Goal: Task Accomplishment & Management: Manage account settings

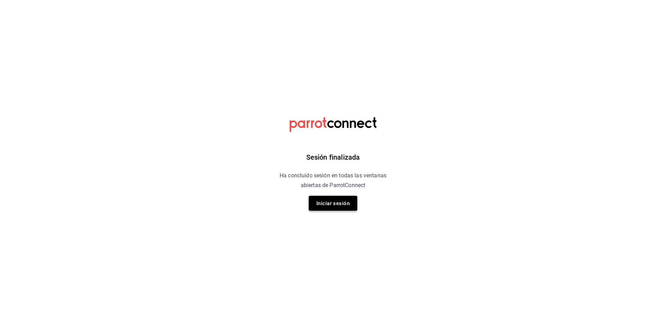
click at [335, 210] on button "Iniciar sesión" at bounding box center [333, 203] width 49 height 15
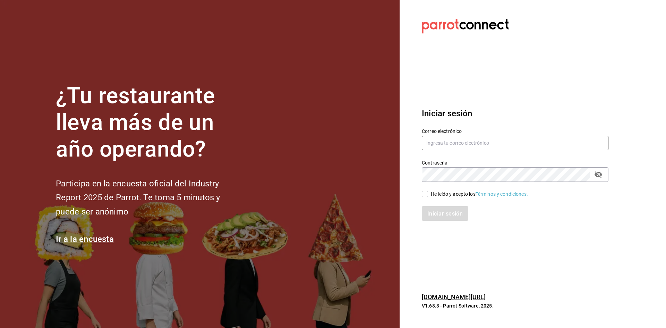
click at [522, 142] on input "text" at bounding box center [515, 143] width 187 height 15
click at [598, 176] on icon "campo de contraseña" at bounding box center [598, 174] width 8 height 8
type input "multiuser@comercializadora.com"
click at [422, 192] on input "He leído y acepto los Términos y condiciones." at bounding box center [425, 194] width 6 height 6
checkbox input "true"
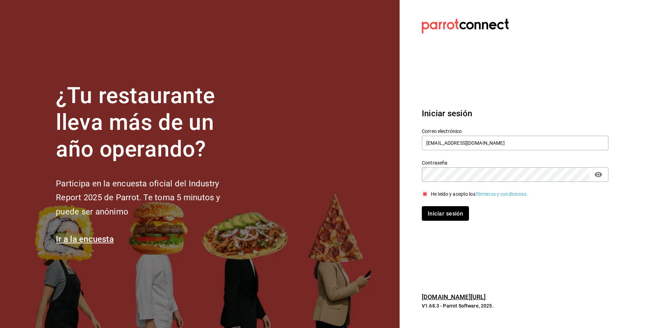
click at [426, 218] on button "Iniciar sesión" at bounding box center [445, 213] width 47 height 15
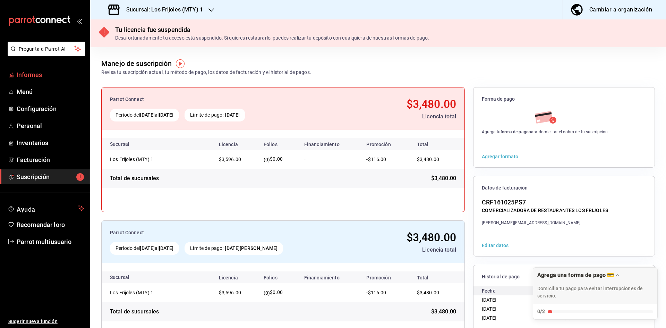
click at [52, 71] on span "Informes" at bounding box center [51, 74] width 68 height 9
click at [216, 11] on div "Sucursal: Los Frijoles (MTY) 1" at bounding box center [156, 9] width 121 height 19
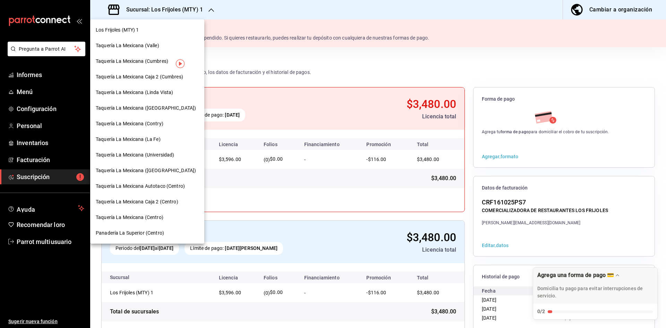
click at [159, 44] on font "Taquería La Mexicana (Valle)" at bounding box center [127, 46] width 63 height 6
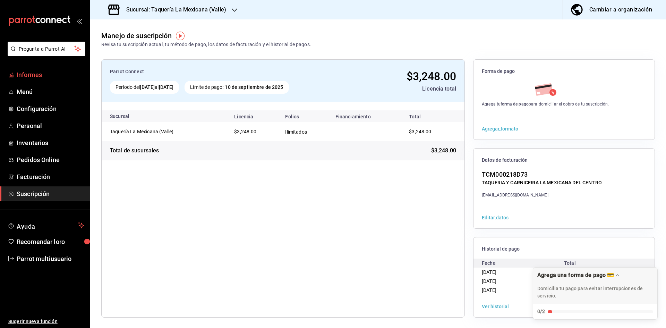
click at [58, 73] on span "Informes" at bounding box center [51, 74] width 68 height 9
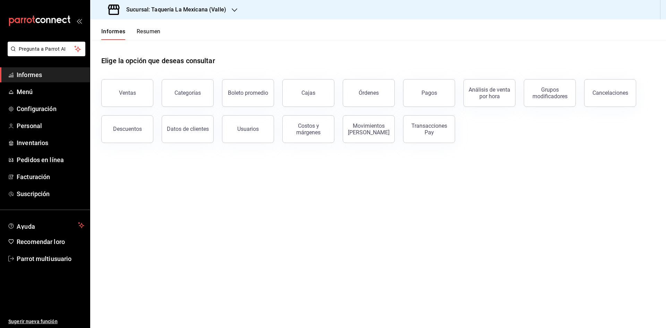
click at [152, 33] on font "Resumen" at bounding box center [149, 31] width 24 height 7
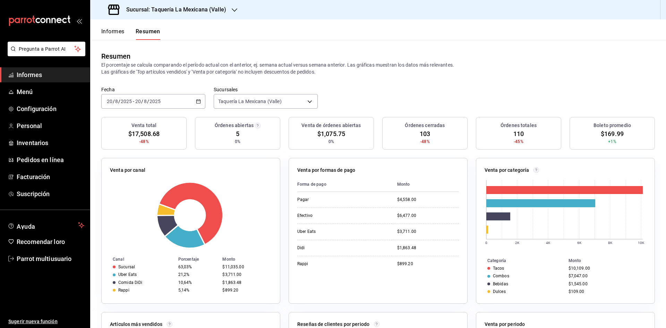
click at [122, 38] on button "Informes" at bounding box center [112, 34] width 23 height 12
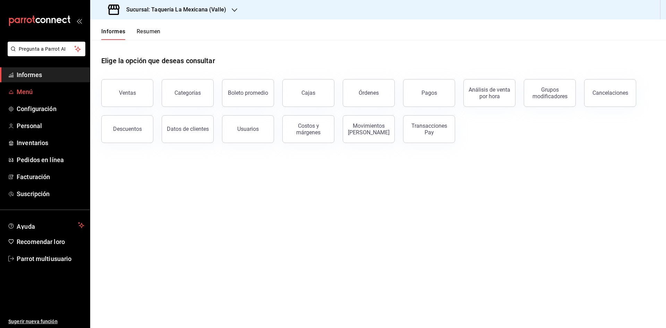
click at [13, 92] on icon "carpetas de buzón" at bounding box center [11, 92] width 6 height 6
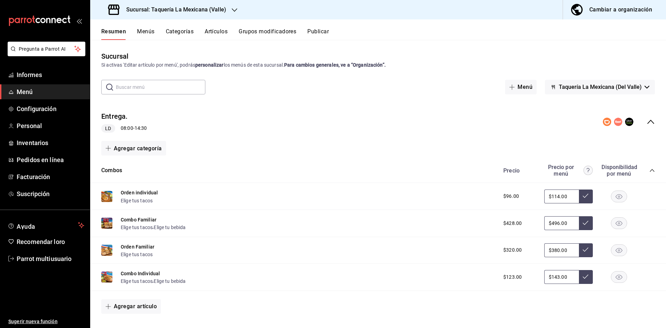
click at [647, 120] on icon "colapsar-fila-del-menú" at bounding box center [651, 122] width 8 height 8
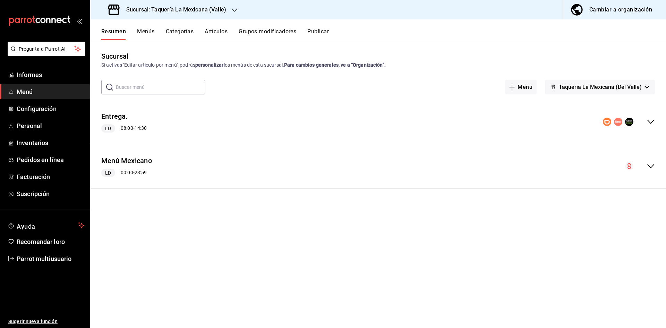
click at [659, 167] on div "Menú Mexicano LD 00:00 - 23:59" at bounding box center [378, 166] width 576 height 33
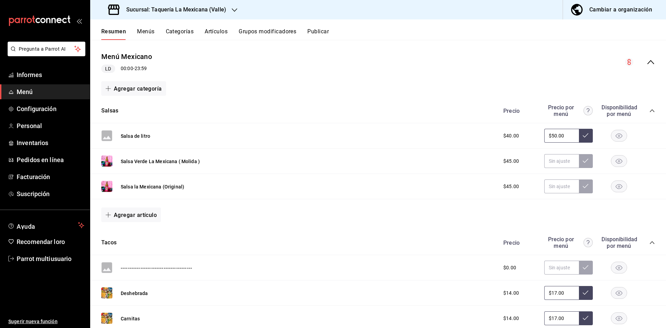
scroll to position [139, 0]
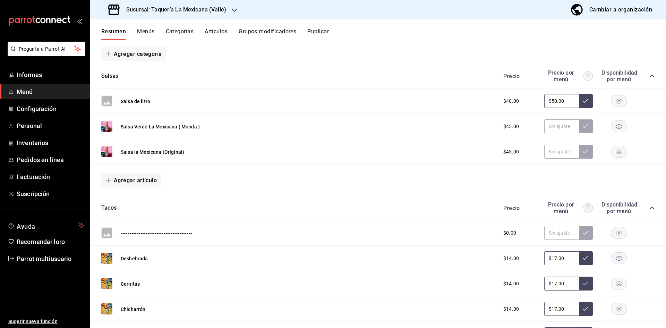
click at [649, 76] on icon "colapsar-categoría-fila" at bounding box center [652, 76] width 6 height 6
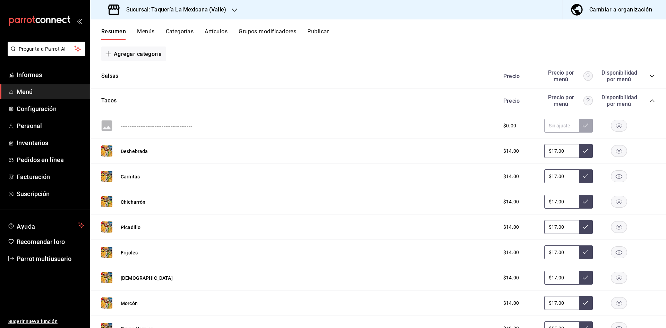
click at [649, 103] on icon "colapsar-categoría-fila" at bounding box center [652, 101] width 6 height 6
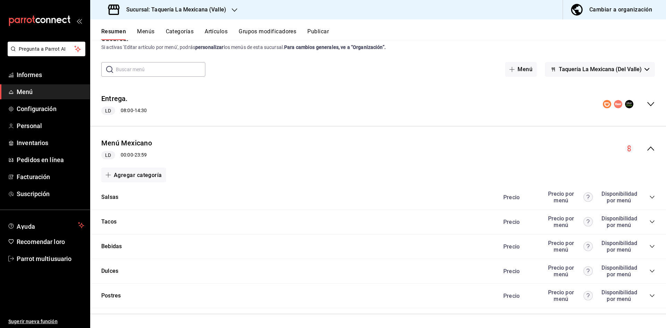
scroll to position [18, 0]
click at [649, 153] on div "Menú Mexicano LD 00:00 - 23:59" at bounding box center [378, 148] width 576 height 33
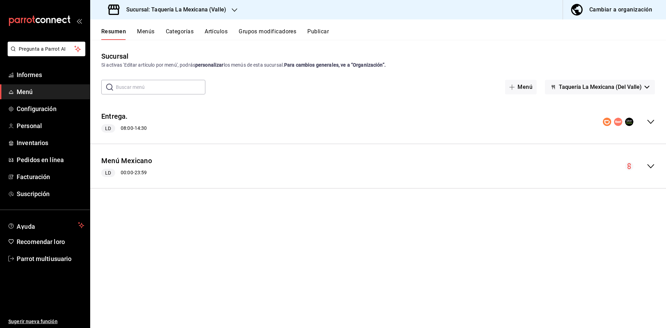
scroll to position [0, 0]
click at [656, 169] on div "Menú Mexicano LD 00:00 - 23:59" at bounding box center [378, 166] width 576 height 33
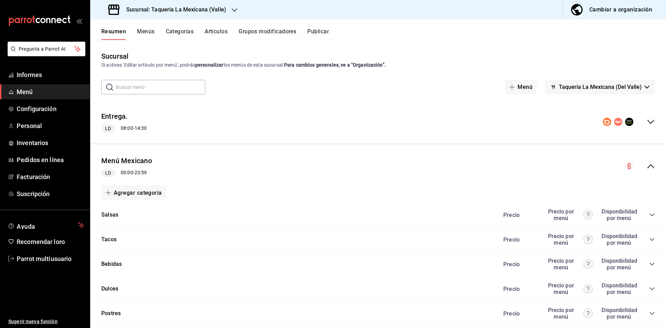
scroll to position [18, 0]
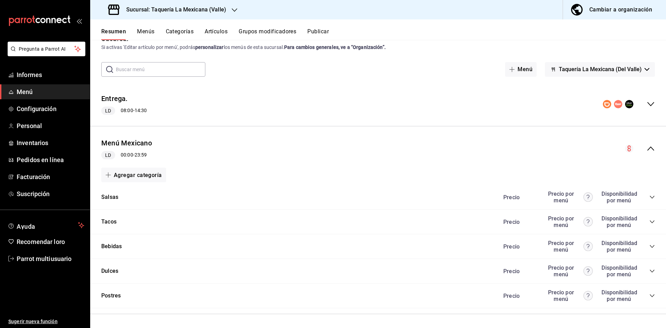
click at [644, 271] on div "Precio Precio por menú Disponibilidad por menú" at bounding box center [575, 270] width 159 height 13
click at [649, 270] on icon "colapsar-categoría-fila" at bounding box center [652, 271] width 6 height 6
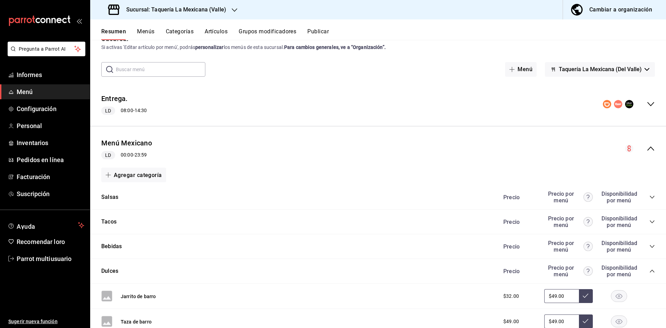
scroll to position [383, 0]
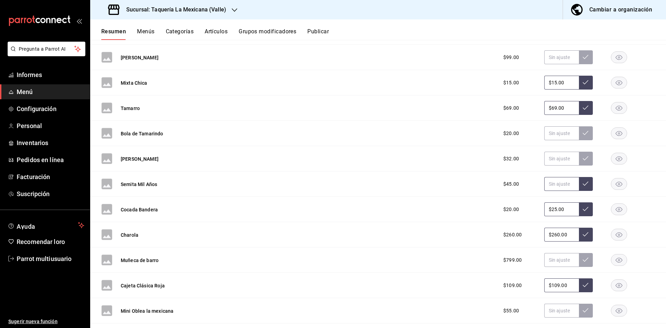
click at [556, 187] on input "text" at bounding box center [561, 184] width 35 height 14
type input "$49.00"
click at [580, 187] on button at bounding box center [586, 184] width 14 height 14
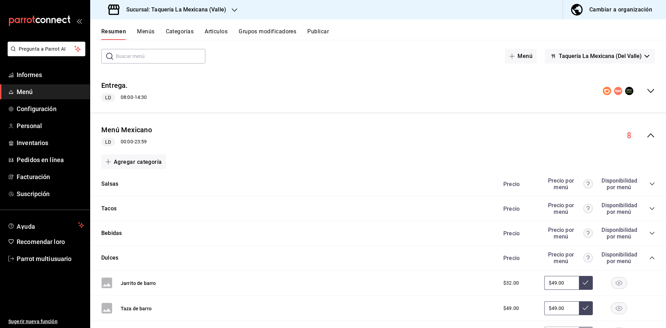
scroll to position [535, 0]
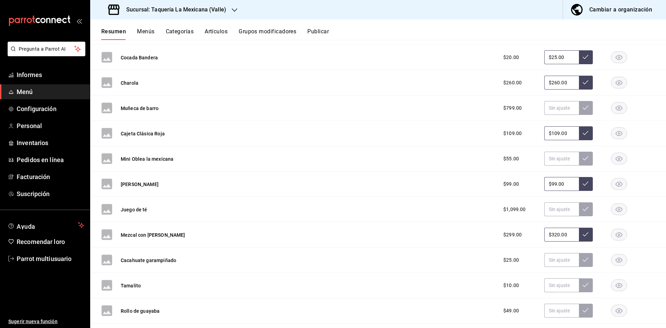
click at [310, 29] on font "Publicar" at bounding box center [318, 31] width 22 height 7
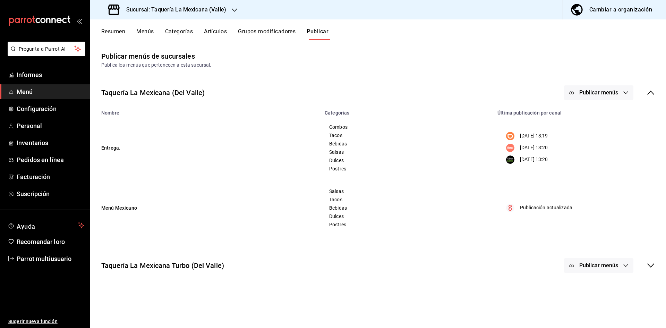
click at [223, 30] on font "Artículos" at bounding box center [215, 31] width 23 height 7
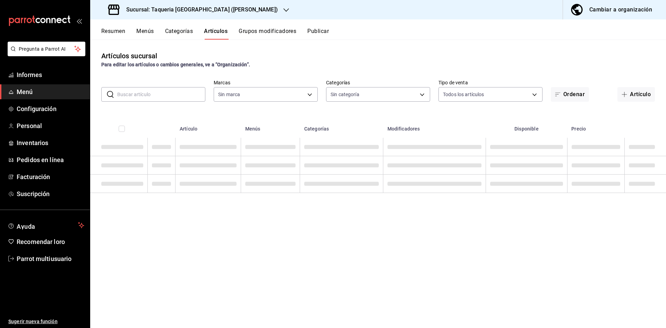
type input "73286d80-91db-40b0-87cb-9460f5fb930f,72420d2e-1849-4000-adfe-17c67816410b"
type input "df8f8c5b-3774-4aa0-ac56-7bb3d0c74422,045b5884-7ab3-4fcb-886f-b889658f626e,ea1c0…"
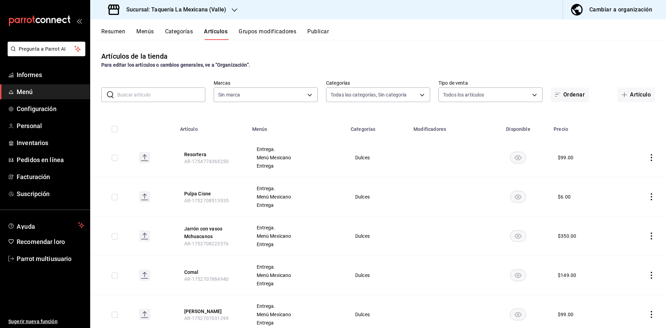
click at [194, 96] on input "text" at bounding box center [161, 95] width 88 height 14
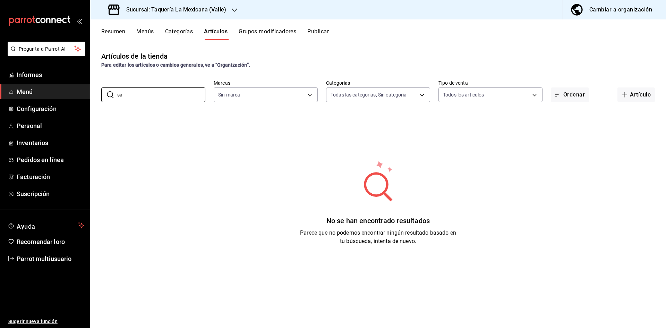
type input "s"
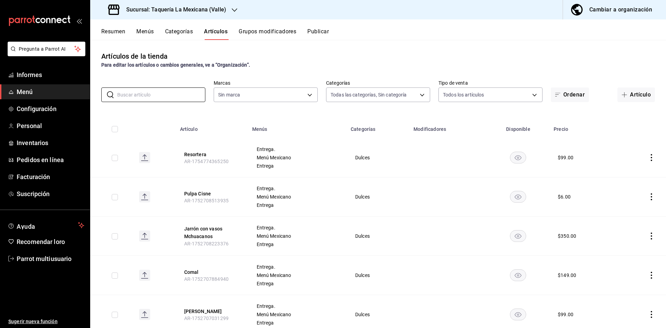
click at [123, 29] on font "Resumen" at bounding box center [113, 31] width 24 height 7
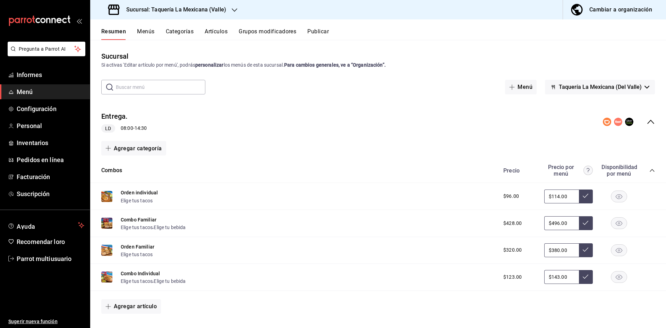
click at [648, 117] on div "Entrega. LD 08:00 - 14:30" at bounding box center [378, 121] width 576 height 33
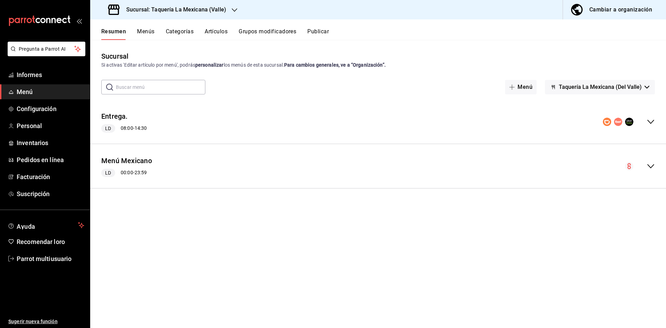
click at [657, 173] on div "Menú Mexicano LD 00:00 - 23:59" at bounding box center [378, 166] width 576 height 33
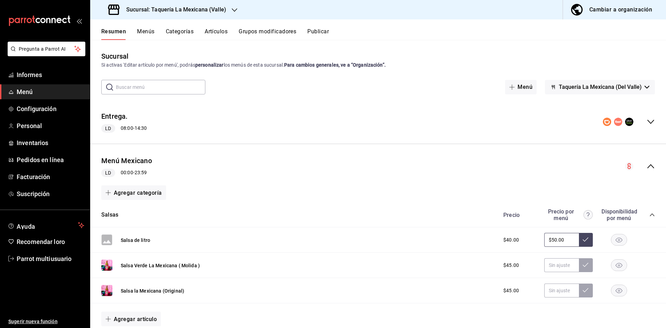
click at [652, 216] on div "Salsas Precio Precio por menú Disponibilidad por menú" at bounding box center [378, 215] width 576 height 25
click at [649, 216] on icon "colapsar-categoría-fila" at bounding box center [652, 215] width 6 height 6
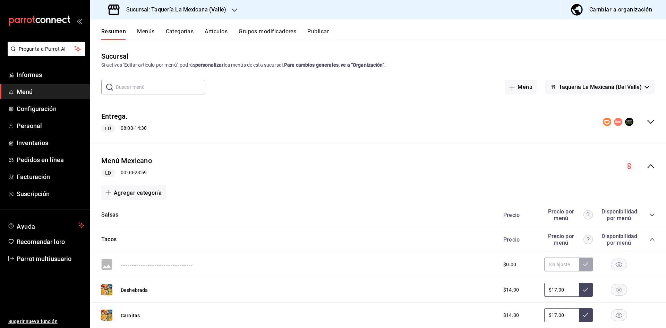
click at [649, 237] on icon "colapsar-categoría-fila" at bounding box center [652, 240] width 6 height 6
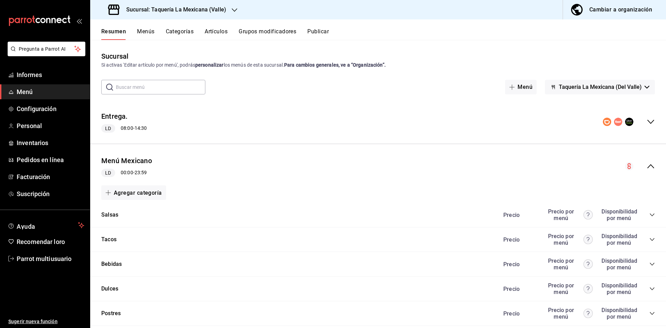
click at [649, 288] on icon "colapsar-categoría-fila" at bounding box center [652, 289] width 6 height 6
click at [649, 262] on icon "colapsar-categoría-fila" at bounding box center [652, 264] width 6 height 6
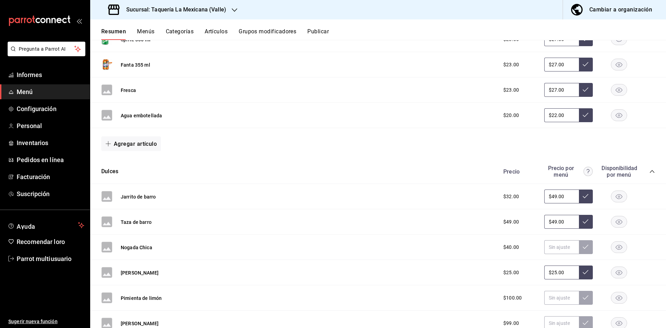
scroll to position [462, 0]
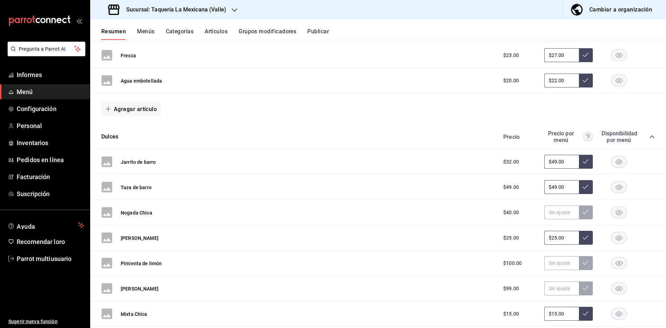
click at [646, 141] on div "Precio Precio por menú Disponibilidad por menú" at bounding box center [575, 136] width 159 height 13
click at [649, 139] on span "colapsar-categoría-fila" at bounding box center [652, 137] width 6 height 6
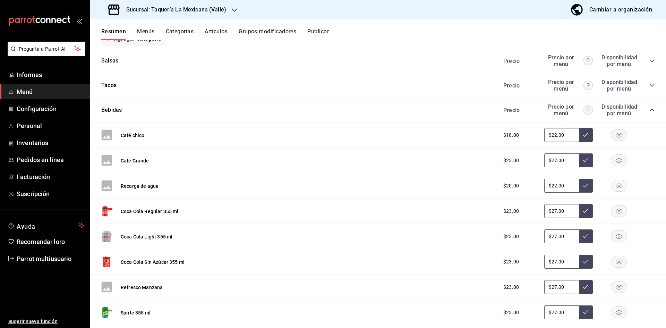
scroll to position [15, 0]
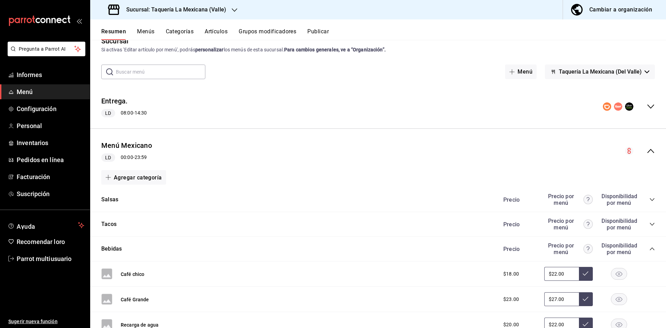
click at [649, 251] on icon "colapsar-categoría-fila" at bounding box center [652, 249] width 6 height 6
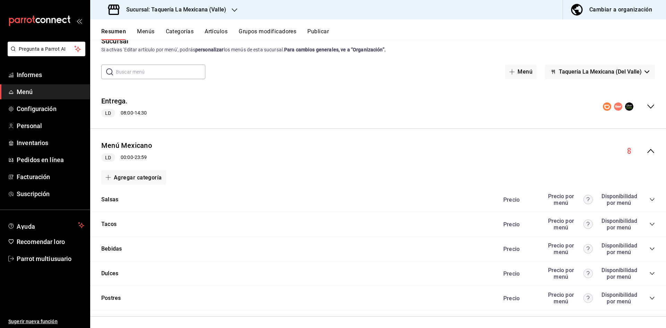
click at [649, 199] on icon "colapsar-categoría-fila" at bounding box center [652, 200] width 6 height 6
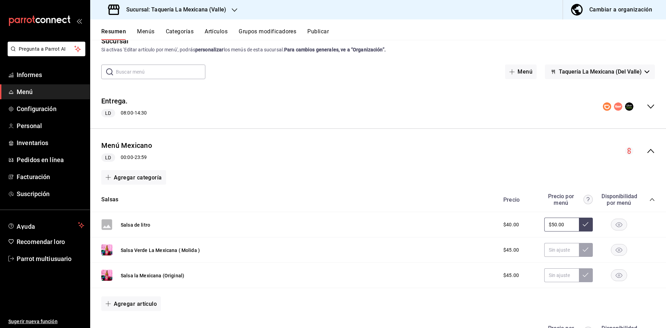
scroll to position [50, 0]
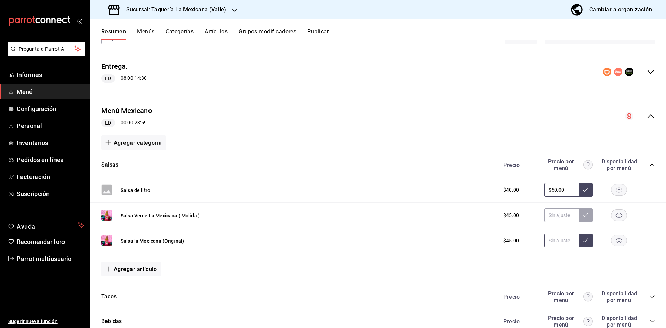
click at [557, 245] on input "text" at bounding box center [561, 240] width 35 height 14
type input "$49.00"
click at [579, 235] on button at bounding box center [586, 240] width 14 height 14
click at [652, 170] on div "Salsas Precio Precio por menú Disponibilidad por menú" at bounding box center [378, 165] width 576 height 25
click at [649, 167] on icon "colapsar-categoría-fila" at bounding box center [652, 165] width 6 height 6
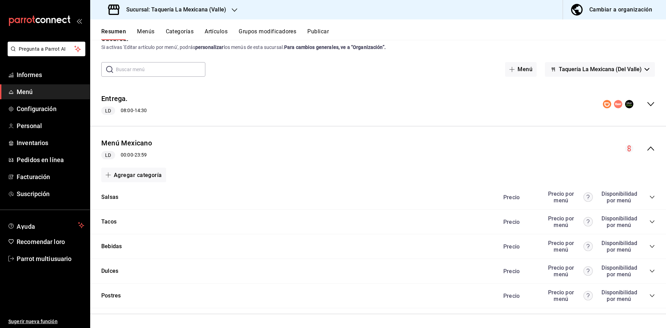
scroll to position [18, 0]
click at [649, 270] on icon "colapsar-categoría-fila" at bounding box center [652, 271] width 6 height 6
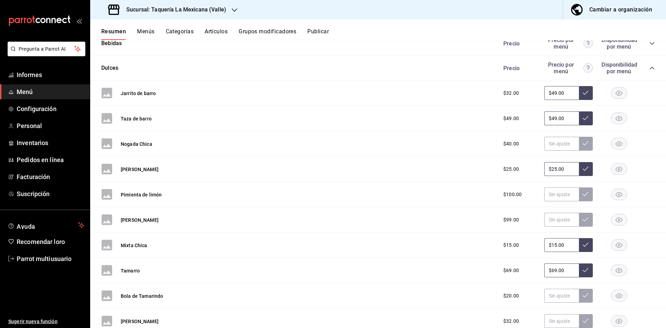
scroll to position [0, 0]
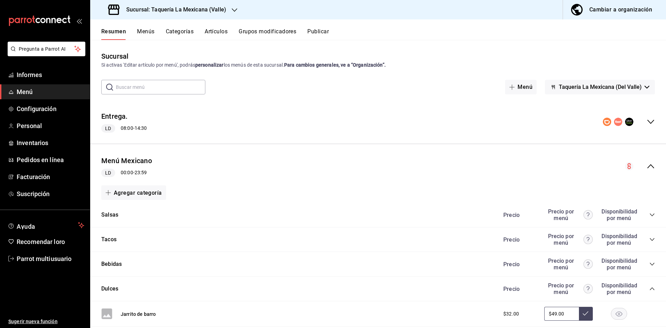
click at [650, 165] on div "Menú Mexicano LD 00:00 - 23:59" at bounding box center [378, 166] width 576 height 33
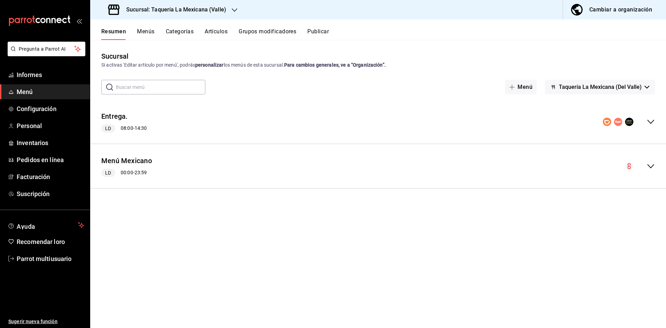
click at [651, 159] on div "Menú Mexicano LD 00:00 - 23:59" at bounding box center [378, 166] width 576 height 33
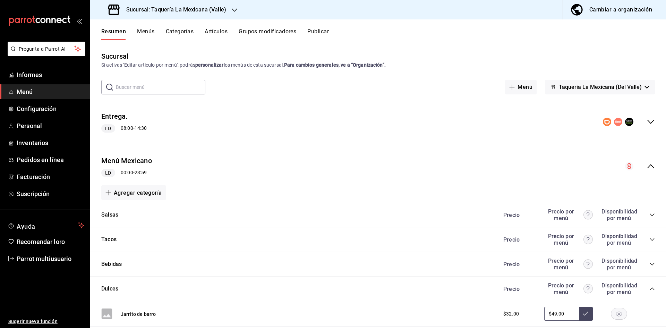
scroll to position [35, 0]
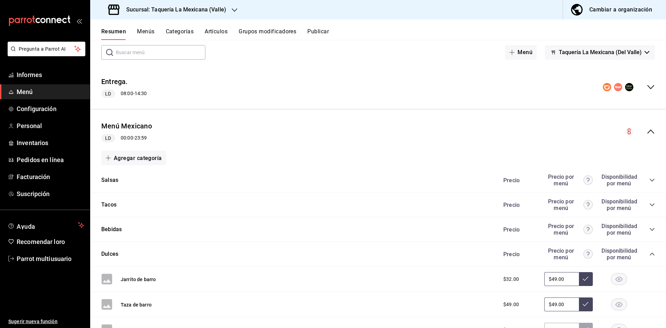
click at [649, 255] on icon "colapsar-categoría-fila" at bounding box center [652, 254] width 6 height 6
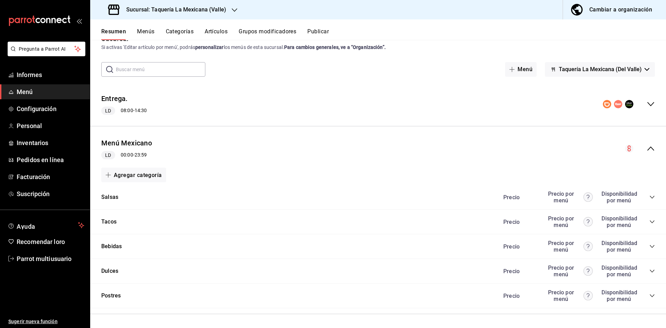
scroll to position [18, 0]
click at [650, 294] on div "Postres Precio Precio por menú Disponibilidad por menú" at bounding box center [378, 295] width 576 height 25
click at [649, 294] on icon "colapsar-categoría-fila" at bounding box center [652, 296] width 6 height 6
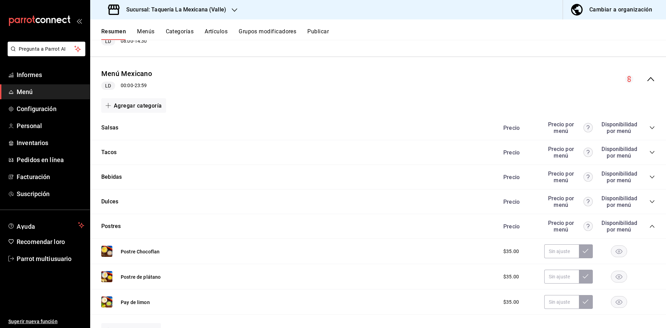
scroll to position [122, 0]
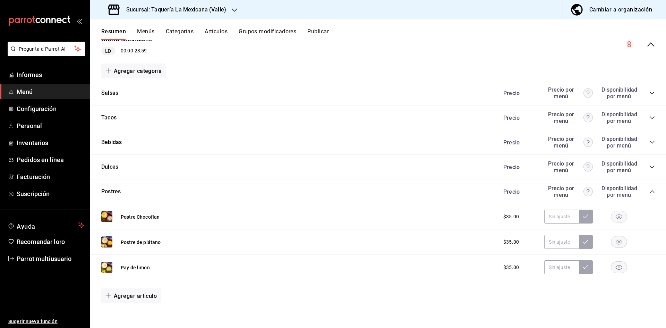
click at [643, 194] on div "Precio Precio por menú Disponibilidad por menú" at bounding box center [575, 191] width 159 height 13
click at [649, 190] on icon "colapsar-categoría-fila" at bounding box center [652, 192] width 6 height 6
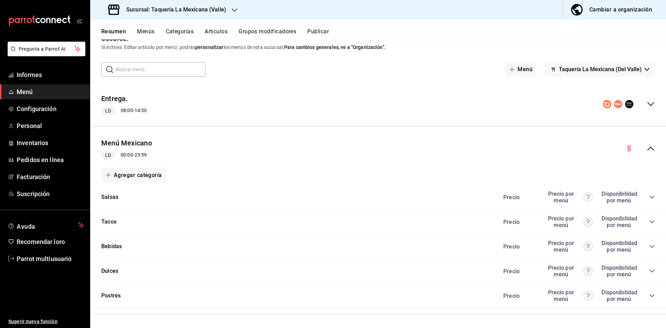
scroll to position [18, 0]
drag, startPoint x: 648, startPoint y: 271, endPoint x: 650, endPoint y: 268, distance: 3.7
click at [649, 271] on icon "colapsar-categoría-fila" at bounding box center [652, 271] width 6 height 6
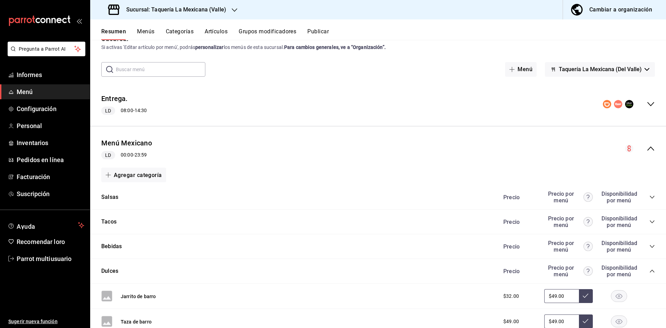
click at [649, 246] on icon "colapsar-categoría-fila" at bounding box center [652, 247] width 6 height 6
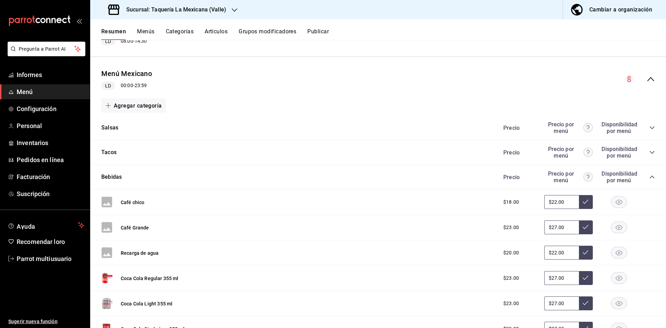
scroll to position [52, 0]
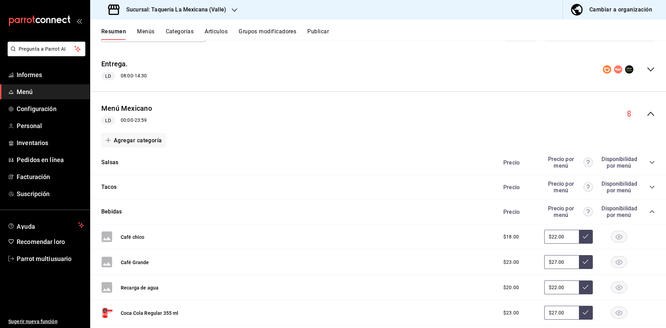
click at [645, 209] on div "Precio Precio por menú Disponibilidad por menú" at bounding box center [575, 211] width 159 height 13
click at [649, 211] on icon "colapsar-categoría-fila" at bounding box center [652, 212] width 6 height 6
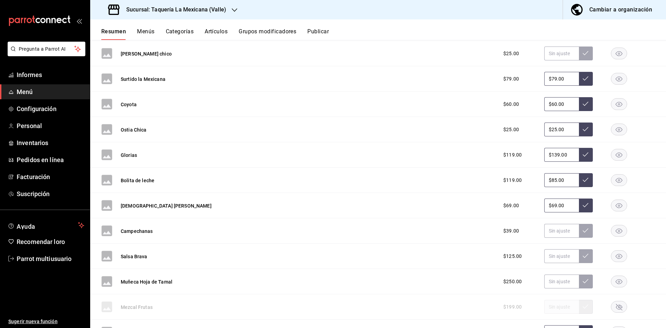
scroll to position [2333, 0]
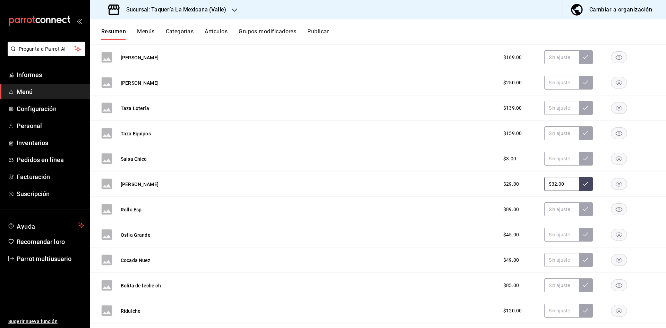
click at [561, 182] on input "$32.00" at bounding box center [561, 184] width 35 height 14
type input "$3.00"
click at [584, 186] on button at bounding box center [586, 184] width 14 height 14
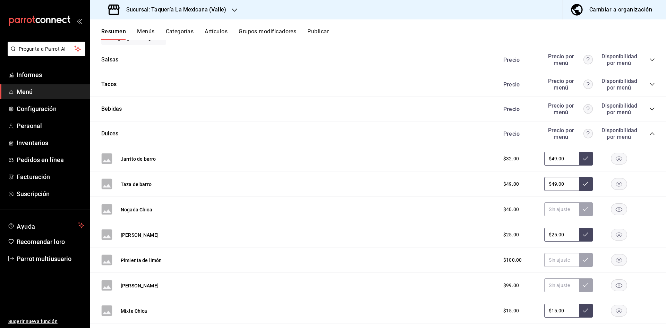
scroll to position [2181, 0]
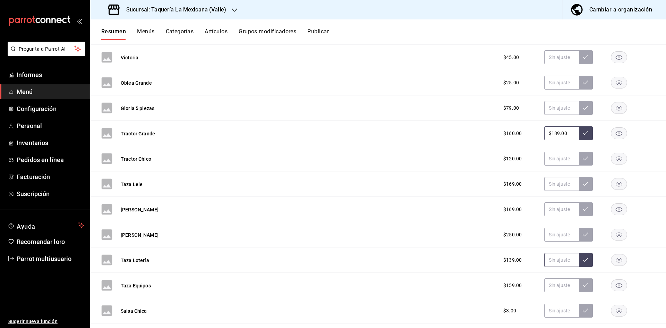
click at [545, 260] on input "text" at bounding box center [561, 260] width 35 height 14
type input "$119.00"
click at [586, 265] on button at bounding box center [586, 260] width 14 height 14
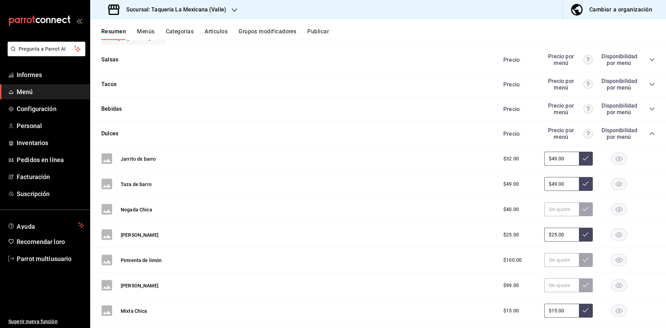
click at [565, 188] on input "$49.00" at bounding box center [561, 184] width 35 height 14
type input "$4.00"
type input "$59.00"
click at [579, 185] on button at bounding box center [586, 184] width 14 height 14
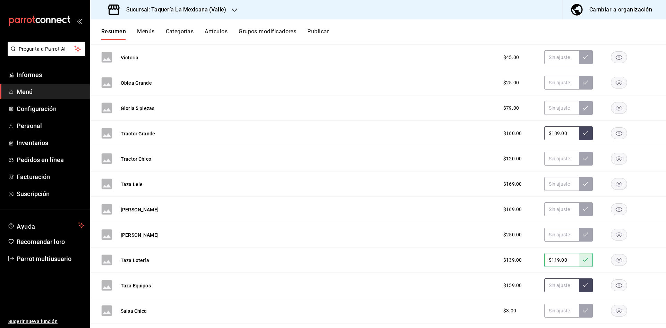
click at [561, 287] on input "text" at bounding box center [561, 285] width 35 height 14
type input "$139.00"
click at [582, 291] on button at bounding box center [586, 285] width 14 height 14
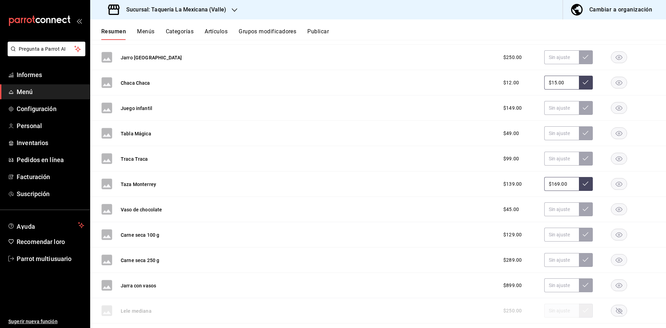
scroll to position [2688, 0]
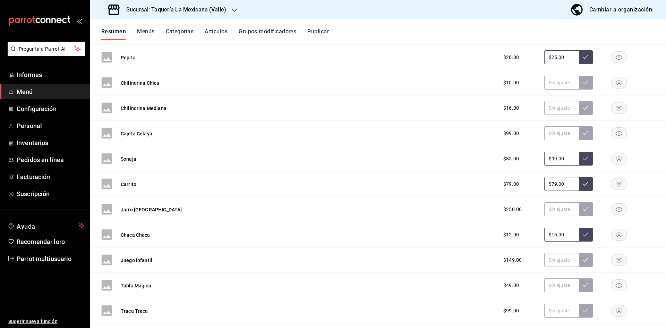
click at [566, 185] on input "$79.00" at bounding box center [561, 184] width 35 height 14
type input "$7.00"
type input "$89.00"
click at [579, 184] on button at bounding box center [586, 184] width 14 height 14
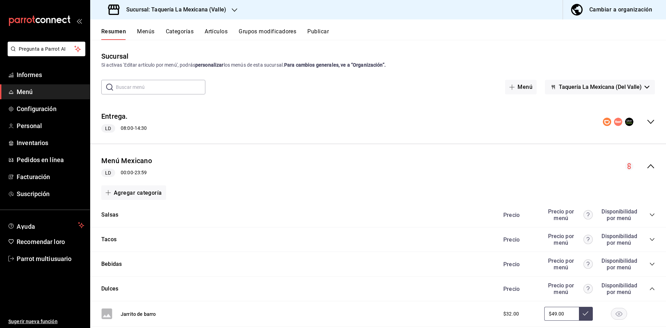
scroll to position [3093, 0]
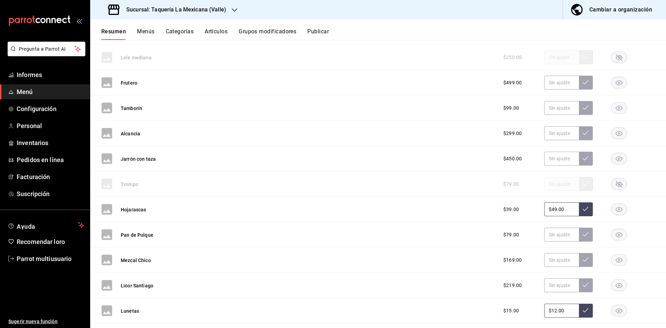
click at [611, 183] on rect "button" at bounding box center [619, 183] width 16 height 11
click at [561, 188] on input "text" at bounding box center [561, 184] width 35 height 14
type input "$89.00"
click at [579, 189] on button at bounding box center [586, 184] width 14 height 14
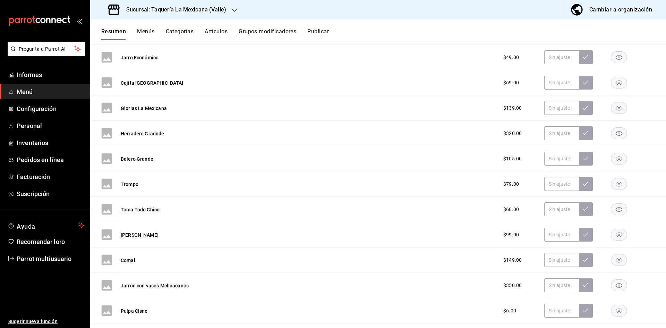
scroll to position [1447, 0]
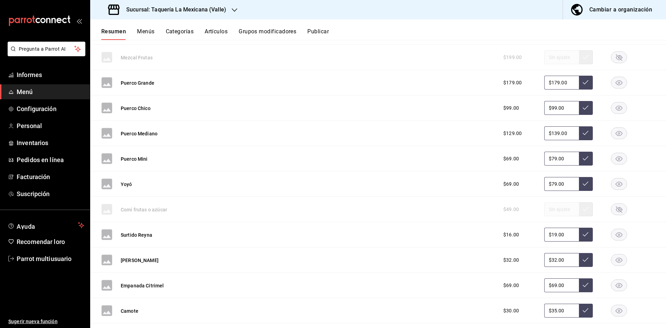
click at [562, 185] on input "$79.00" at bounding box center [561, 184] width 35 height 14
type input "$7.00"
type input "$89.00"
click at [583, 184] on icon at bounding box center [586, 183] width 6 height 4
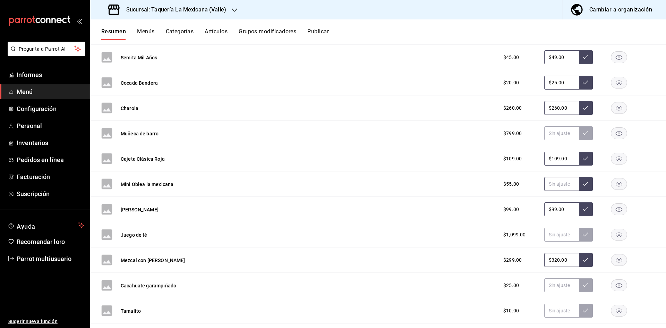
click at [564, 187] on input "text" at bounding box center [561, 184] width 35 height 14
type input "$59.00"
click at [582, 187] on button at bounding box center [586, 184] width 14 height 14
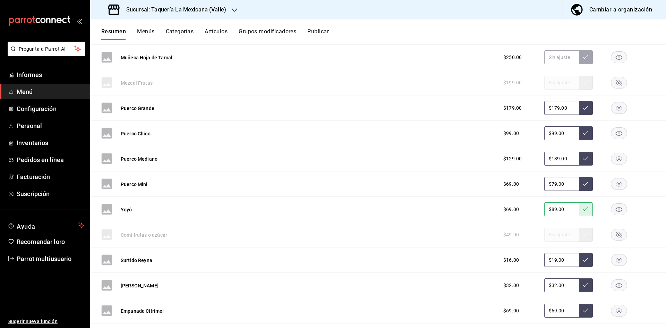
scroll to position [687, 0]
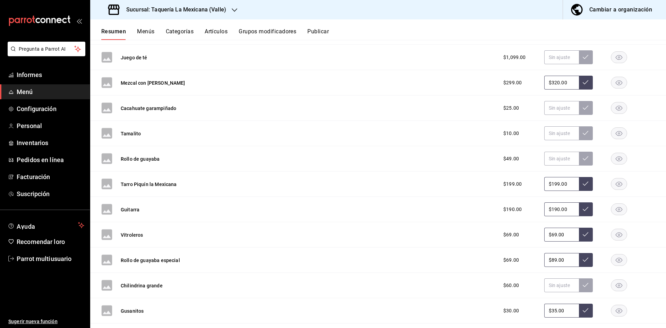
click at [569, 184] on input "$199.00" at bounding box center [561, 184] width 35 height 14
type input "$1.00"
type input "$229.00"
click at [579, 189] on button at bounding box center [586, 184] width 14 height 14
click at [320, 29] on font "Publicar" at bounding box center [318, 31] width 22 height 7
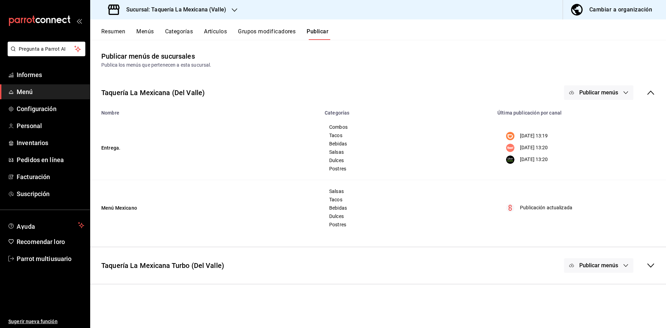
click at [625, 92] on icon "button" at bounding box center [626, 93] width 6 height 6
click at [621, 173] on font "Punto de venta" at bounding box center [608, 174] width 33 height 6
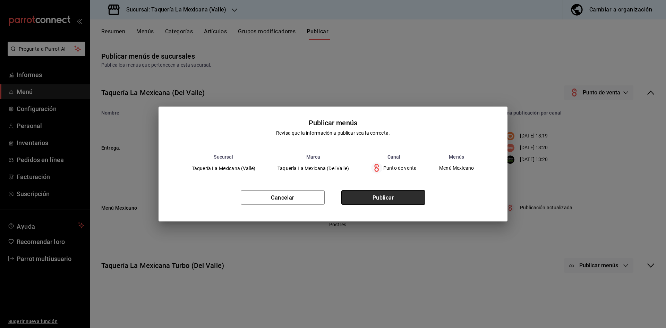
click at [400, 195] on button "Publicar" at bounding box center [383, 197] width 84 height 15
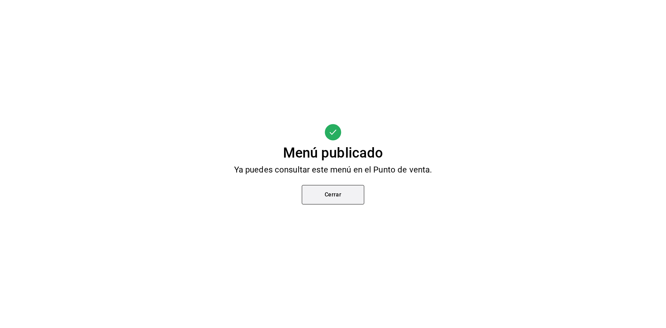
click at [355, 188] on button "Cerrar" at bounding box center [333, 194] width 62 height 19
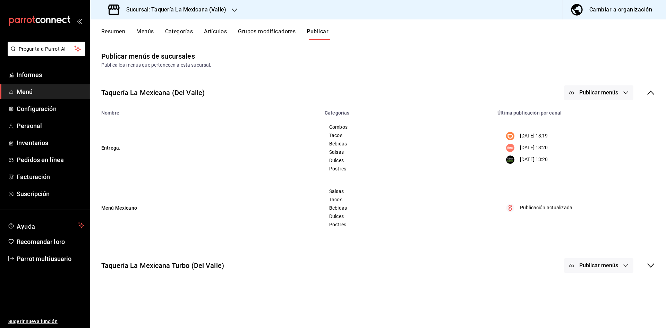
click at [232, 8] on icon "button" at bounding box center [235, 10] width 6 height 6
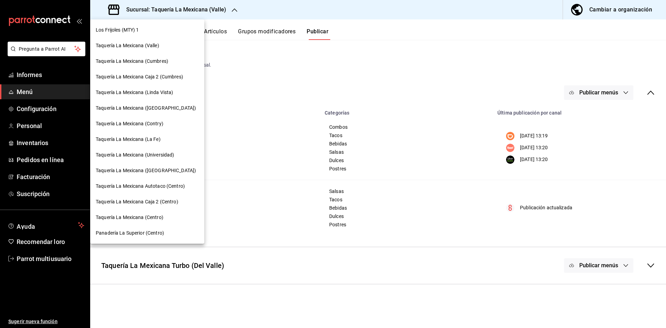
click at [169, 61] on div "Taquería La Mexicana (Cumbres)" at bounding box center [147, 61] width 103 height 7
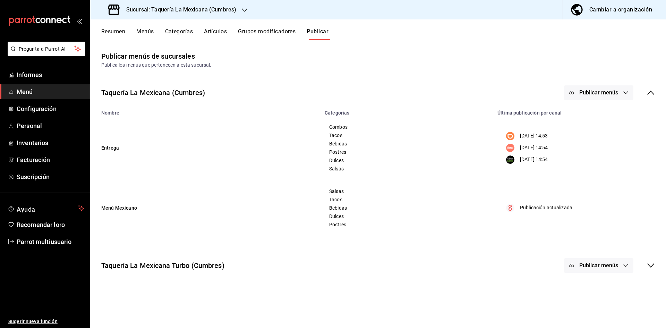
click at [122, 32] on font "Resumen" at bounding box center [113, 31] width 24 height 7
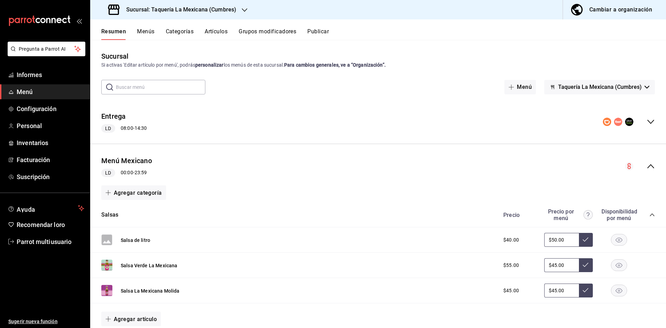
click at [649, 213] on icon "colapsar-categoría-fila" at bounding box center [652, 215] width 6 height 6
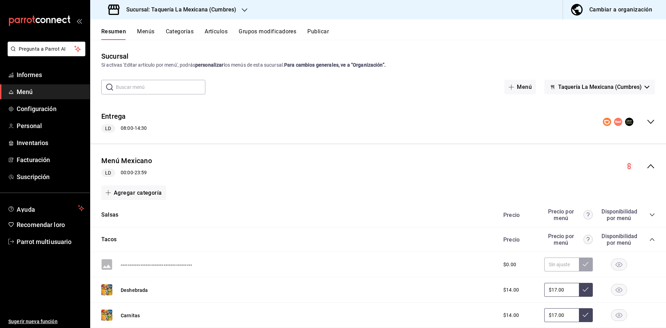
click at [649, 239] on icon "colapsar-categoría-fila" at bounding box center [652, 240] width 6 height 6
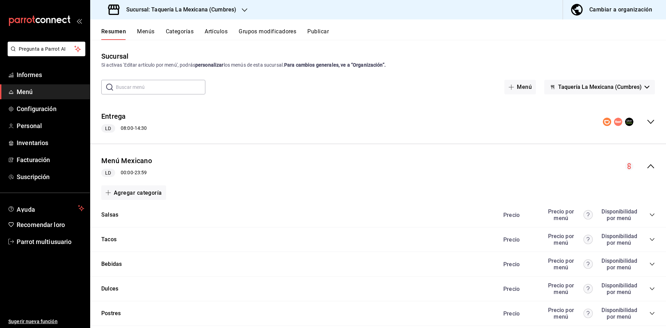
click at [650, 287] on div "Dulces Precio Precio por menú Disponibilidad por menú" at bounding box center [378, 288] width 576 height 25
click at [649, 289] on icon "colapsar-categoría-fila" at bounding box center [652, 289] width 6 height 6
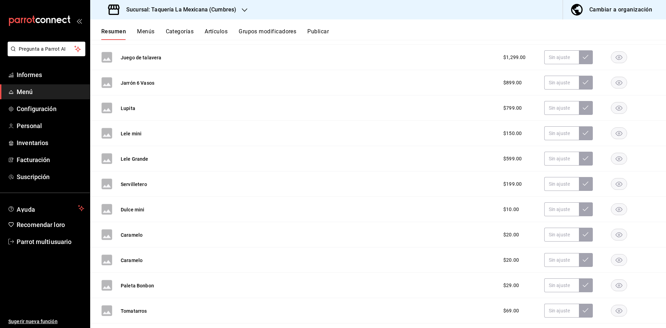
scroll to position [383, 0]
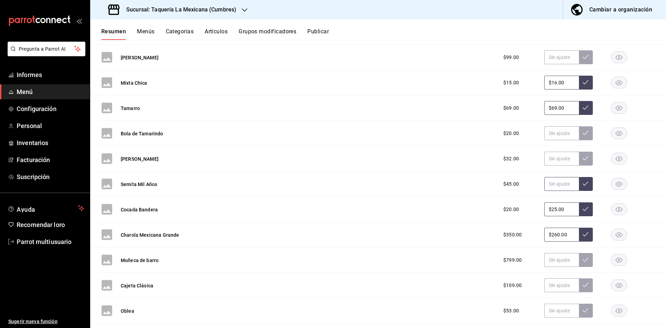
click at [544, 183] on input "text" at bounding box center [561, 184] width 35 height 14
type input "$49.00"
click at [579, 187] on button at bounding box center [586, 184] width 14 height 14
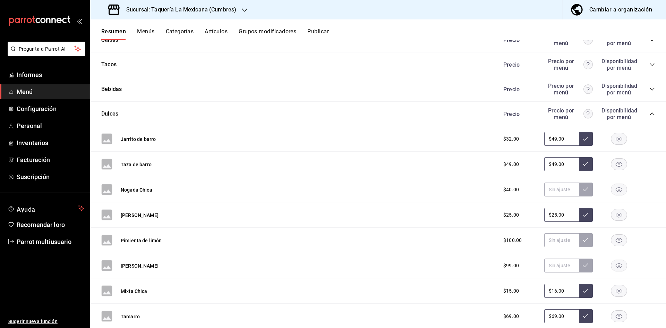
scroll to position [140, 0]
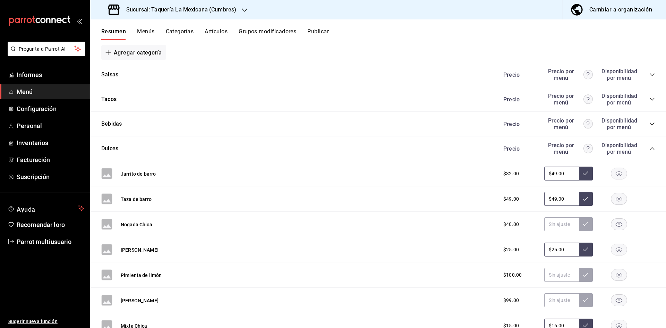
click at [649, 74] on icon "colapsar-categoría-fila" at bounding box center [652, 75] width 6 height 6
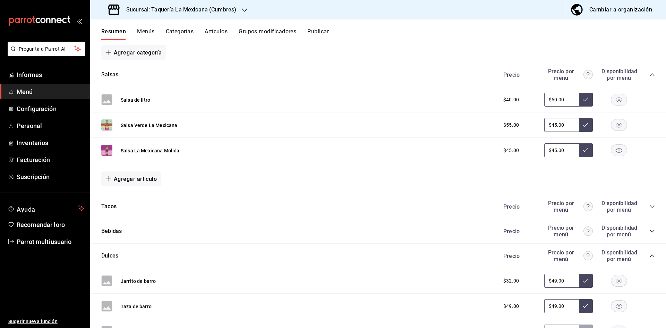
drag, startPoint x: 562, startPoint y: 125, endPoint x: 553, endPoint y: 124, distance: 9.4
click at [560, 125] on input "$45.00" at bounding box center [561, 125] width 35 height 14
type input "$4.00"
type input "$49.00"
click at [585, 125] on button at bounding box center [586, 125] width 14 height 14
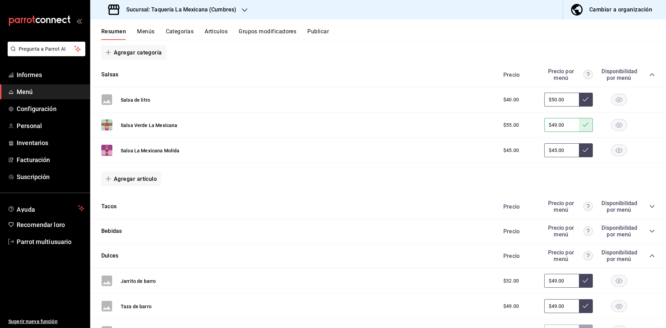
click at [649, 76] on icon "colapsar-categoría-fila" at bounding box center [652, 75] width 6 height 6
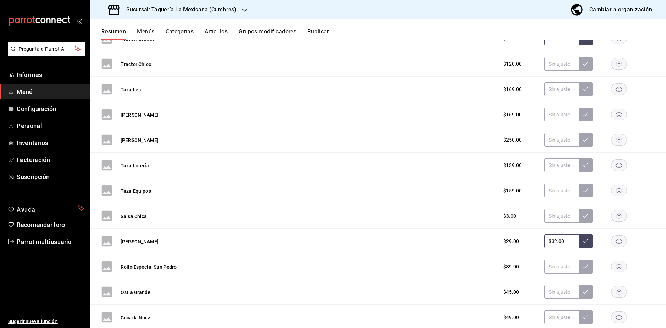
scroll to position [2396, 0]
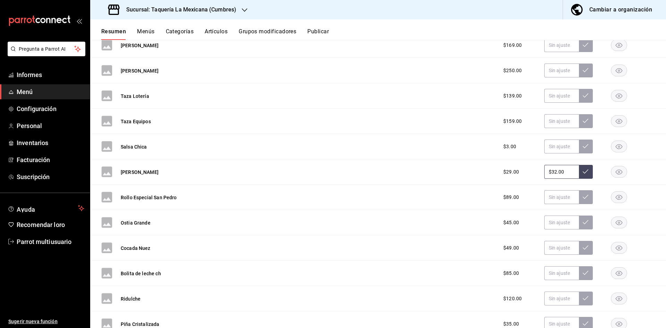
click at [561, 175] on input "$32.00" at bounding box center [561, 172] width 35 height 14
type input "$3.00"
click at [579, 173] on button at bounding box center [586, 172] width 14 height 14
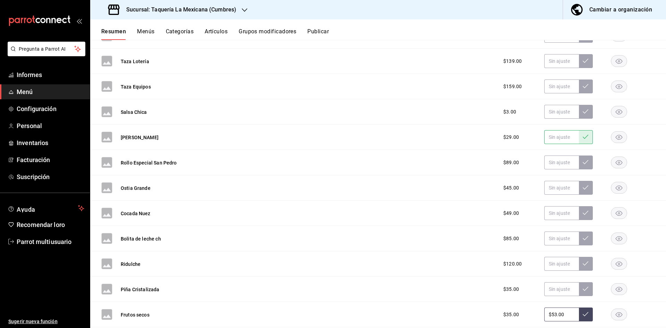
scroll to position [2465, 0]
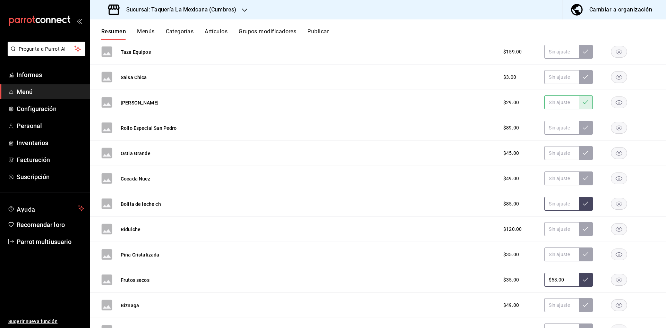
click at [544, 206] on input "text" at bounding box center [561, 204] width 35 height 14
type input "$99.00"
click at [583, 204] on icon at bounding box center [586, 204] width 6 height 6
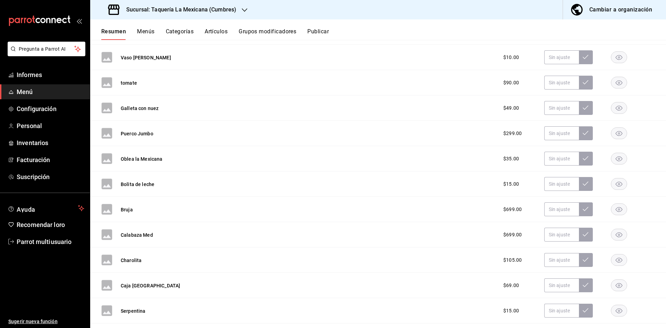
scroll to position [155, 0]
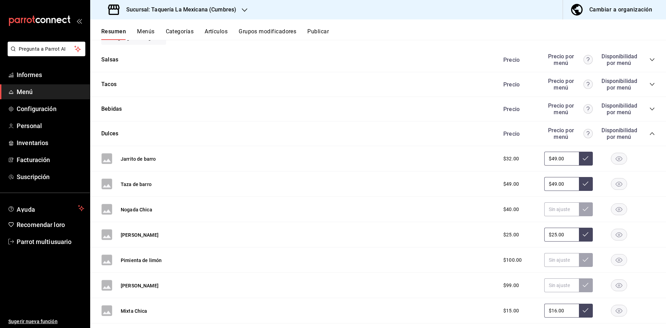
click at [569, 185] on input "$49.00" at bounding box center [561, 184] width 35 height 14
type input "$4.00"
type input "$59.00"
click at [579, 180] on button at bounding box center [586, 184] width 14 height 14
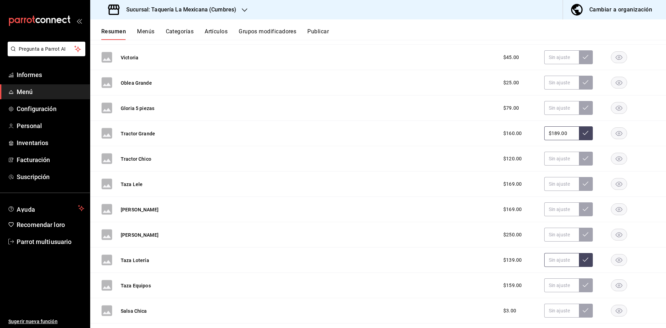
click at [544, 258] on input "text" at bounding box center [561, 260] width 35 height 14
type input "$119.00"
click at [579, 263] on button at bounding box center [586, 260] width 14 height 14
click at [545, 287] on input "text" at bounding box center [561, 285] width 35 height 14
type input "$139.00"
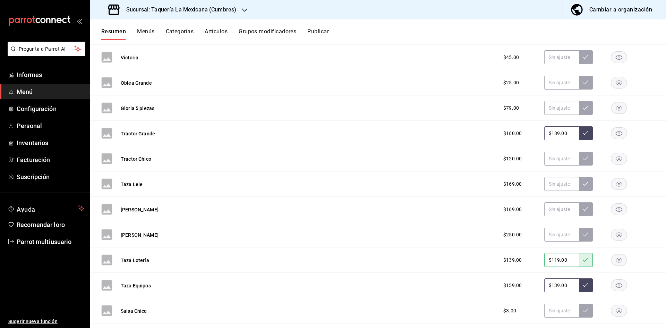
click at [583, 282] on icon at bounding box center [586, 285] width 6 height 6
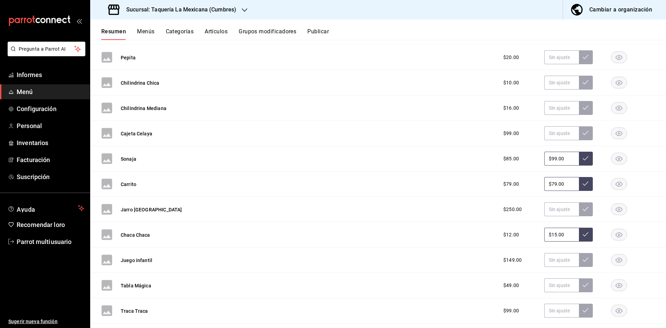
click at [564, 189] on input "$79.00" at bounding box center [561, 184] width 35 height 14
type input "$7.00"
type input "$89.00"
click at [583, 181] on icon at bounding box center [586, 184] width 6 height 6
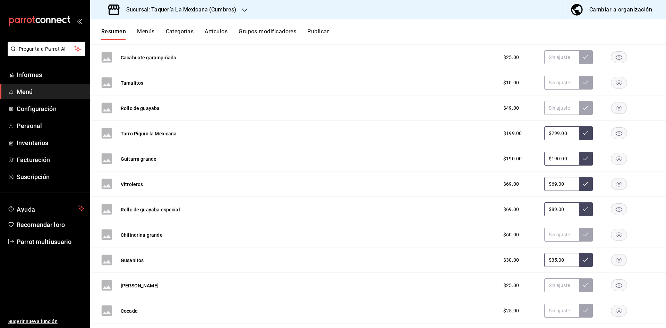
scroll to position [3143, 0]
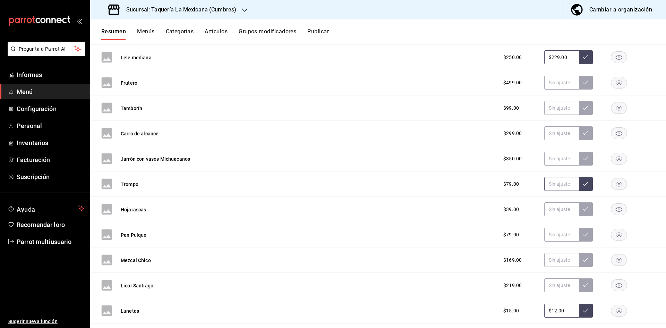
click at [550, 188] on input "text" at bounding box center [561, 184] width 35 height 14
type input "$89.00"
click at [583, 184] on icon at bounding box center [586, 184] width 6 height 6
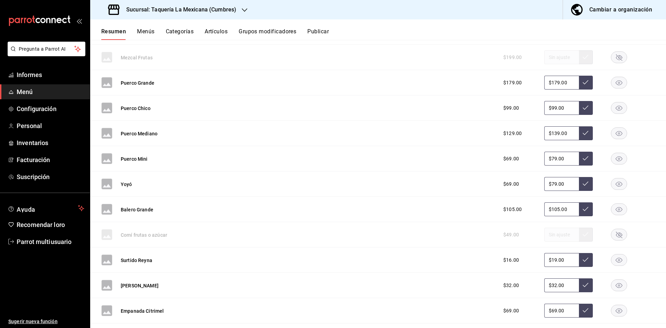
click at [569, 183] on input "$79.00" at bounding box center [561, 184] width 35 height 14
type input "$7.00"
type input "$89.00"
click at [579, 179] on button at bounding box center [586, 184] width 14 height 14
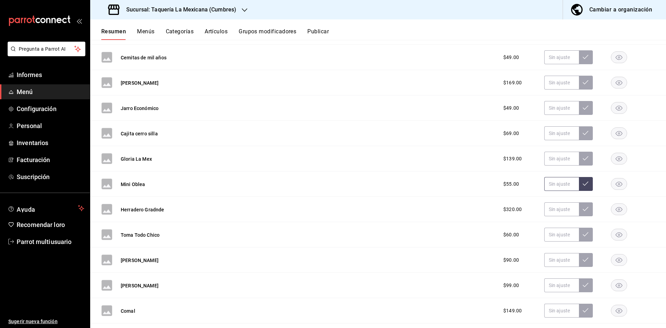
click at [561, 181] on input "text" at bounding box center [561, 184] width 35 height 14
type input "$59.00"
click at [579, 186] on button at bounding box center [586, 184] width 14 height 14
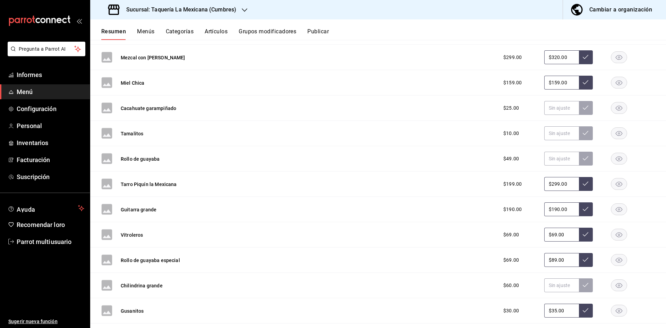
click at [585, 185] on button at bounding box center [586, 184] width 14 height 14
click at [583, 184] on icon at bounding box center [586, 184] width 6 height 6
click at [583, 182] on icon at bounding box center [586, 183] width 6 height 4
click at [326, 27] on div "Resumen Menús Categorías Artículos Grupos modificadores Publicar" at bounding box center [378, 29] width 576 height 20
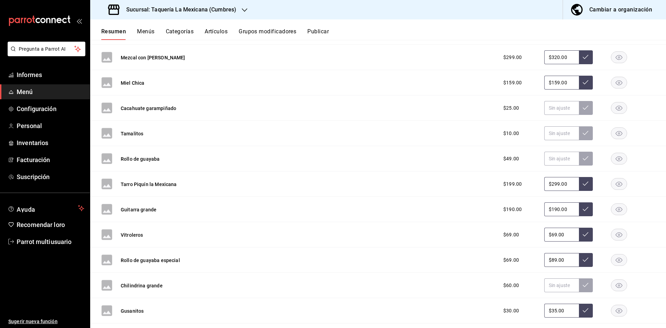
click at [324, 29] on font "Publicar" at bounding box center [318, 31] width 22 height 7
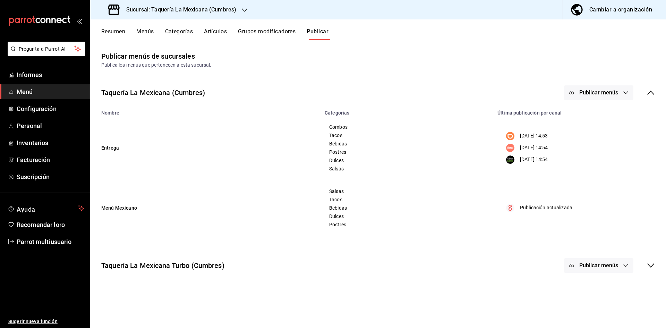
click at [609, 96] on font "Publicar menús" at bounding box center [598, 92] width 39 height 7
click at [596, 177] on span "Punto de venta" at bounding box center [608, 173] width 33 height 7
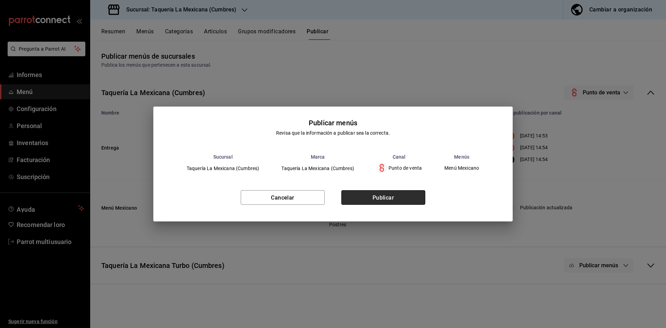
click at [408, 201] on button "Publicar" at bounding box center [383, 197] width 84 height 15
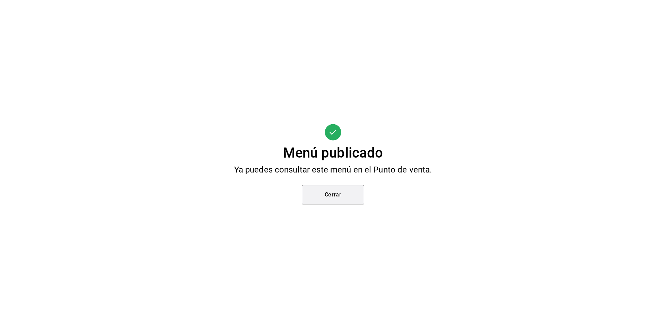
click at [358, 187] on button "Cerrar" at bounding box center [333, 194] width 62 height 19
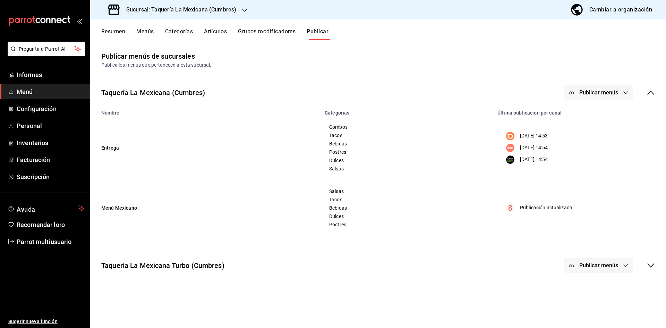
click at [204, 8] on font "Sucursal: Taquería La Mexicana (Cumbres)" at bounding box center [181, 9] width 110 height 7
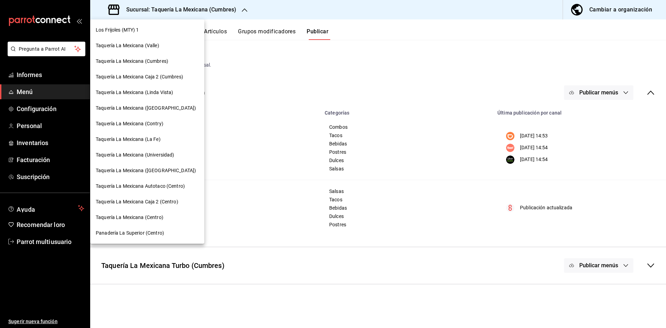
click at [167, 49] on div "Taquería La Mexicana (Valle)" at bounding box center [147, 45] width 103 height 7
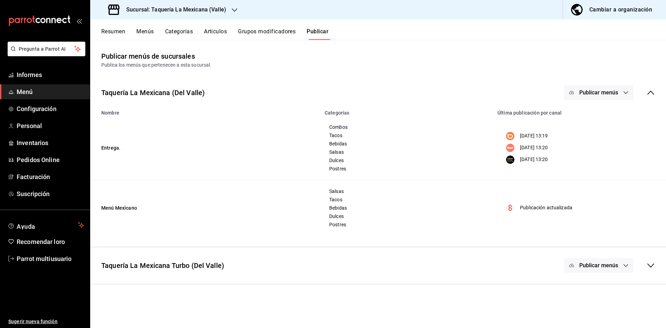
click at [99, 31] on div "Resumen Menús Categorías Artículos Grupos modificadores Publicar" at bounding box center [378, 29] width 576 height 20
click at [100, 31] on div "Resumen Menús Categorías Artículos Grupos modificadores Publicar" at bounding box center [378, 29] width 576 height 20
click at [103, 30] on font "Resumen" at bounding box center [113, 31] width 24 height 7
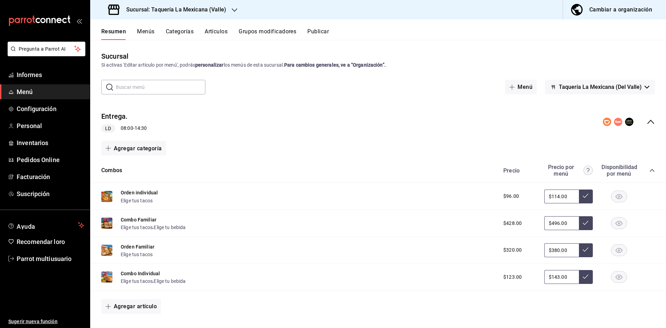
click at [647, 121] on icon "colapsar-fila-del-menú" at bounding box center [651, 122] width 8 height 8
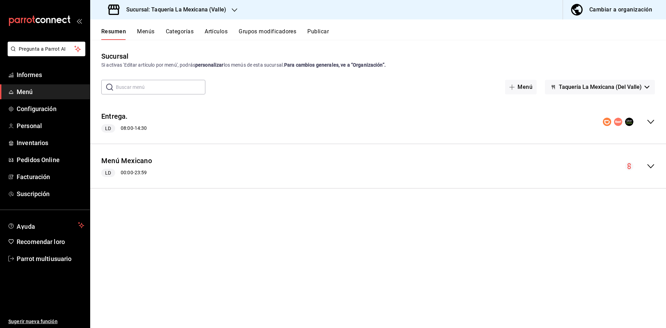
click at [650, 175] on div "Menú Mexicano LD 00:00 - 23:59" at bounding box center [378, 166] width 576 height 33
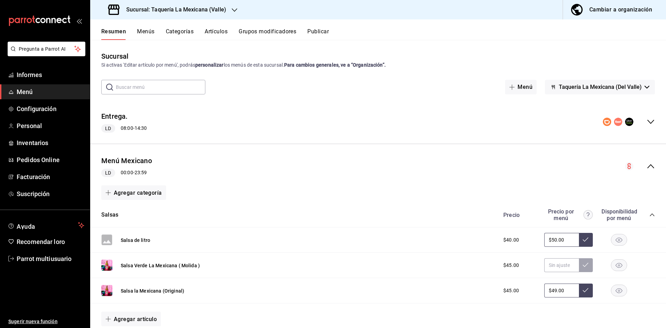
click at [649, 216] on icon "colapsar-categoría-fila" at bounding box center [652, 215] width 6 height 6
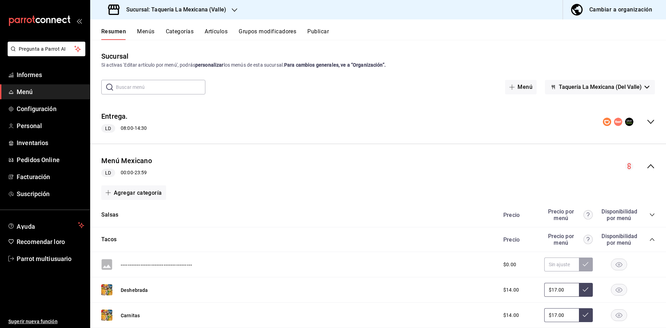
click at [649, 239] on icon "colapsar-categoría-fila" at bounding box center [652, 240] width 6 height 6
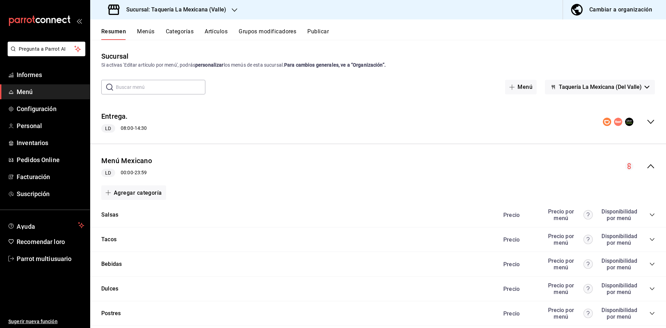
click at [649, 289] on icon "colapsar-categoría-fila" at bounding box center [652, 289] width 6 height 6
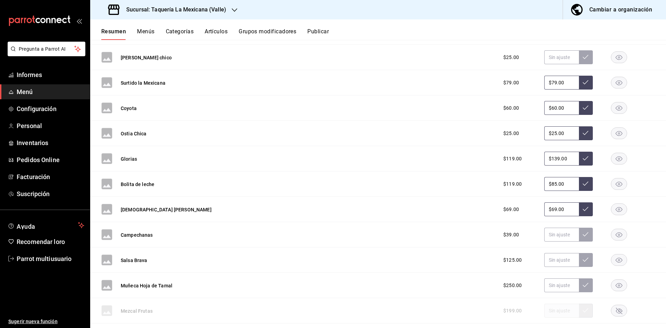
click at [563, 186] on input "$85.00" at bounding box center [561, 184] width 35 height 14
type input "$8.00"
type input "$99.00"
click at [583, 186] on icon at bounding box center [586, 184] width 6 height 6
click at [321, 30] on font "Publicar" at bounding box center [318, 31] width 22 height 7
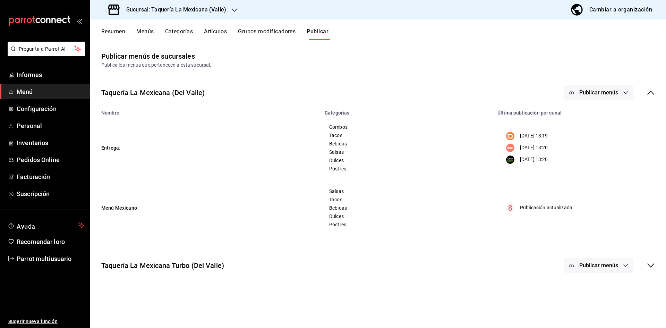
click at [625, 93] on icon "button" at bounding box center [626, 93] width 6 height 6
click at [618, 177] on li "Punto de venta" at bounding box center [599, 173] width 64 height 19
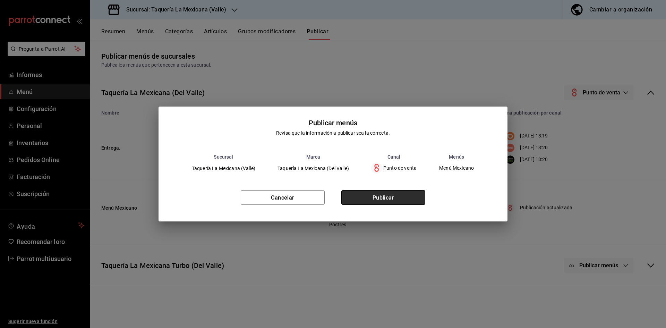
click at [383, 196] on font "Publicar" at bounding box center [384, 197] width 22 height 7
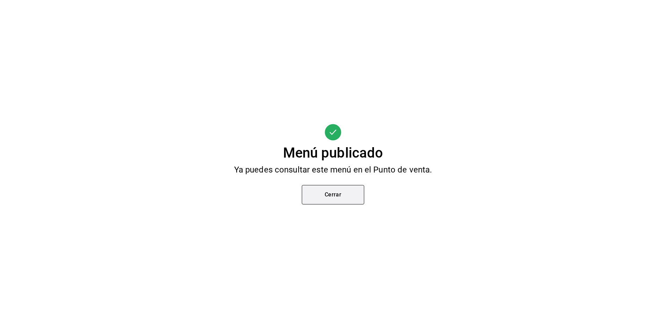
click at [323, 201] on button "Cerrar" at bounding box center [333, 194] width 62 height 19
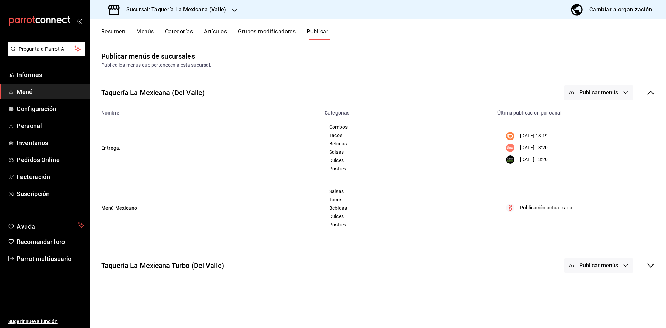
click at [206, 8] on font "Sucursal: Taquería La Mexicana (Valle)" at bounding box center [176, 9] width 100 height 7
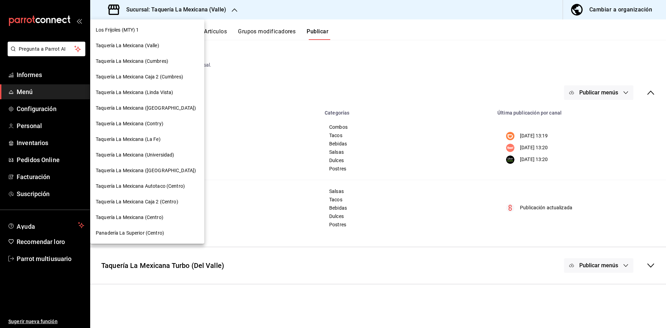
click at [171, 78] on font "Taquería La Mexicana Caja 2 (Cumbres)" at bounding box center [139, 77] width 87 height 6
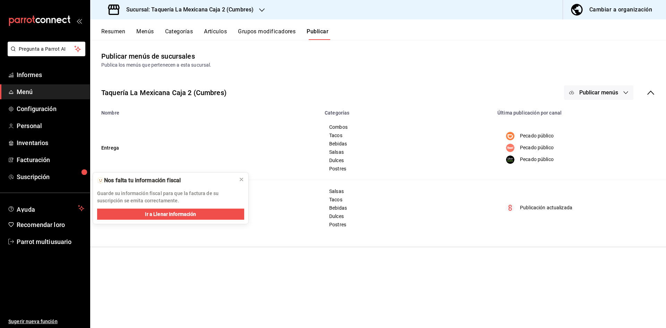
click at [107, 28] on font "Resumen" at bounding box center [113, 31] width 24 height 7
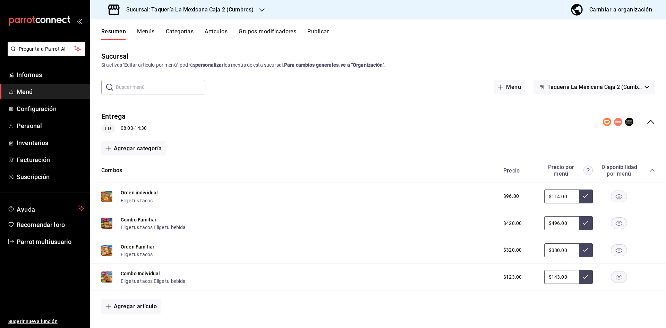
click at [648, 116] on div "Entrega LD 08:00 - 14:30" at bounding box center [378, 121] width 576 height 33
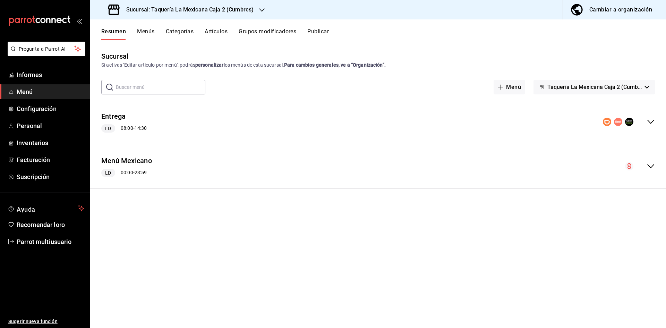
click at [647, 166] on icon "colapsar-fila-del-menú" at bounding box center [651, 166] width 8 height 8
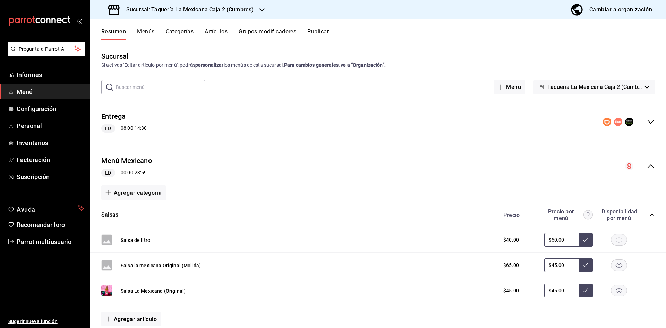
click at [645, 210] on div "Precio Precio por menú Disponibilidad por menú" at bounding box center [575, 214] width 159 height 13
click at [649, 214] on icon "colapsar-categoría-fila" at bounding box center [652, 215] width 6 height 6
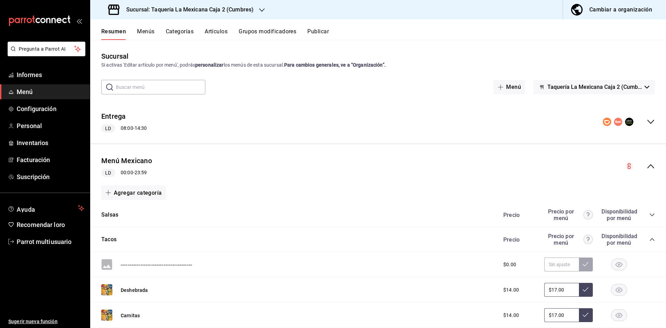
click at [648, 243] on div "Precio Precio por menú Disponibilidad por menú" at bounding box center [575, 239] width 159 height 13
click at [649, 241] on icon "colapsar-categoría-fila" at bounding box center [652, 240] width 6 height 6
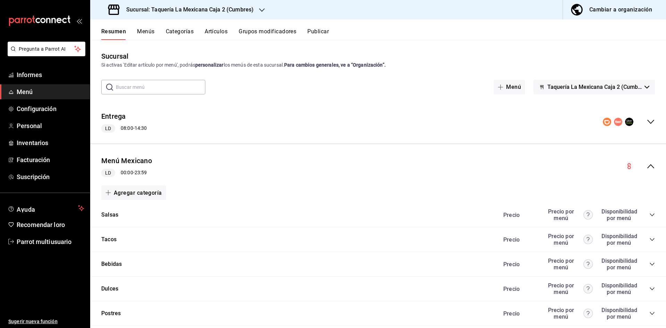
click at [649, 291] on icon "colapsar-categoría-fila" at bounding box center [652, 289] width 6 height 6
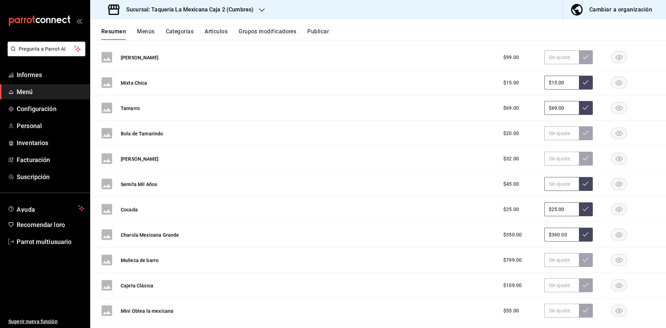
click at [558, 188] on input "text" at bounding box center [561, 184] width 35 height 14
type input "$49.00"
click at [579, 186] on button at bounding box center [586, 184] width 14 height 14
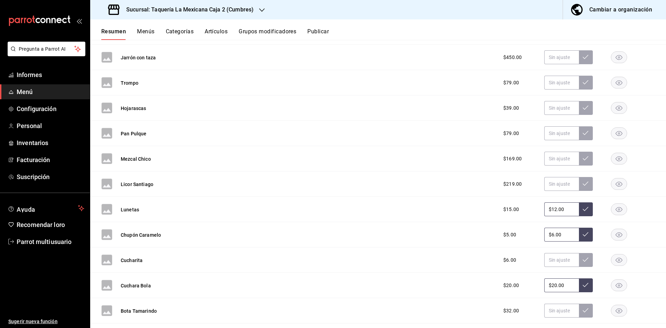
scroll to position [31, 0]
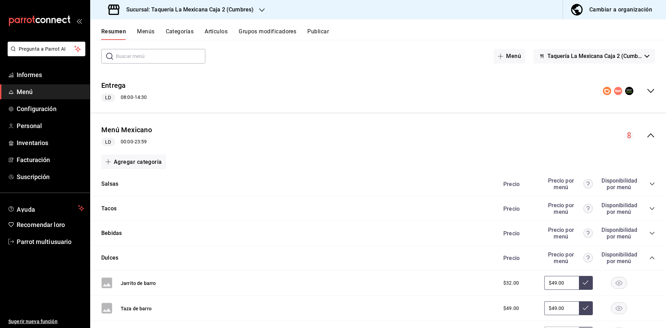
click at [649, 184] on icon "colapsar-categoría-fila" at bounding box center [652, 184] width 6 height 6
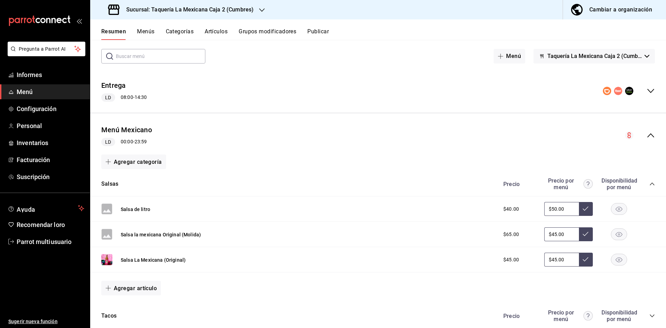
click at [564, 237] on input "$45.00" at bounding box center [561, 234] width 35 height 14
click at [562, 259] on input "$45.00" at bounding box center [561, 260] width 35 height 14
type input "$4.00"
click at [589, 262] on div "$45.00 $49.00" at bounding box center [575, 260] width 159 height 14
click at [584, 262] on button at bounding box center [586, 260] width 14 height 14
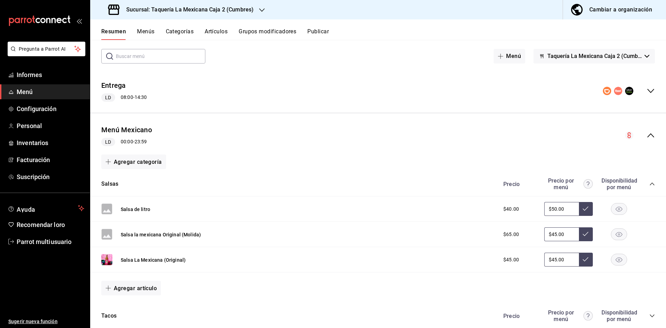
click at [581, 263] on button at bounding box center [586, 260] width 14 height 14
click at [583, 260] on icon at bounding box center [586, 259] width 6 height 4
click at [557, 260] on input "$45.00" at bounding box center [561, 260] width 35 height 14
click at [559, 258] on input "$45.00" at bounding box center [561, 260] width 35 height 14
type input "$4.00"
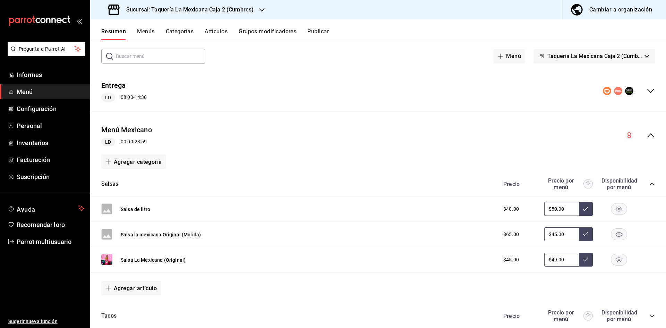
type input "$49.00"
click at [585, 263] on button at bounding box center [586, 260] width 14 height 14
click at [648, 134] on icon "colapsar-fila-del-menú" at bounding box center [651, 135] width 8 height 8
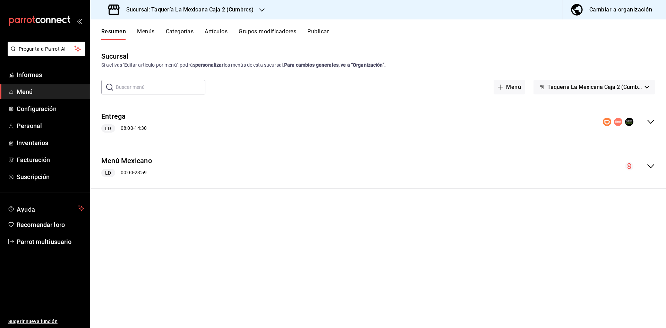
scroll to position [0, 0]
click at [644, 165] on div "colapsar-fila-del-menú" at bounding box center [640, 166] width 30 height 8
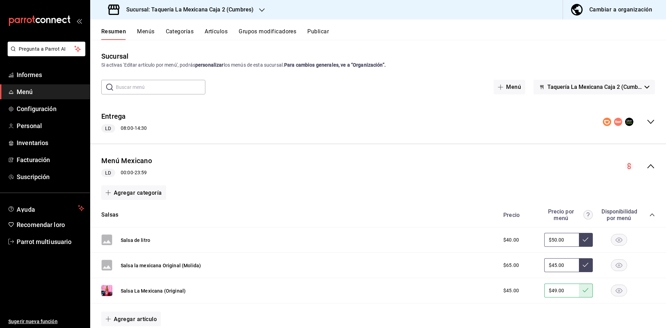
click at [649, 217] on icon "colapsar-categoría-fila" at bounding box center [652, 215] width 6 height 6
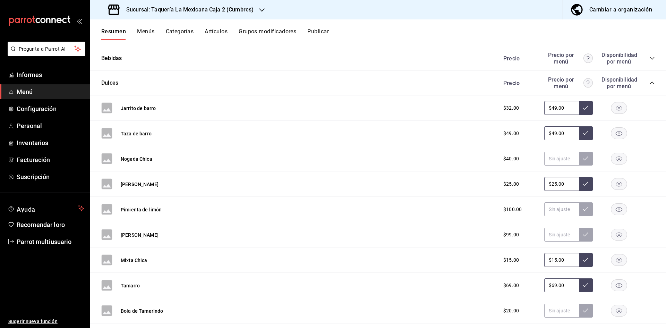
scroll to position [2384, 0]
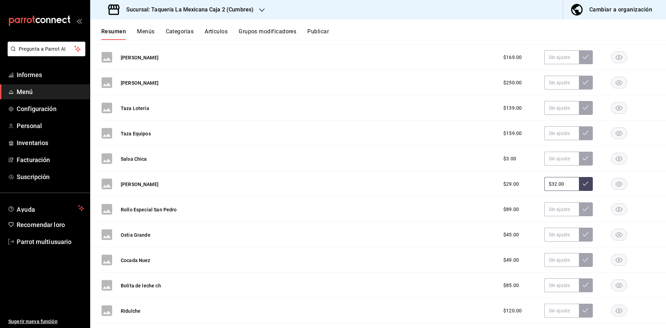
click at [562, 185] on input "$32.00" at bounding box center [561, 184] width 35 height 14
type input "$3.00"
type input "$29.00"
click at [585, 181] on button at bounding box center [586, 184] width 14 height 14
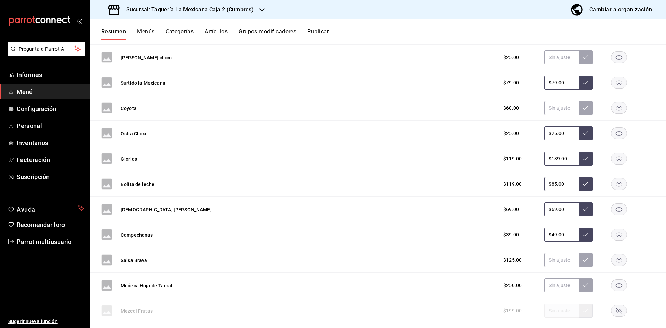
click at [567, 180] on input "$85.00" at bounding box center [561, 184] width 35 height 14
type input "$8.00"
type input "$99.00"
click at [579, 182] on button at bounding box center [586, 184] width 14 height 14
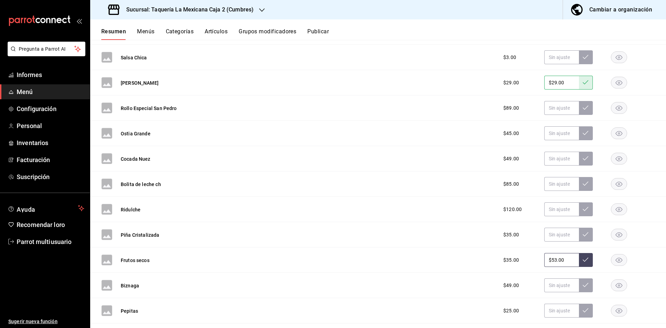
scroll to position [155, 0]
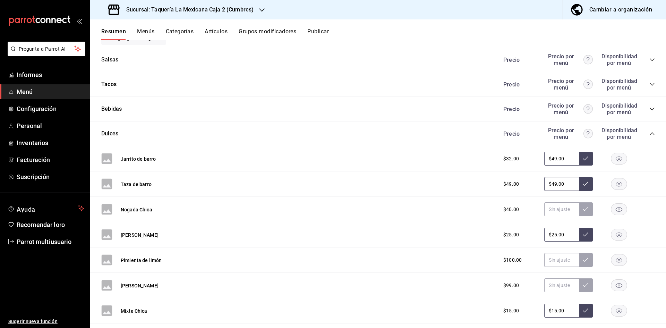
click at [565, 182] on input "$49.00" at bounding box center [561, 184] width 35 height 14
type input "$4.00"
type input "$59.00"
click at [582, 180] on button at bounding box center [586, 184] width 14 height 14
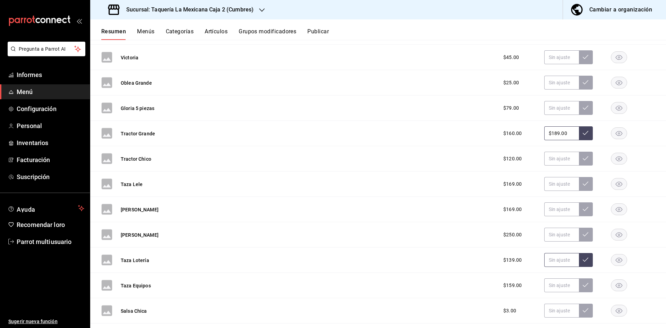
drag, startPoint x: 545, startPoint y: 261, endPoint x: 541, endPoint y: 260, distance: 4.2
click at [544, 261] on input "text" at bounding box center [561, 260] width 35 height 14
type input "$119.00"
click at [579, 262] on button at bounding box center [586, 260] width 14 height 14
click at [554, 288] on input "text" at bounding box center [561, 285] width 35 height 14
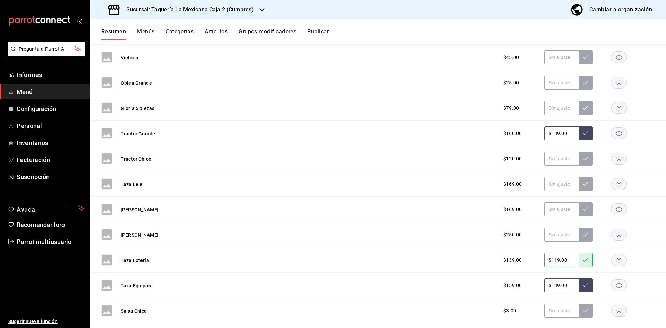
type input "$139.00"
click at [579, 285] on button at bounding box center [586, 285] width 14 height 14
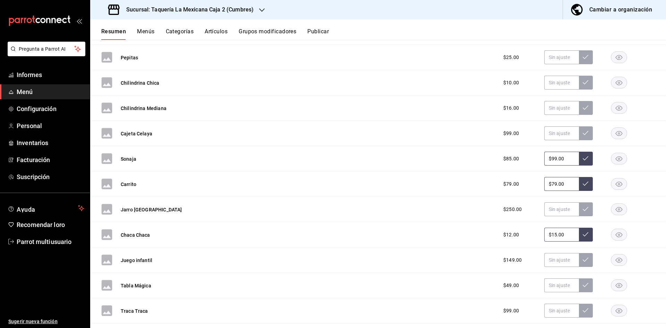
click at [562, 182] on input "$79.00" at bounding box center [561, 184] width 35 height 14
type input "$7.00"
type input "$89.00"
click at [584, 187] on button at bounding box center [586, 184] width 14 height 14
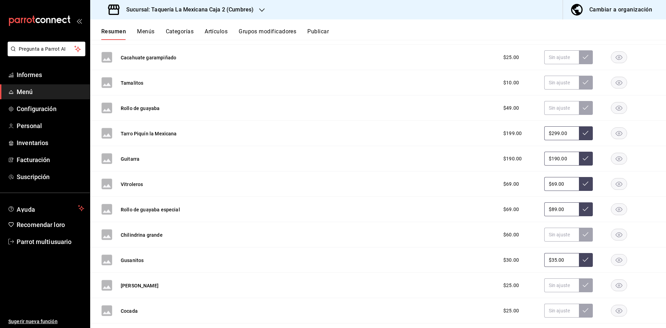
scroll to position [3143, 0]
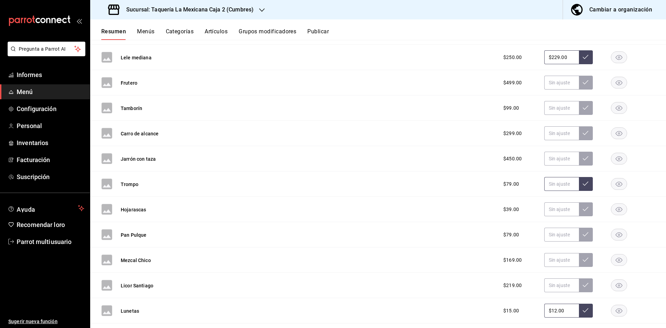
click at [552, 182] on input "text" at bounding box center [561, 184] width 35 height 14
type input "$89.00"
click at [583, 187] on button at bounding box center [586, 184] width 14 height 14
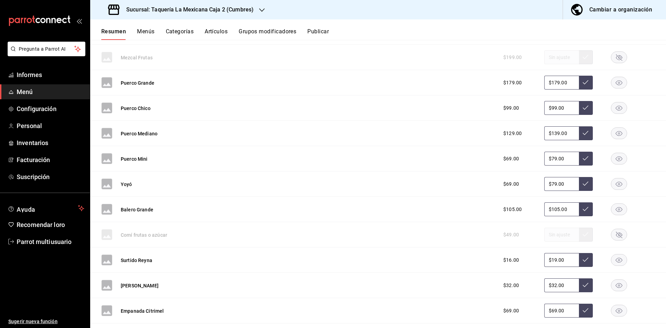
click at [560, 181] on input "$79.00" at bounding box center [561, 184] width 35 height 14
type input "$7.00"
type input "$89.00"
drag, startPoint x: 585, startPoint y: 191, endPoint x: 571, endPoint y: 187, distance: 14.1
click at [585, 191] on button at bounding box center [586, 184] width 14 height 14
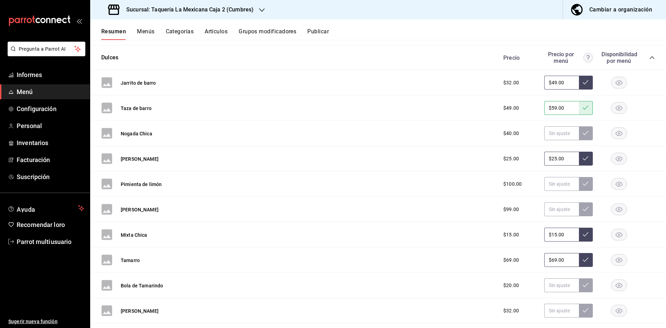
scroll to position [510, 0]
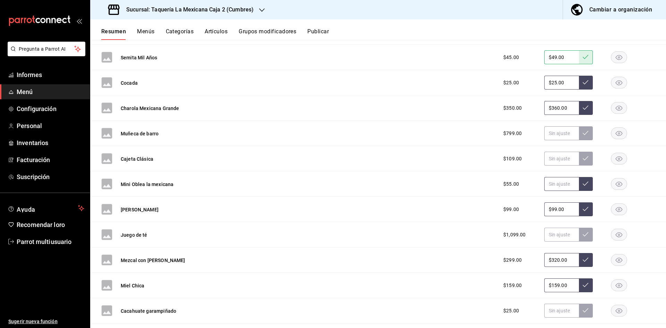
click at [544, 182] on input "text" at bounding box center [561, 184] width 35 height 14
type input "$59.00"
click at [583, 188] on button at bounding box center [586, 184] width 14 height 14
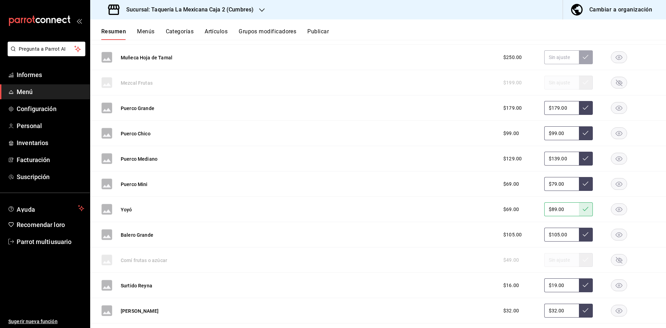
scroll to position [712, 0]
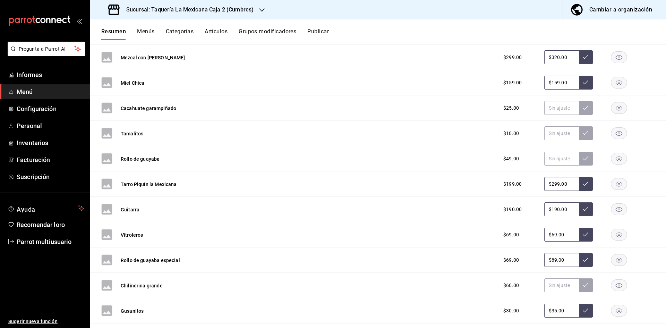
click at [561, 182] on input "$299.00" at bounding box center [561, 184] width 35 height 14
type input "$2.00"
type input "$229.00"
click at [587, 185] on button at bounding box center [586, 184] width 14 height 14
click at [314, 35] on font "Publicar" at bounding box center [318, 31] width 22 height 7
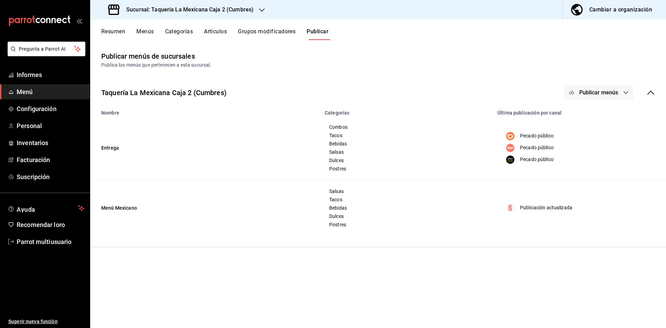
click at [588, 97] on button "Publicar menús" at bounding box center [598, 92] width 69 height 15
click at [577, 171] on circle at bounding box center [578, 173] width 11 height 11
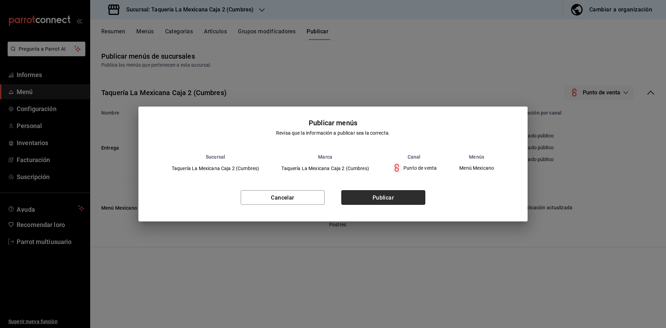
click at [360, 197] on button "Publicar" at bounding box center [383, 197] width 84 height 15
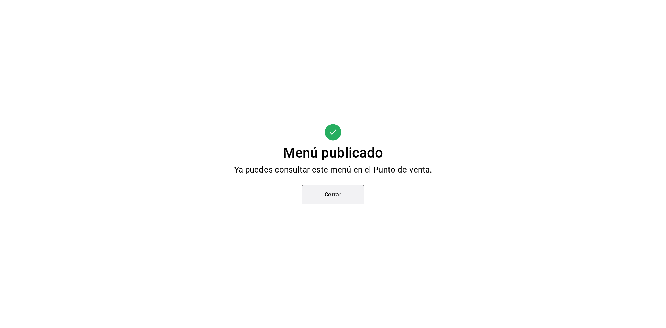
click at [341, 189] on button "Cerrar" at bounding box center [333, 194] width 62 height 19
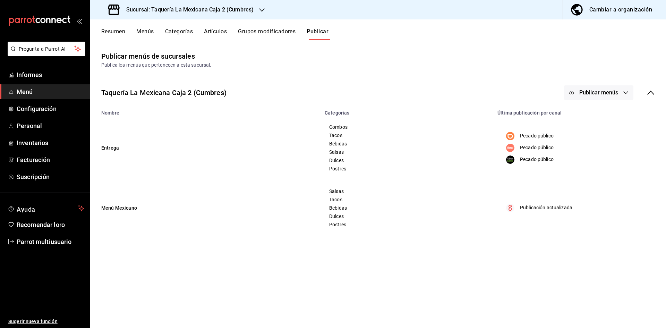
click at [173, 13] on h3 "Sucursal: Taquería La Mexicana Caja 2 (Cumbres)" at bounding box center [187, 10] width 133 height 8
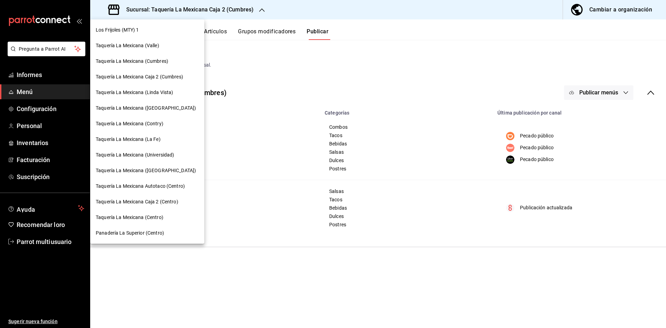
click at [151, 44] on font "Taquería La Mexicana (Valle)" at bounding box center [127, 46] width 63 height 6
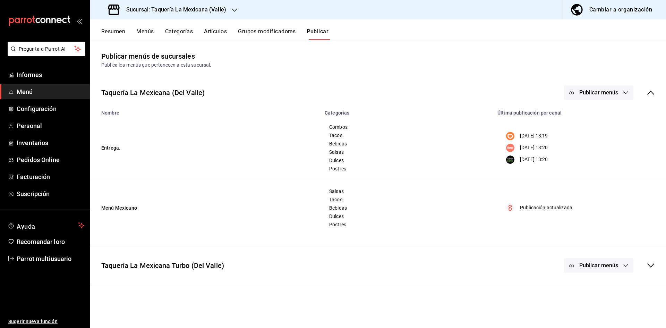
click at [121, 34] on button "Resumen" at bounding box center [113, 34] width 24 height 12
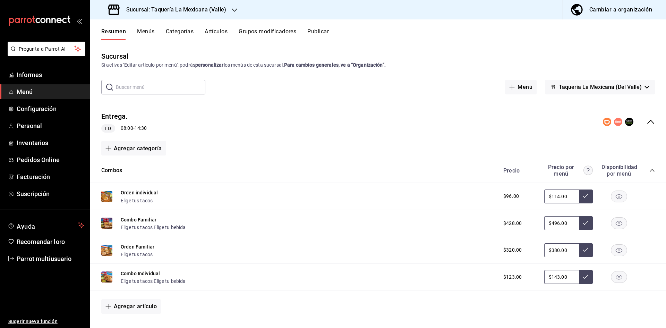
click at [650, 124] on div "Entrega. LD 08:00 - 14:30" at bounding box center [378, 121] width 576 height 33
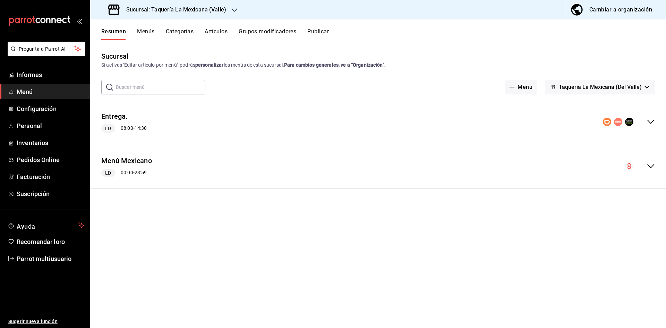
drag, startPoint x: 657, startPoint y: 160, endPoint x: 656, endPoint y: 180, distance: 20.1
click at [656, 161] on div "Menú Mexicano LD 00:00 - 23:59" at bounding box center [378, 166] width 576 height 33
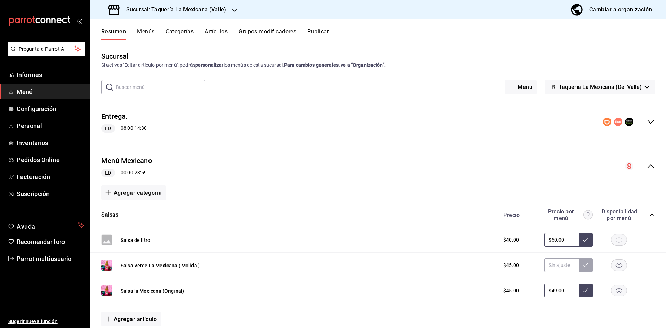
click at [649, 213] on icon "colapsar-categoría-fila" at bounding box center [652, 215] width 6 height 6
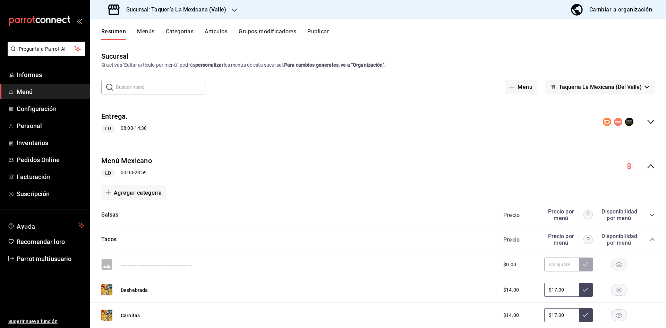
click at [649, 238] on icon "colapsar-categoría-fila" at bounding box center [652, 240] width 6 height 6
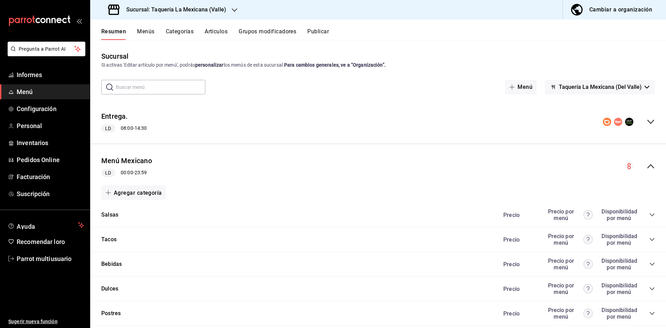
click at [649, 289] on icon "colapsar-categoría-fila" at bounding box center [652, 289] width 6 height 6
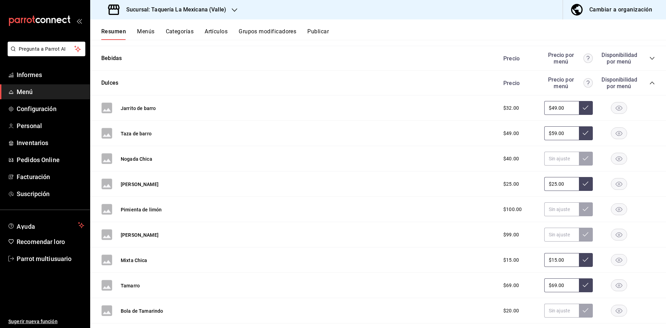
scroll to position [2333, 0]
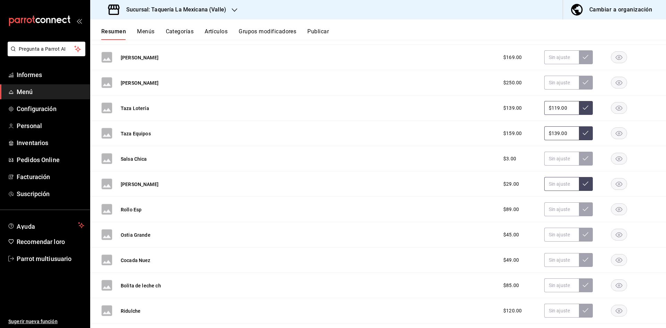
click at [563, 182] on input "text" at bounding box center [561, 184] width 35 height 14
click at [317, 27] on div "Resumen Menús Categorías Artículos Grupos modificadores Publicar" at bounding box center [378, 29] width 576 height 20
click at [229, 12] on div "Sucursal: Taquería La Mexicana (Valle)" at bounding box center [168, 9] width 144 height 19
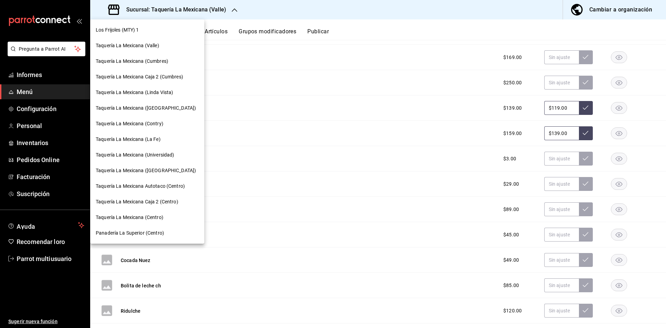
click at [153, 92] on font "Taquería La Mexicana (Linda Vista)" at bounding box center [134, 93] width 77 height 6
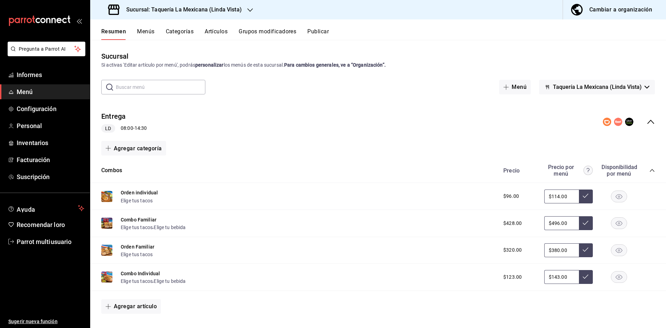
click at [213, 6] on h3 "Sucursal: Taquería La Mexicana (Linda Vista)" at bounding box center [181, 10] width 121 height 8
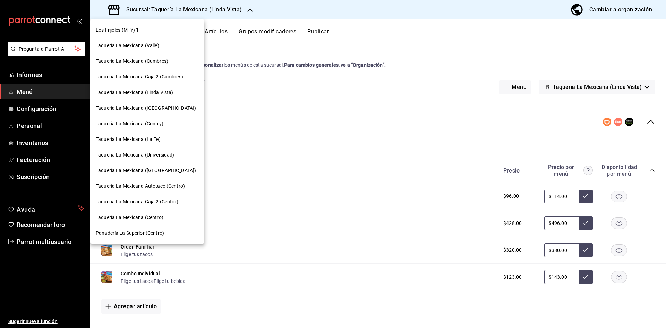
click at [165, 90] on font "Taquería La Mexicana (Linda Vista)" at bounding box center [134, 93] width 77 height 6
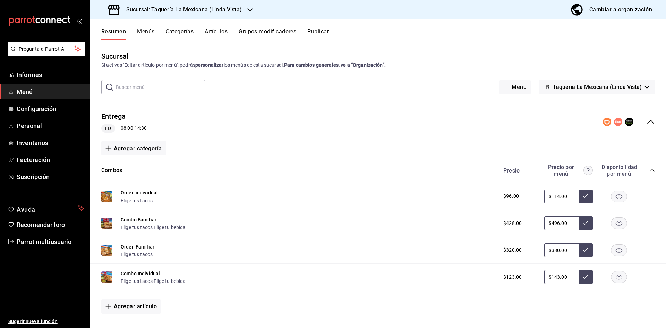
click at [645, 116] on div "Entrega LD 08:00 - 14:30" at bounding box center [378, 121] width 576 height 33
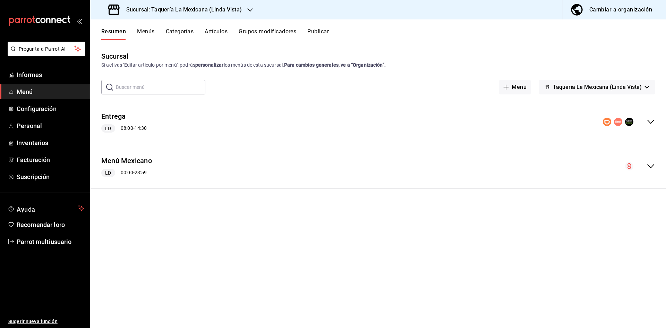
click at [642, 169] on div "Menú Mexicano LD 00:00 - 23:59" at bounding box center [378, 166] width 576 height 33
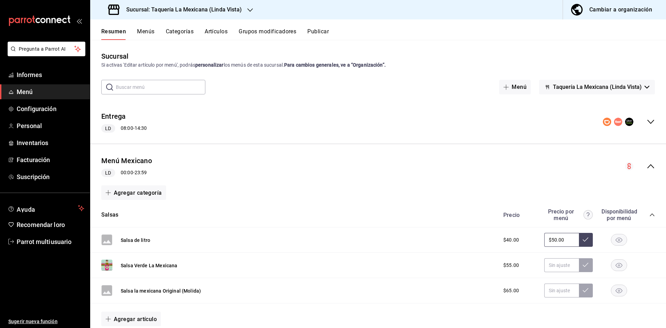
click at [649, 214] on icon "colapsar-categoría-fila" at bounding box center [652, 215] width 6 height 6
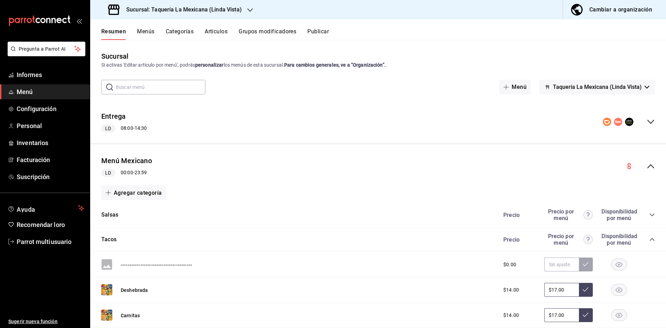
click at [649, 238] on icon "colapsar-categoría-fila" at bounding box center [652, 240] width 6 height 6
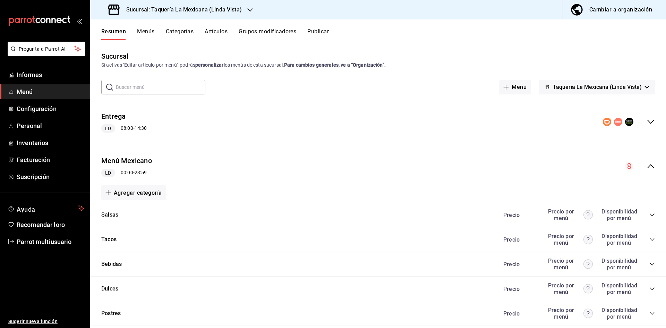
click at [649, 288] on icon "colapsar-categoría-fila" at bounding box center [652, 289] width 6 height 6
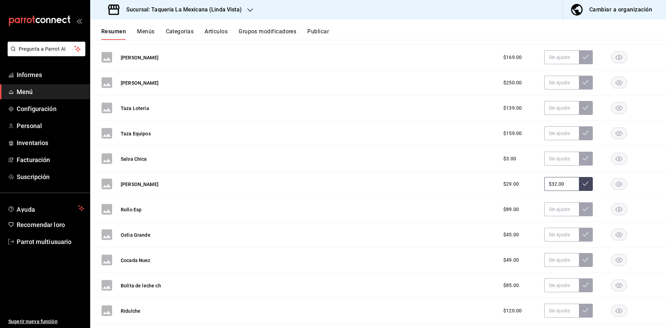
scroll to position [383, 0]
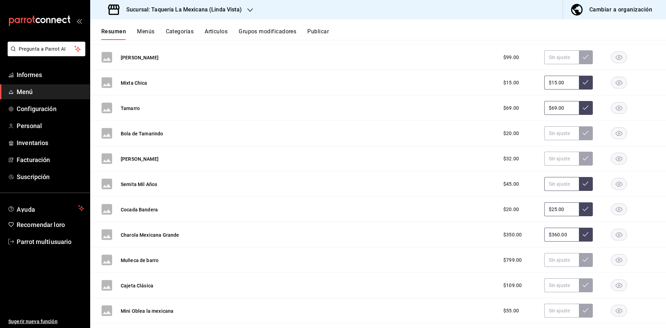
drag, startPoint x: 560, startPoint y: 185, endPoint x: 555, endPoint y: 185, distance: 4.5
click at [558, 185] on input "text" at bounding box center [561, 184] width 35 height 14
type input "$49.00"
click at [586, 184] on button at bounding box center [586, 184] width 14 height 14
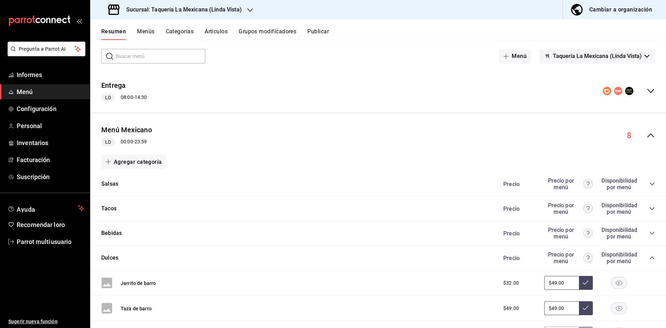
click at [644, 182] on div "Precio Precio por menú Disponibilidad por menú" at bounding box center [575, 183] width 159 height 13
click at [643, 182] on div "Precio Precio por menú Disponibilidad por menú" at bounding box center [575, 183] width 159 height 13
click at [649, 182] on icon "colapsar-categoría-fila" at bounding box center [652, 184] width 6 height 6
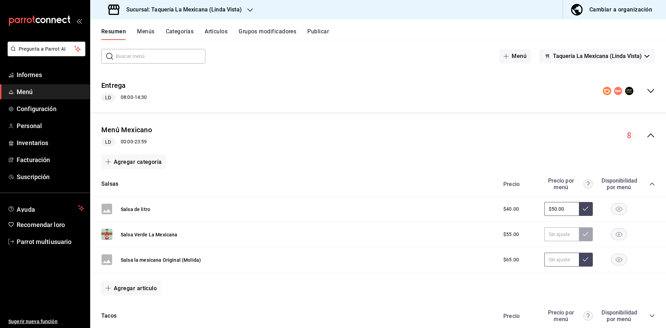
click at [547, 261] on input "text" at bounding box center [561, 260] width 35 height 14
type input "$45.00"
click at [581, 263] on button at bounding box center [586, 260] width 14 height 14
click at [555, 231] on input "text" at bounding box center [561, 234] width 35 height 14
type input "$49.00"
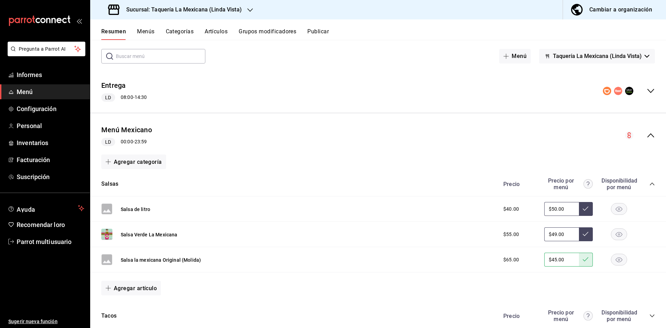
click at [581, 238] on button at bounding box center [586, 234] width 14 height 14
click at [649, 183] on icon "colapsar-categoría-fila" at bounding box center [652, 184] width 6 height 6
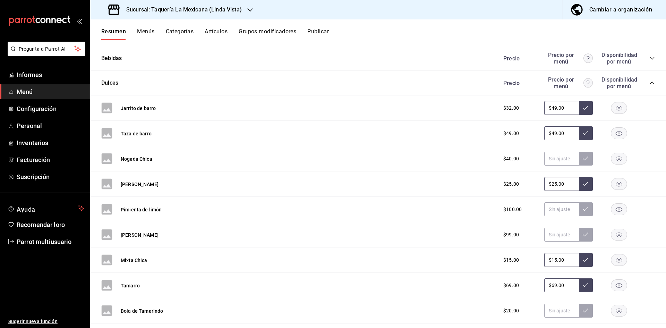
scroll to position [2384, 0]
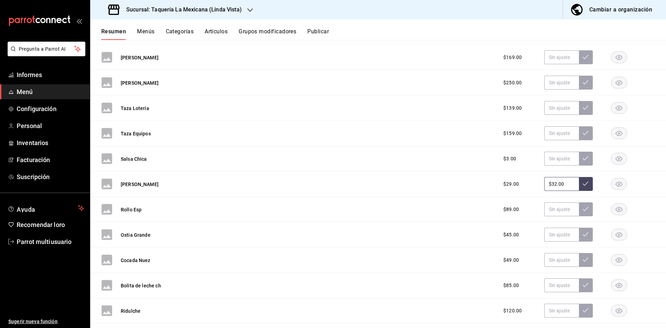
click at [562, 182] on input "$32.00" at bounding box center [561, 184] width 35 height 14
type input "$3.00"
type input "$32.00"
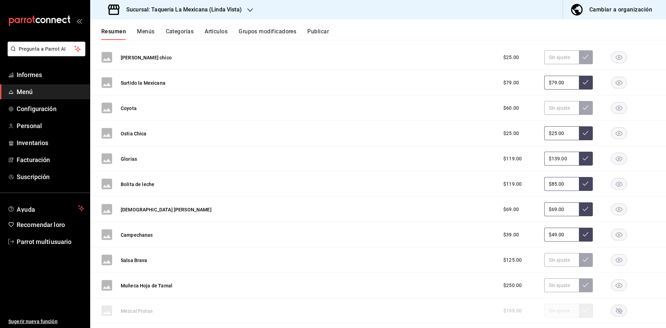
click at [562, 181] on input "$85.00" at bounding box center [561, 184] width 35 height 14
type input "$8.00"
type input "$99.00"
click at [579, 180] on button at bounding box center [586, 184] width 14 height 14
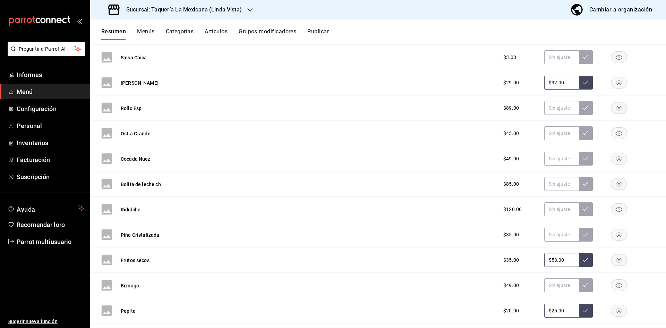
scroll to position [155, 0]
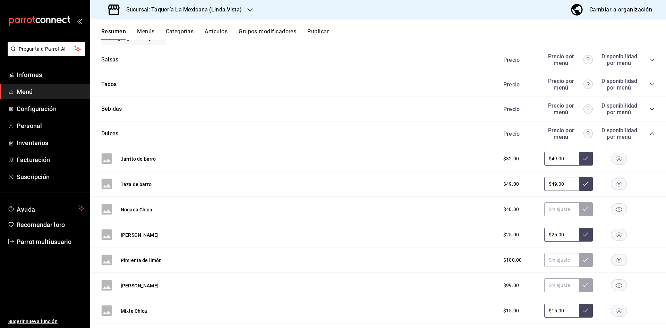
click at [565, 189] on input "$49.00" at bounding box center [561, 184] width 35 height 14
type input "$4.00"
type input "$59.00"
click at [579, 185] on button at bounding box center [586, 184] width 14 height 14
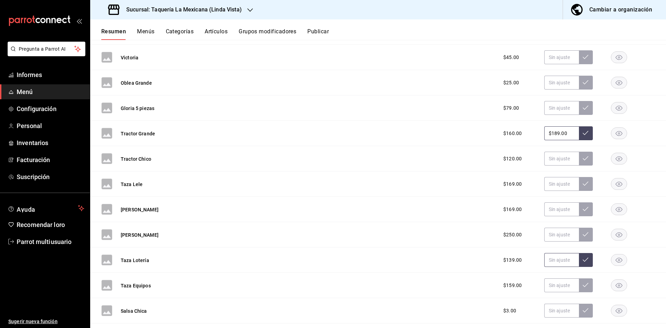
drag, startPoint x: 546, startPoint y: 256, endPoint x: 542, endPoint y: 260, distance: 5.9
click at [546, 256] on input "text" at bounding box center [561, 260] width 35 height 14
type input "$119.00"
drag, startPoint x: 584, startPoint y: 265, endPoint x: 580, endPoint y: 264, distance: 4.0
click at [583, 264] on button at bounding box center [586, 260] width 14 height 14
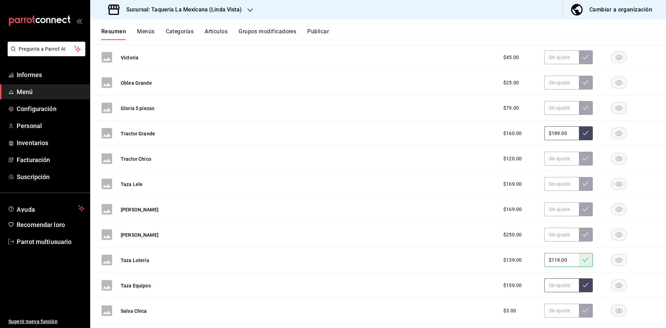
click at [551, 291] on input "text" at bounding box center [561, 285] width 35 height 14
click at [550, 288] on input "text" at bounding box center [561, 285] width 35 height 14
type input "$139.00"
click at [583, 286] on icon at bounding box center [586, 285] width 6 height 6
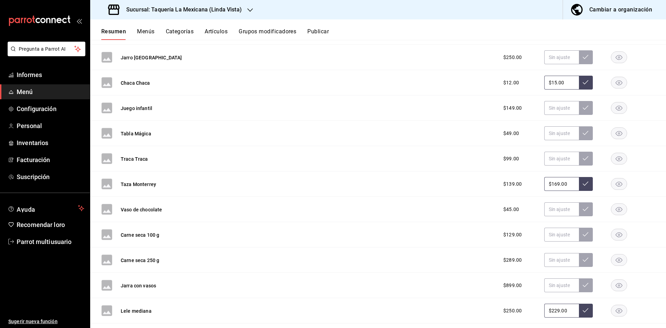
scroll to position [2738, 0]
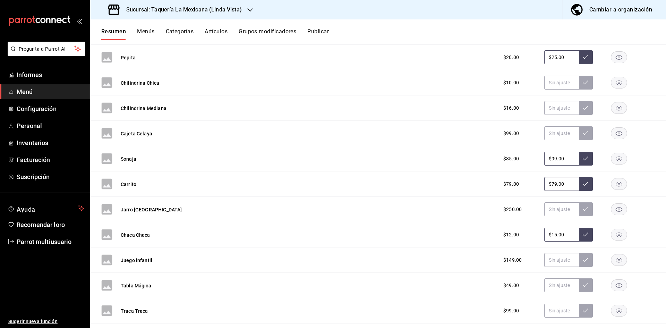
drag, startPoint x: 565, startPoint y: 186, endPoint x: 559, endPoint y: 186, distance: 6.3
click at [563, 186] on input "$79.00" at bounding box center [561, 184] width 35 height 14
type input "$7.00"
type input "$8.00"
type input "$89.00"
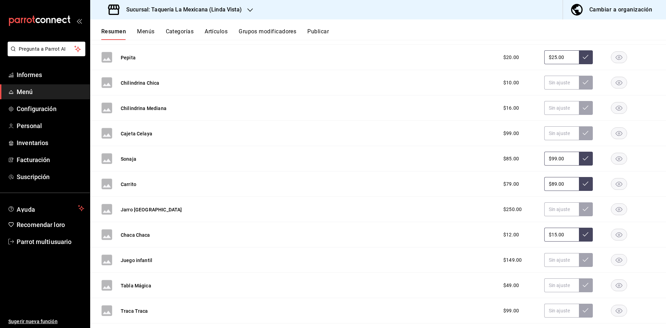
click at [583, 185] on icon at bounding box center [586, 184] width 6 height 6
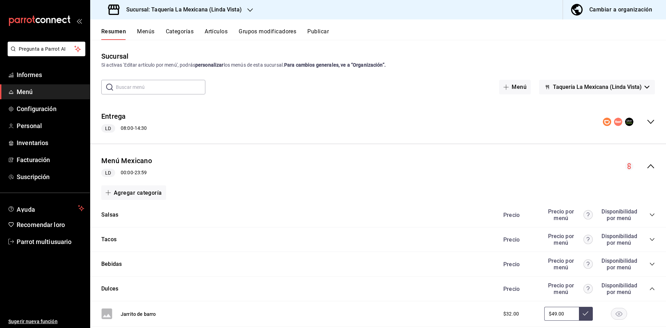
scroll to position [3143, 0]
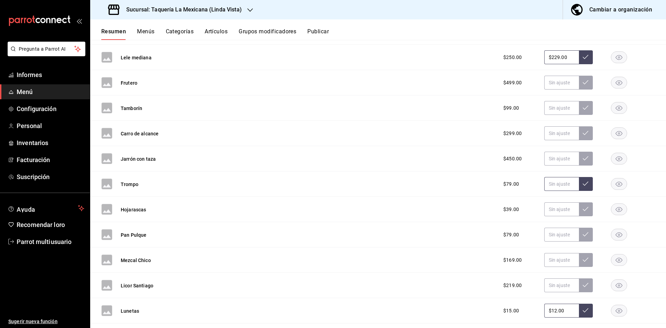
click at [551, 184] on input "text" at bounding box center [561, 184] width 35 height 14
type input "$89.00"
drag, startPoint x: 584, startPoint y: 187, endPoint x: 576, endPoint y: 183, distance: 9.5
click at [583, 187] on button at bounding box center [586, 184] width 14 height 14
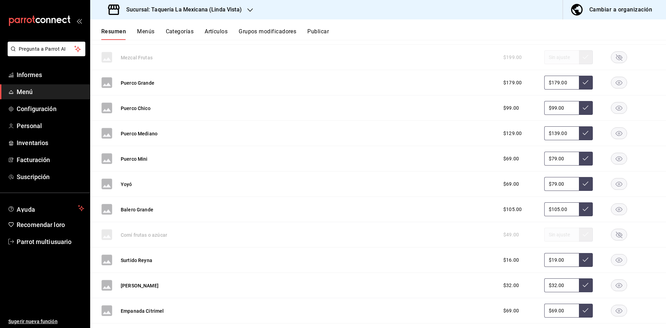
click at [557, 184] on input "$79.00" at bounding box center [561, 184] width 35 height 14
type input "$7.00"
type input "$89.00"
click at [582, 187] on button at bounding box center [586, 184] width 14 height 14
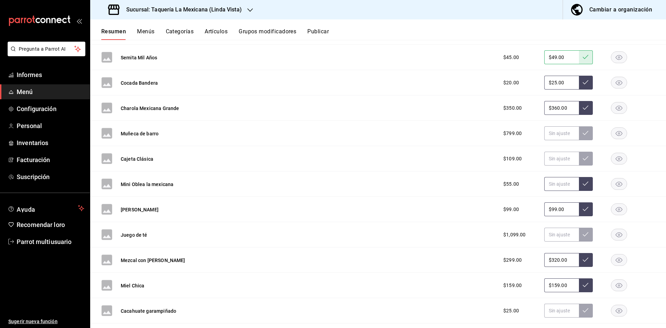
click at [549, 184] on input "text" at bounding box center [561, 184] width 35 height 14
type input "$59.00"
click at [579, 181] on button at bounding box center [586, 184] width 14 height 14
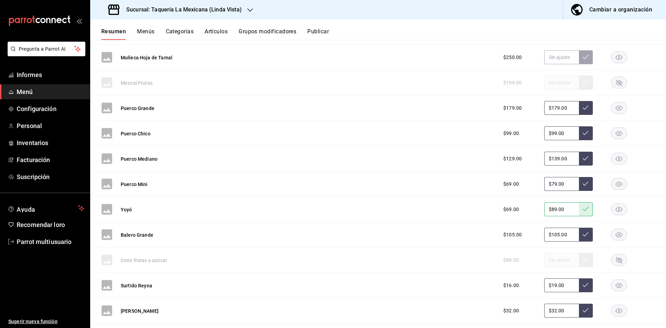
scroll to position [712, 0]
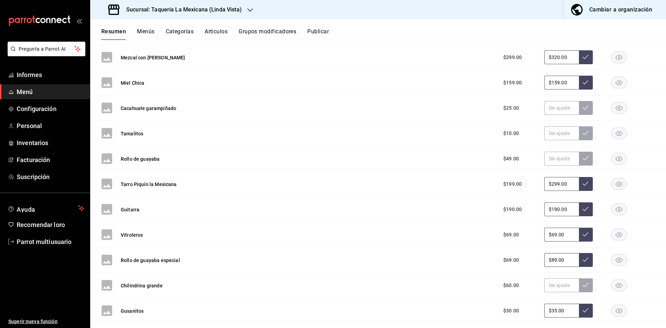
click at [586, 188] on button at bounding box center [586, 184] width 14 height 14
click at [320, 27] on div "Resumen Menús Categorías Artículos Grupos modificadores Publicar" at bounding box center [378, 29] width 576 height 20
click at [319, 31] on font "Publicar" at bounding box center [318, 31] width 22 height 7
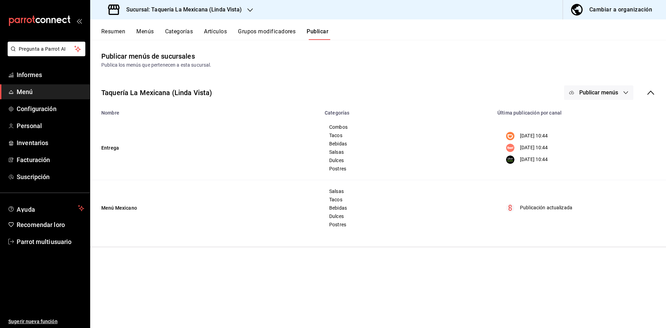
click at [595, 96] on button "Publicar menús" at bounding box center [598, 92] width 69 height 15
click at [582, 171] on circle at bounding box center [578, 173] width 11 height 11
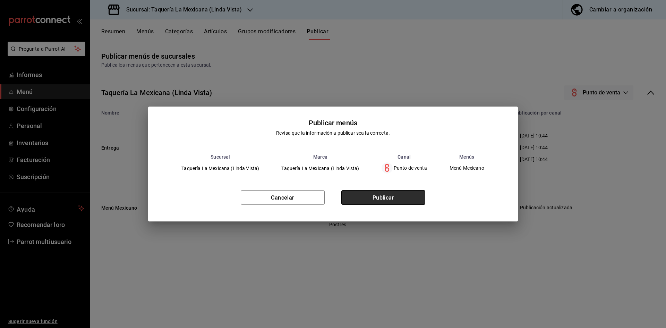
click at [414, 202] on button "Publicar" at bounding box center [383, 197] width 84 height 15
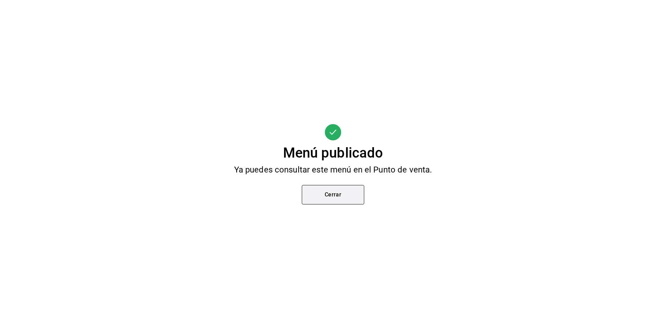
click at [336, 204] on div "Menú publicado Ya puedes consultar este menú en el Punto de venta. Cerrar" at bounding box center [333, 164] width 666 height 328
click at [334, 201] on button "Cerrar" at bounding box center [333, 194] width 62 height 19
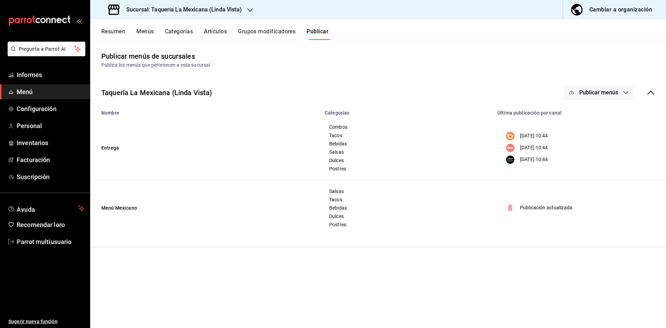
click at [213, 14] on div "Sucursal: Taquería La Mexicana (Linda Vista)" at bounding box center [176, 9] width 160 height 19
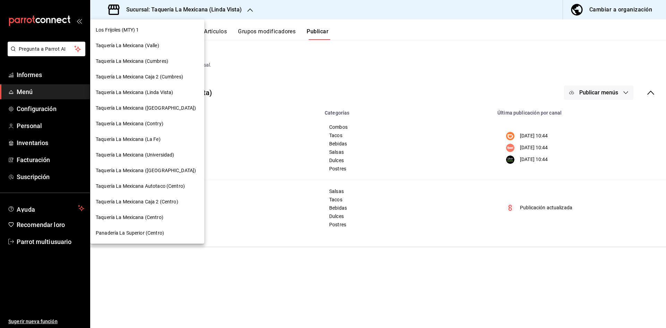
click at [171, 101] on div "Taquería La Mexicana ([GEOGRAPHIC_DATA])" at bounding box center [147, 108] width 114 height 16
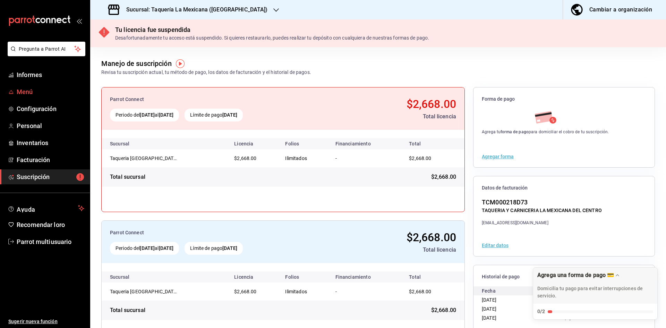
click at [64, 96] on span "Menú" at bounding box center [51, 91] width 68 height 9
click at [253, 8] on div "Sucursal: Taquería La Mexicana ([GEOGRAPHIC_DATA])" at bounding box center [189, 9] width 186 height 19
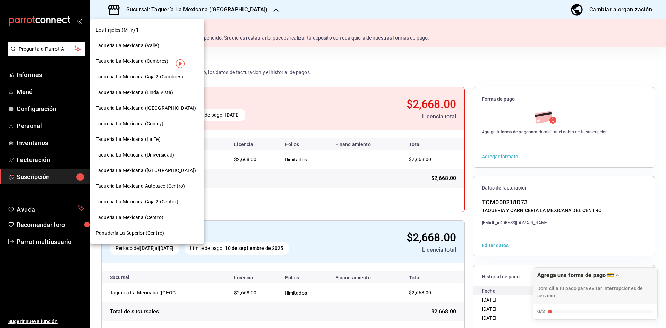
click at [172, 118] on div "Taquería La Mexicana (Contry)" at bounding box center [147, 124] width 114 height 16
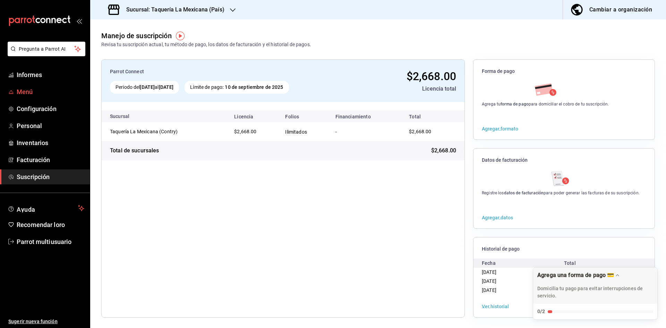
click at [73, 93] on span "Menú" at bounding box center [51, 91] width 68 height 9
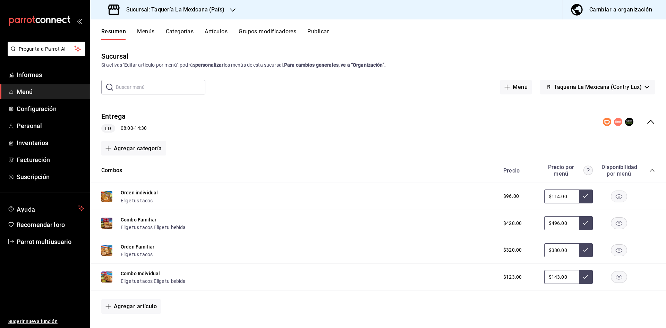
click at [642, 112] on div "Entrega LD 08:00 - 14:30" at bounding box center [378, 121] width 576 height 33
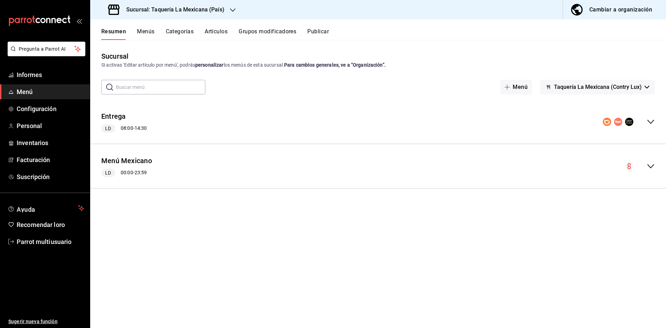
drag, startPoint x: 646, startPoint y: 168, endPoint x: 634, endPoint y: 164, distance: 12.5
click at [643, 168] on div "colapsar-fila-del-menú" at bounding box center [640, 166] width 30 height 8
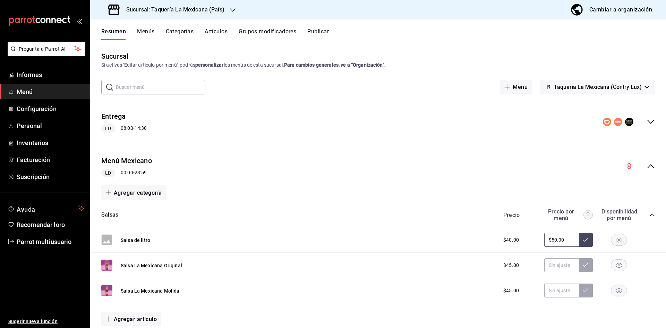
click at [623, 211] on font "Disponibilidad por menú" at bounding box center [620, 214] width 36 height 13
click at [644, 214] on div "Precio Precio por menú Disponibilidad por menú" at bounding box center [575, 214] width 159 height 13
click at [651, 214] on div "Salsas Precio Precio por menú Disponibilidad por menú" at bounding box center [378, 215] width 576 height 25
click at [649, 216] on icon "colapsar-categoría-fila" at bounding box center [652, 215] width 6 height 6
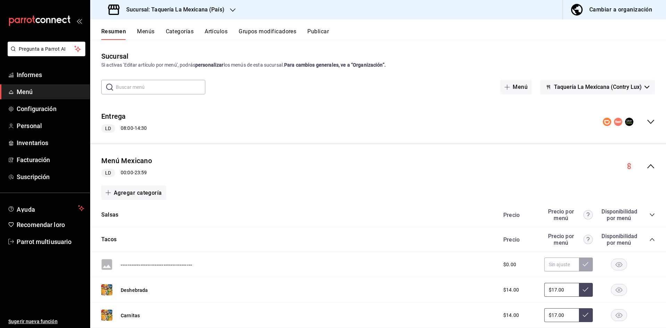
click at [649, 238] on icon "colapsar-categoría-fila" at bounding box center [652, 240] width 6 height 6
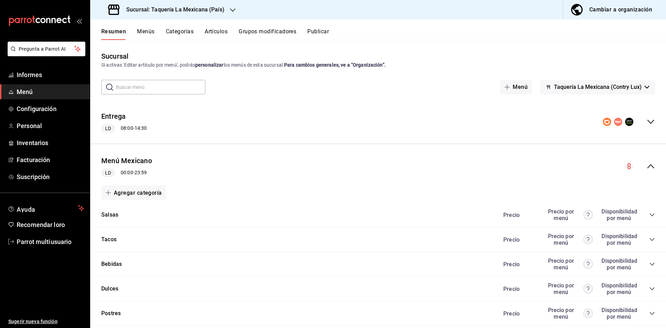
click at [649, 289] on icon "colapsar-categoría-fila" at bounding box center [652, 289] width 6 height 6
click at [225, 15] on div "Sucursal: Taquería La Mexicana (País)" at bounding box center [167, 9] width 143 height 19
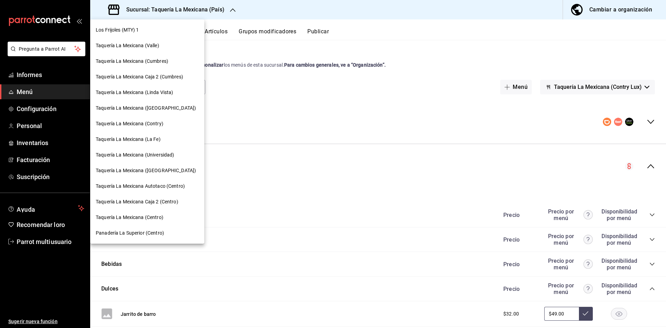
click at [164, 121] on div "Taquería La Mexicana (Contry)" at bounding box center [147, 123] width 103 height 7
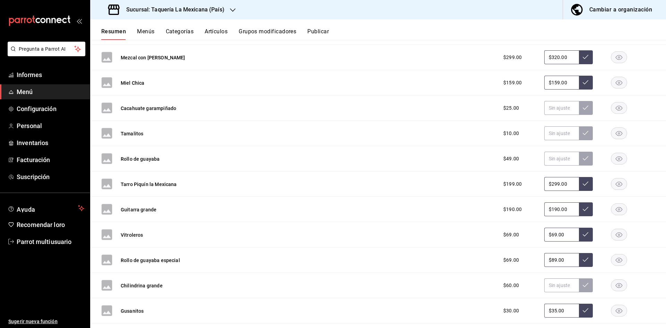
scroll to position [383, 0]
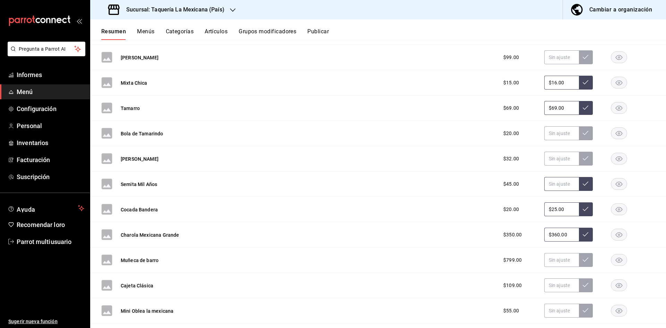
click at [545, 184] on input "text" at bounding box center [561, 184] width 35 height 14
type input "$49.00"
click at [584, 187] on button at bounding box center [586, 184] width 14 height 14
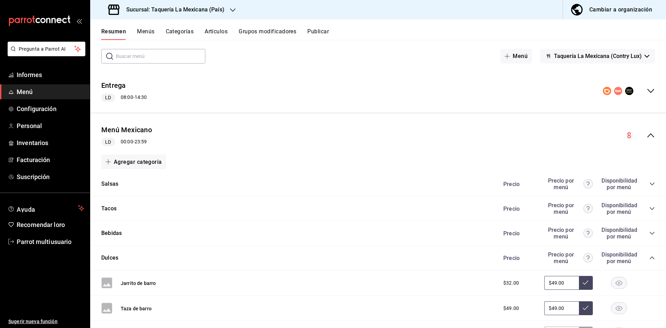
click at [645, 180] on div "Precio Precio por menú Disponibilidad por menú" at bounding box center [575, 183] width 159 height 13
click at [649, 181] on icon "colapsar-categoría-fila" at bounding box center [652, 184] width 6 height 6
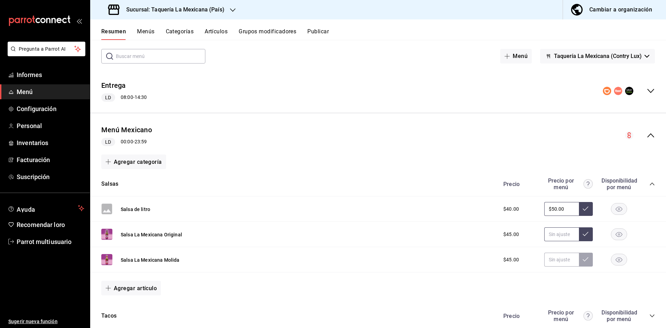
click at [552, 234] on input "text" at bounding box center [561, 234] width 35 height 14
click at [553, 234] on input "text" at bounding box center [561, 234] width 35 height 14
type input "$49.00"
click at [583, 233] on icon at bounding box center [586, 234] width 6 height 6
click at [650, 138] on div "Menú Mexicano LD 00:00 - 23:59" at bounding box center [378, 135] width 576 height 33
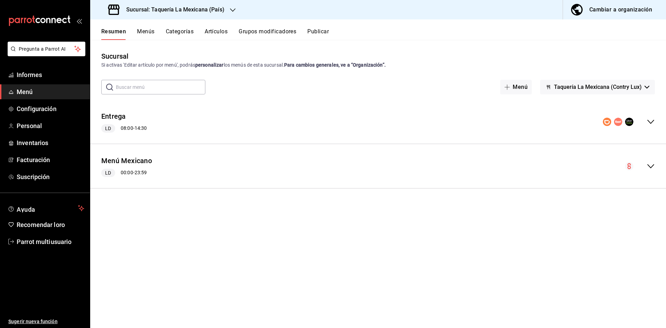
scroll to position [0, 0]
click at [653, 165] on icon "colapsar-fila-del-menú" at bounding box center [651, 166] width 8 height 8
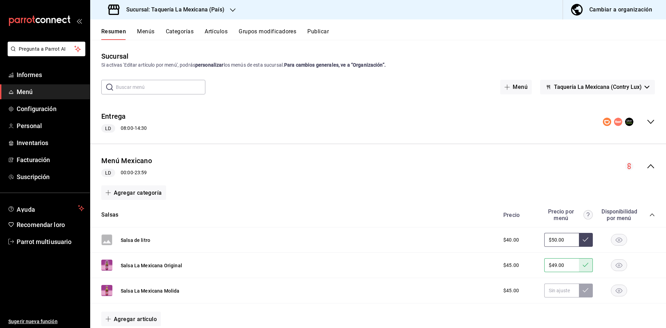
click at [649, 216] on icon "colapsar-categoría-fila" at bounding box center [652, 215] width 6 height 6
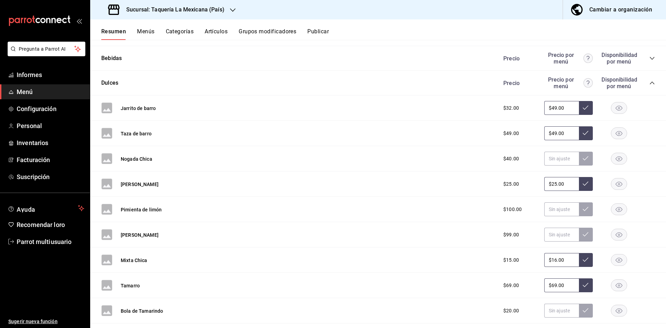
scroll to position [2384, 0]
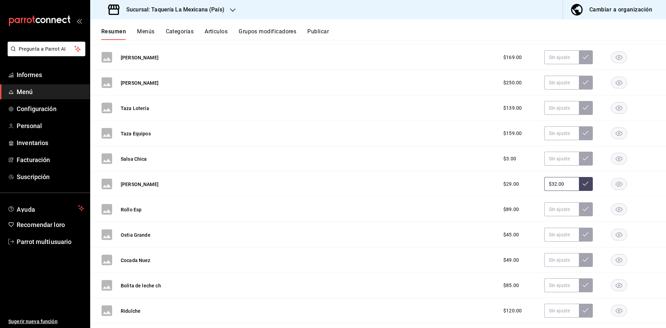
click at [558, 184] on input "$32.00" at bounding box center [561, 184] width 35 height 14
type input "$3.00"
type input "$29.00"
drag, startPoint x: 584, startPoint y: 179, endPoint x: 581, endPoint y: 182, distance: 3.8
click at [581, 182] on button at bounding box center [586, 184] width 14 height 14
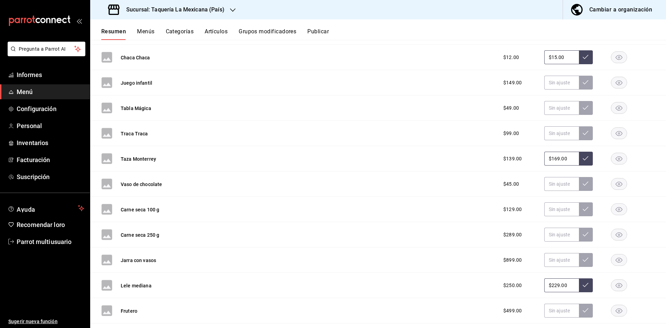
scroll to position [1219, 0]
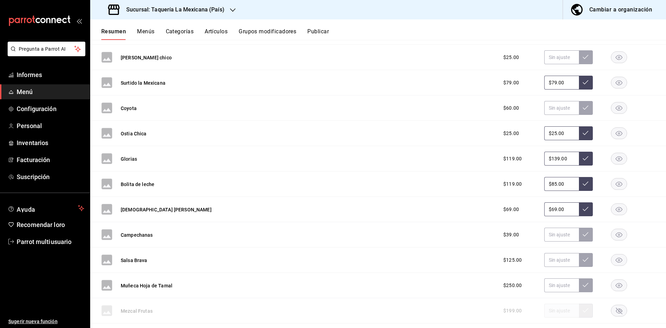
click at [565, 185] on input "$85.00" at bounding box center [561, 184] width 35 height 14
type input "$8.00"
type input "$99.00"
click at [587, 187] on button at bounding box center [586, 184] width 14 height 14
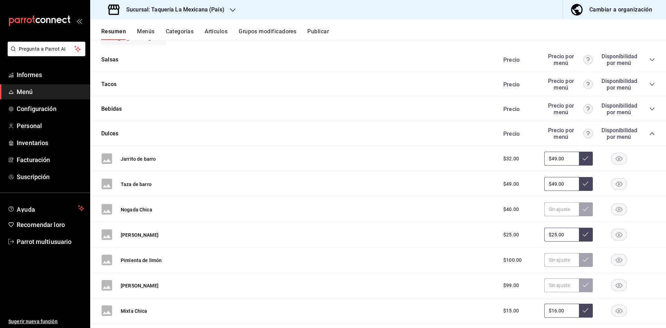
click at [570, 183] on input "$49.00" at bounding box center [561, 184] width 35 height 14
type input "$4.00"
type input "$59.00"
click at [580, 188] on button at bounding box center [586, 184] width 14 height 14
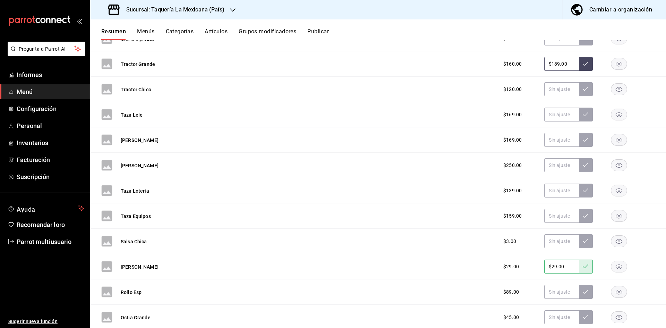
scroll to position [2336, 0]
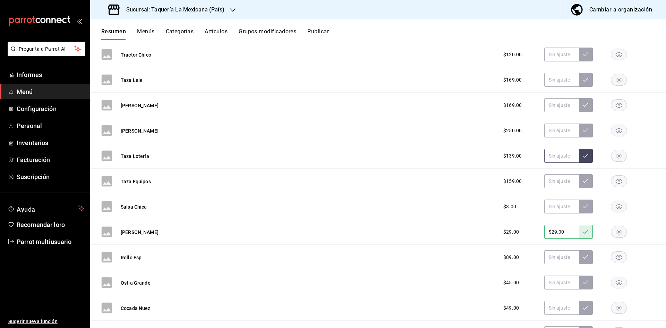
click at [555, 157] on input "text" at bounding box center [561, 156] width 35 height 14
type input "$119.00"
click at [579, 156] on button at bounding box center [586, 156] width 14 height 14
click at [550, 179] on input "text" at bounding box center [561, 181] width 35 height 14
type input "$139.00"
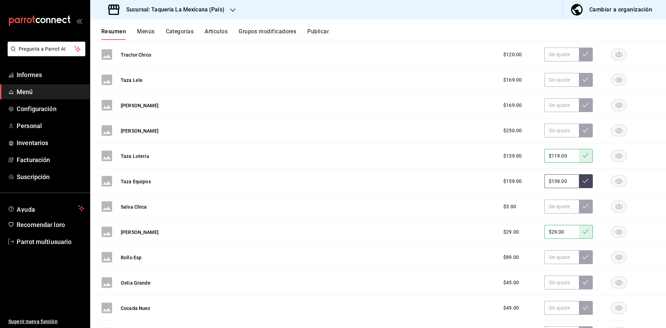
click at [579, 186] on button at bounding box center [586, 181] width 14 height 14
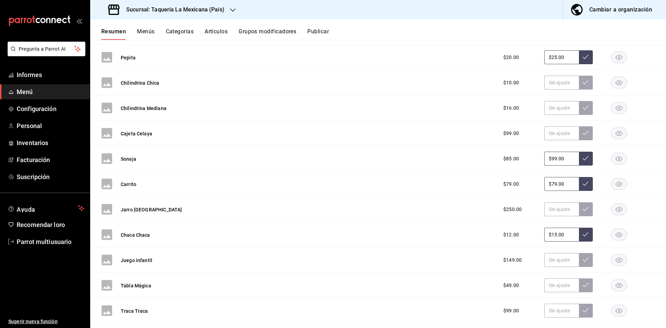
click at [567, 188] on input "$79.00" at bounding box center [561, 184] width 35 height 14
type input "$7.00"
type input "$89.00"
click at [579, 185] on button at bounding box center [586, 184] width 14 height 14
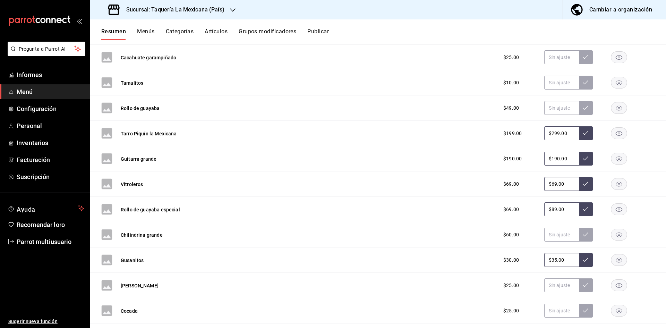
scroll to position [3143, 0]
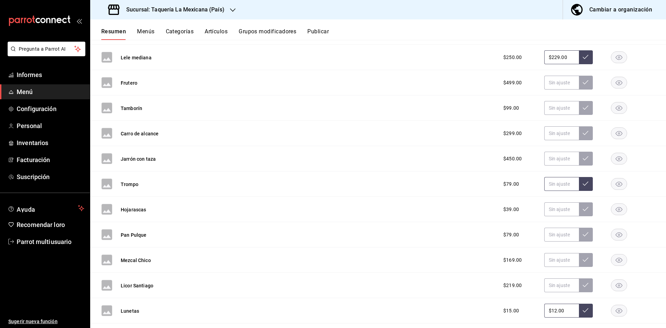
drag, startPoint x: 559, startPoint y: 186, endPoint x: 544, endPoint y: 182, distance: 15.7
click at [558, 185] on input "text" at bounding box center [561, 184] width 35 height 14
type input "$89.00"
click at [584, 179] on button at bounding box center [586, 184] width 14 height 14
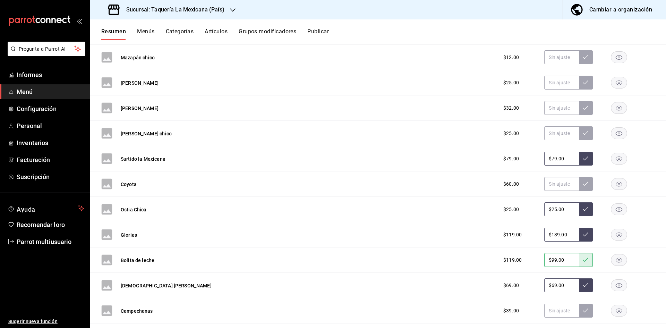
scroll to position [1472, 0]
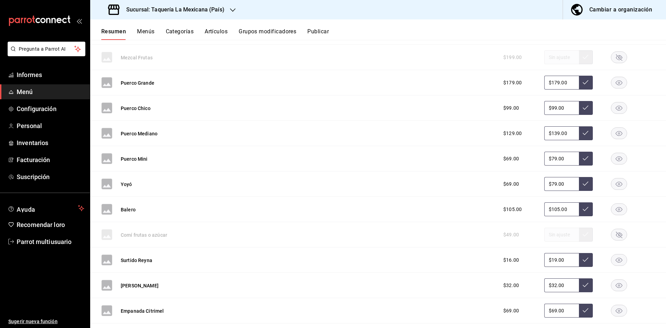
click at [568, 188] on input "$79.00" at bounding box center [561, 184] width 35 height 14
type input "$7.00"
type input "$89.00"
click at [579, 185] on button at bounding box center [586, 184] width 14 height 14
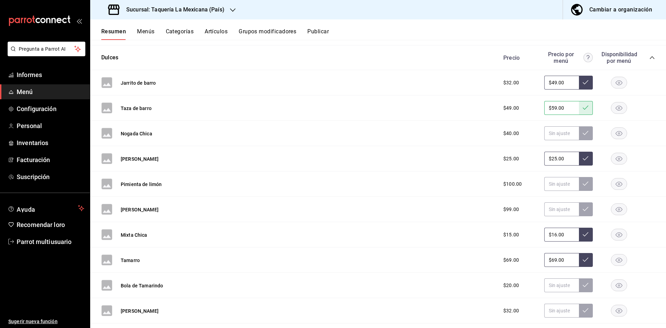
scroll to position [510, 0]
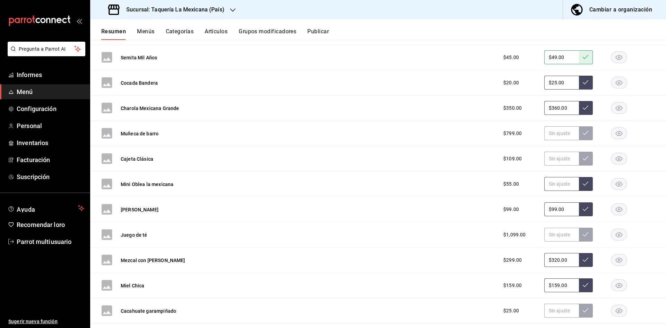
click at [544, 186] on input "text" at bounding box center [561, 184] width 35 height 14
type input "$59.00"
click at [584, 188] on button at bounding box center [586, 184] width 14 height 14
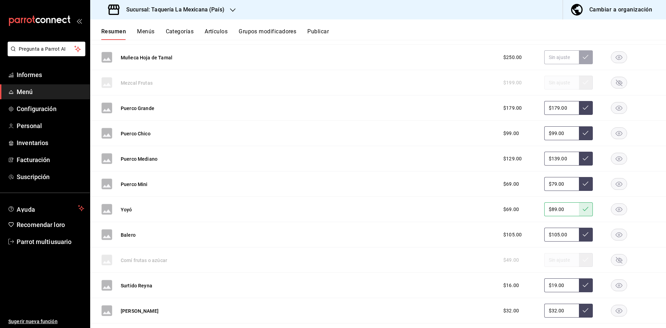
scroll to position [712, 0]
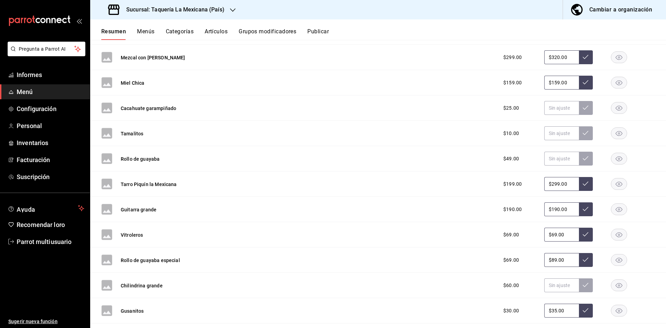
click at [569, 189] on input "$299.00" at bounding box center [561, 184] width 35 height 14
type input "$229.00"
click at [580, 187] on button at bounding box center [586, 184] width 14 height 14
click at [333, 29] on div "Resumen Menús Categorías Artículos Grupos modificadores Publicar" at bounding box center [383, 34] width 565 height 12
click at [319, 32] on font "Publicar" at bounding box center [318, 31] width 22 height 7
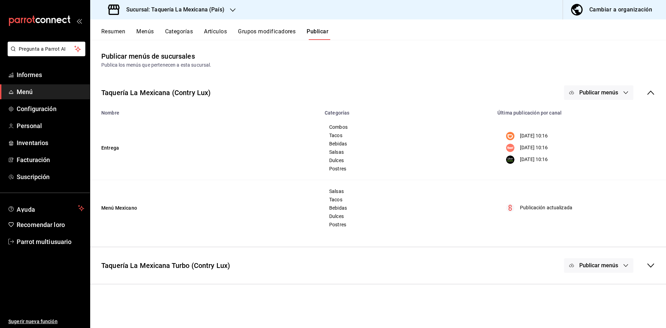
click at [606, 96] on button "Publicar menús" at bounding box center [598, 92] width 69 height 15
click at [602, 177] on li "Punto de venta" at bounding box center [599, 173] width 64 height 19
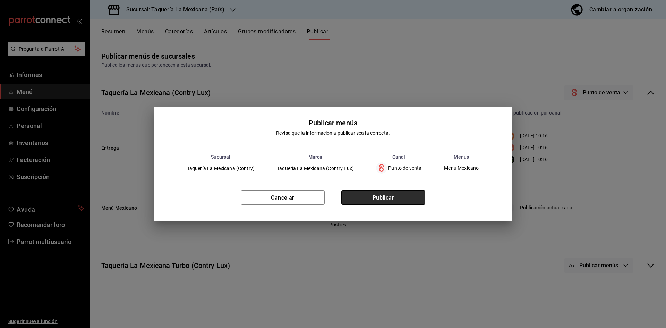
click at [382, 198] on font "Publicar" at bounding box center [384, 197] width 22 height 7
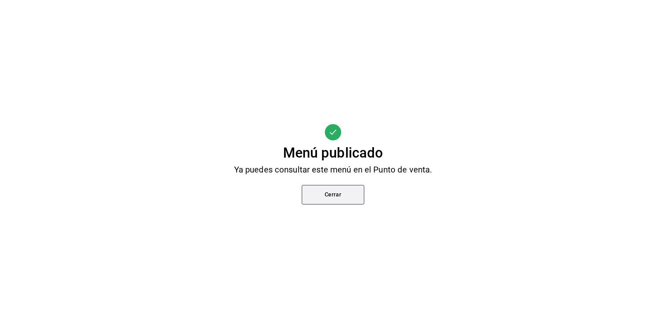
click at [332, 190] on button "Cerrar" at bounding box center [333, 194] width 62 height 19
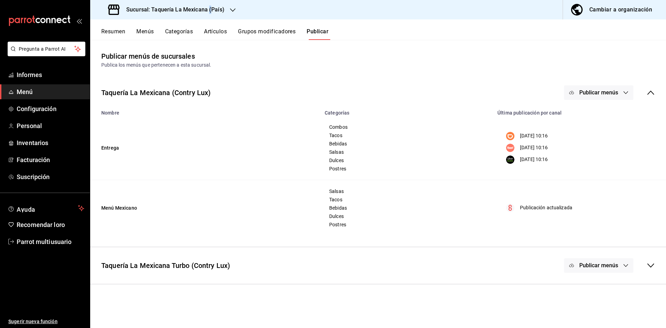
click at [209, 9] on font "Sucursal: Taquería La Mexicana (País)" at bounding box center [175, 9] width 98 height 7
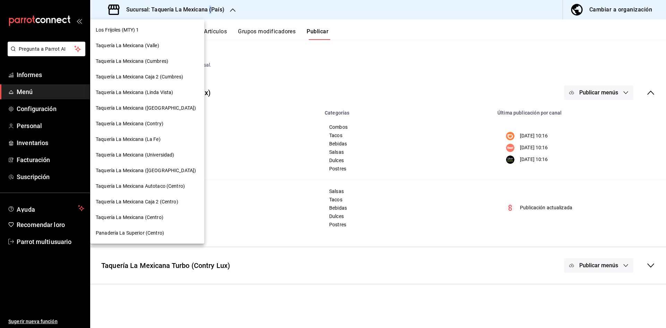
click at [157, 137] on font "Taquería La Mexicana (La Fe)" at bounding box center [128, 139] width 65 height 6
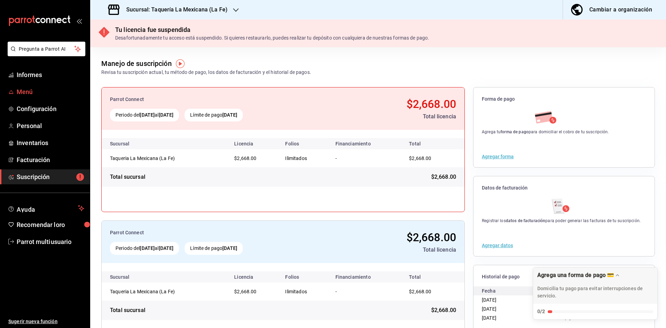
click at [30, 86] on link "Menú" at bounding box center [45, 91] width 90 height 15
click at [225, 11] on div "Sucursal: Taquería La Mexicana (La Fe)" at bounding box center [169, 9] width 146 height 19
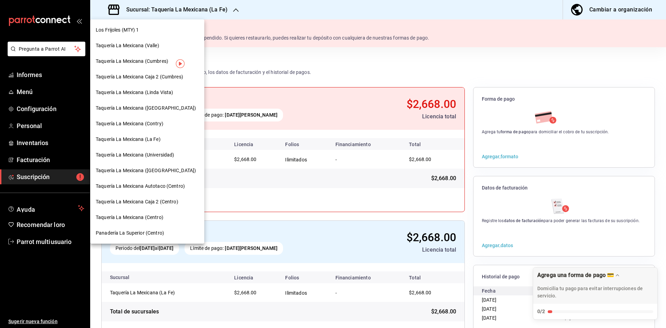
click at [165, 154] on font "Taquería La Mexicana (Universidad)" at bounding box center [135, 155] width 78 height 6
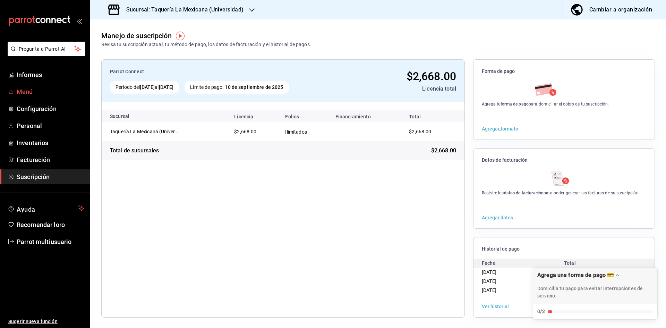
click at [63, 92] on span "Menú" at bounding box center [51, 91] width 68 height 9
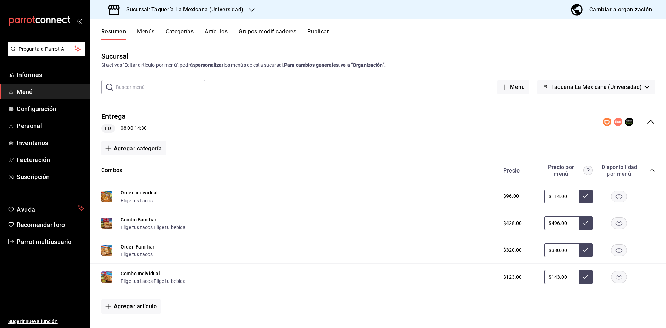
click at [647, 121] on icon "colapsar-fila-del-menú" at bounding box center [650, 122] width 7 height 4
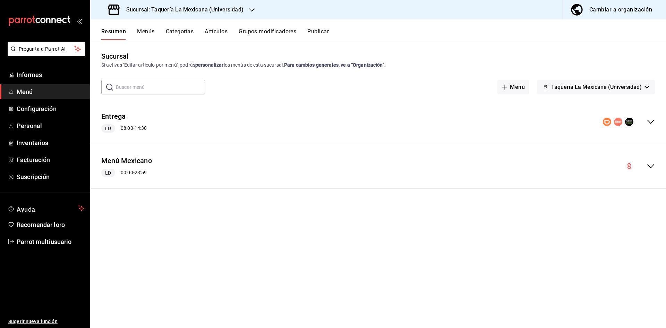
click at [652, 167] on icon "colapsar-fila-del-menú" at bounding box center [651, 166] width 8 height 8
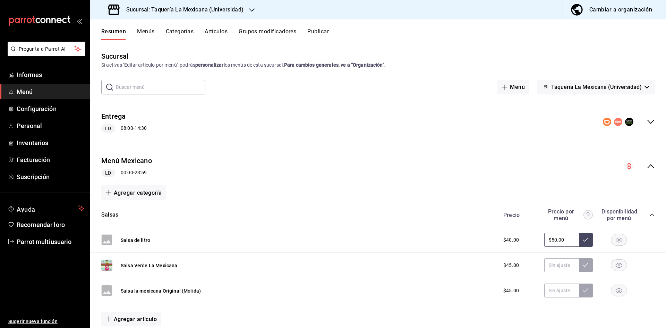
click at [649, 214] on icon "colapsar-categoría-fila" at bounding box center [652, 215] width 6 height 6
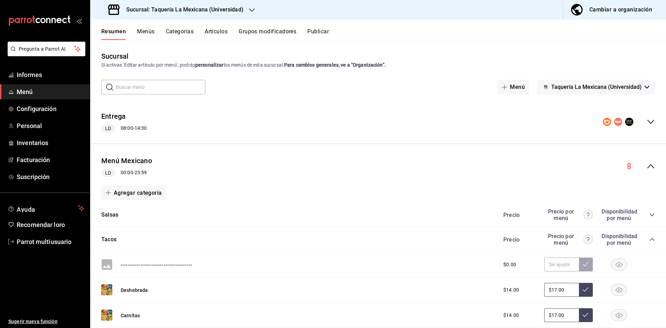
click at [650, 240] on icon "colapsar-categoría-fila" at bounding box center [652, 239] width 5 height 3
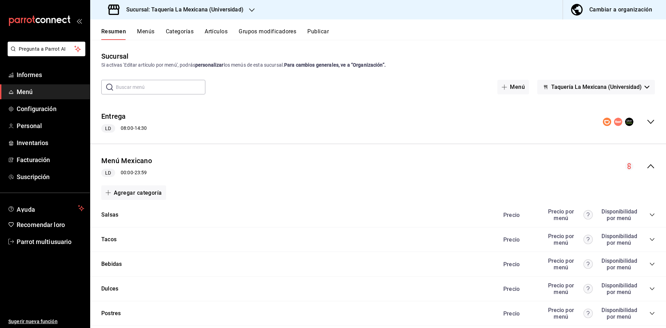
click at [649, 290] on icon "colapsar-categoría-fila" at bounding box center [652, 289] width 6 height 6
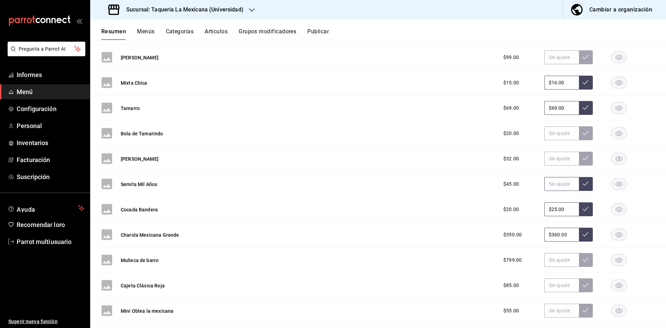
click at [559, 184] on input "text" at bounding box center [561, 184] width 35 height 14
type input "$49.00"
click at [585, 187] on button at bounding box center [586, 184] width 14 height 14
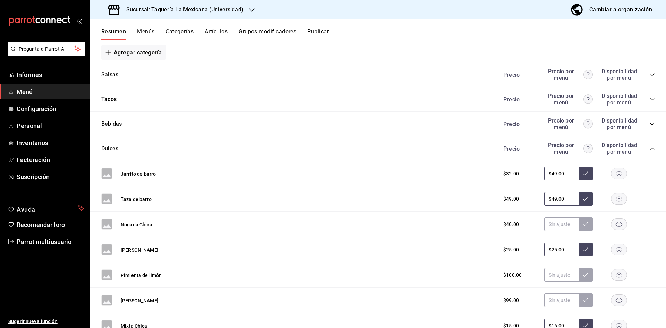
scroll to position [0, 0]
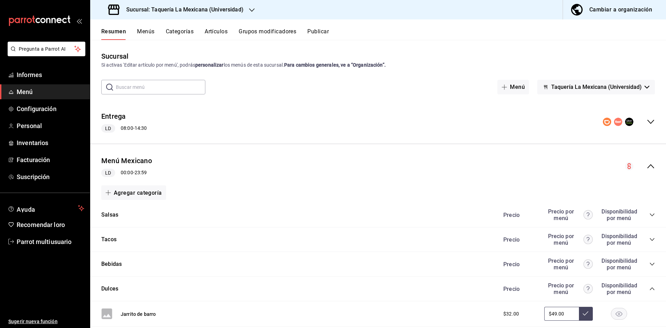
click at [649, 217] on icon "colapsar-categoría-fila" at bounding box center [652, 215] width 6 height 6
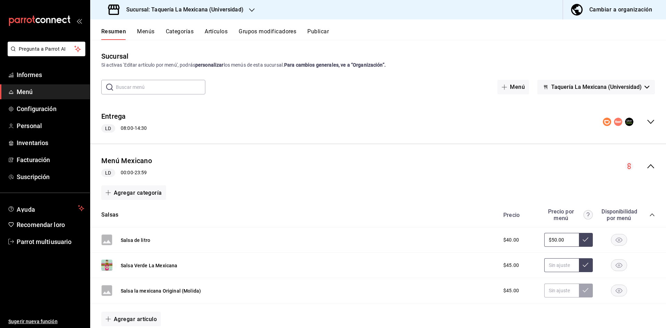
click at [545, 265] on input "text" at bounding box center [561, 265] width 35 height 14
type input "$49.00"
click at [585, 268] on button at bounding box center [586, 265] width 14 height 14
click at [649, 219] on div "Precio Precio por menú Disponibilidad por menú" at bounding box center [575, 214] width 159 height 13
click at [650, 214] on icon "colapsar-categoría-fila" at bounding box center [652, 214] width 5 height 3
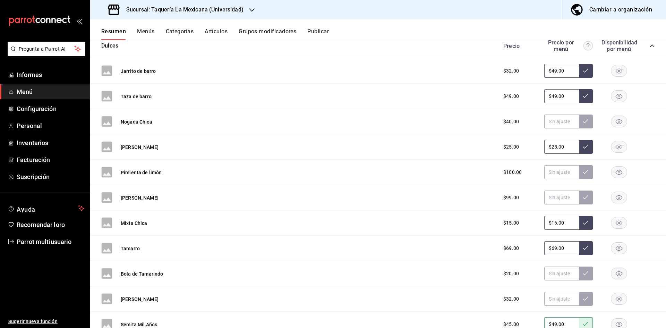
scroll to position [2384, 0]
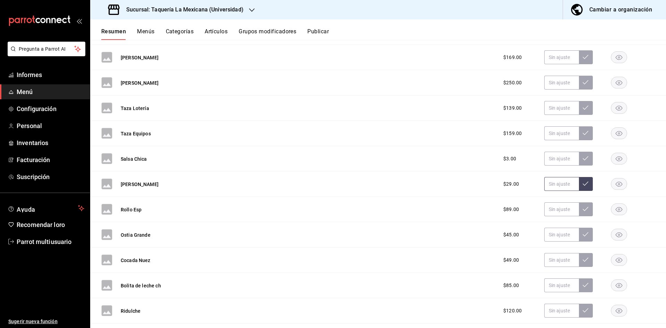
click at [545, 182] on input "text" at bounding box center [561, 184] width 35 height 14
click at [579, 187] on button at bounding box center [586, 184] width 14 height 14
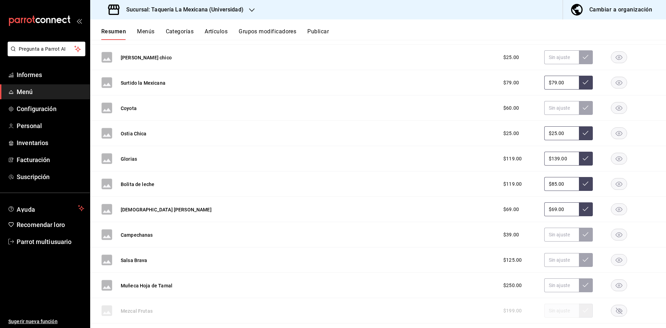
click at [559, 181] on input "$85.00" at bounding box center [561, 184] width 35 height 14
type input "$8.00"
type input "$99.00"
click at [579, 184] on button at bounding box center [586, 184] width 14 height 14
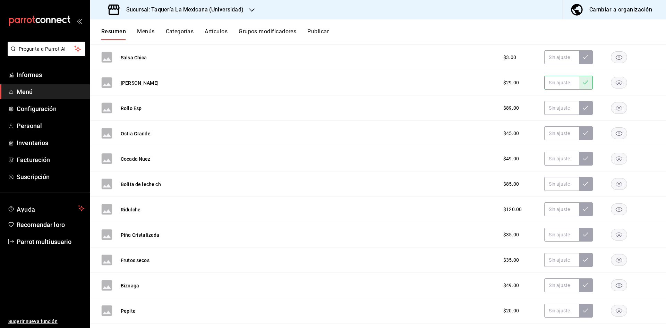
scroll to position [155, 0]
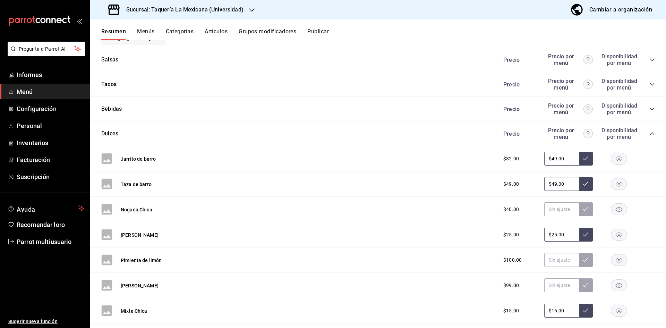
click at [567, 186] on input "$49.00" at bounding box center [561, 184] width 35 height 14
type input "$4.00"
type input "$59.00"
click at [579, 187] on button at bounding box center [586, 184] width 14 height 14
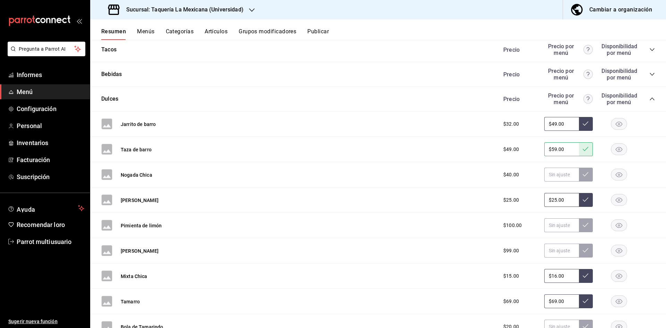
scroll to position [2232, 0]
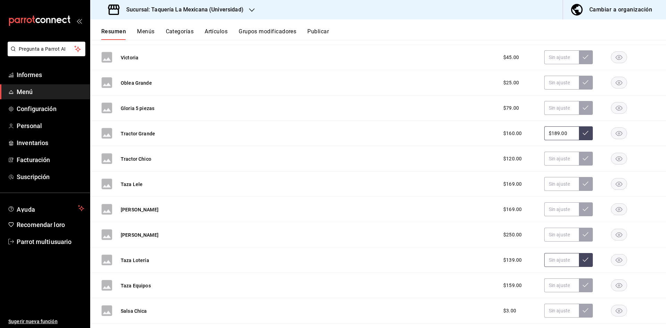
click at [560, 262] on input "text" at bounding box center [561, 260] width 35 height 14
type input "$119.00"
click at [583, 259] on icon at bounding box center [586, 260] width 6 height 6
click at [544, 291] on input "text" at bounding box center [561, 285] width 35 height 14
type input "$139.00"
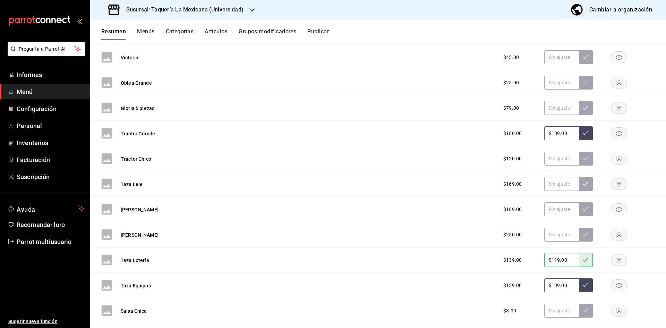
click at [582, 290] on button at bounding box center [586, 285] width 14 height 14
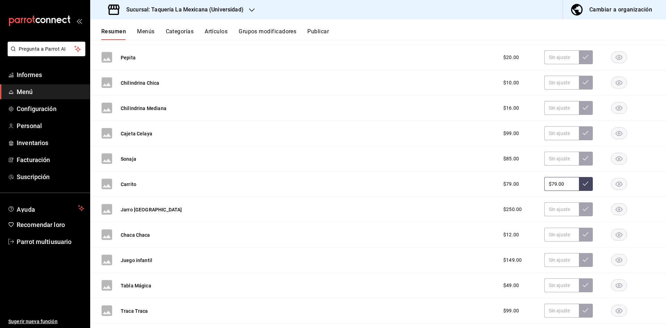
click at [561, 185] on input "$79.00" at bounding box center [561, 184] width 35 height 14
type input "$7.00"
type input "$89.00"
click at [579, 187] on button at bounding box center [586, 184] width 14 height 14
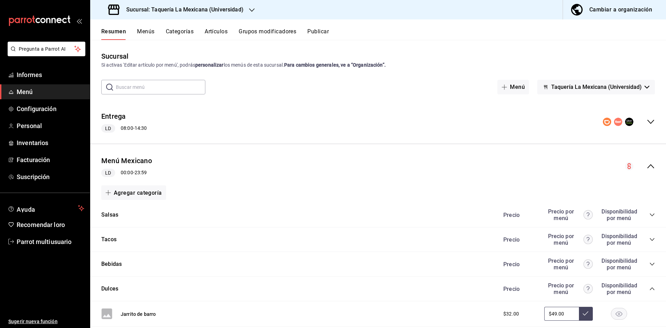
scroll to position [3143, 0]
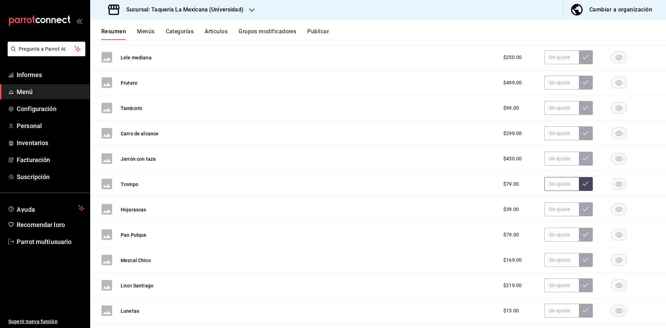
click at [556, 188] on input "text" at bounding box center [561, 184] width 35 height 14
type input "$89.00"
click at [586, 188] on button at bounding box center [586, 184] width 14 height 14
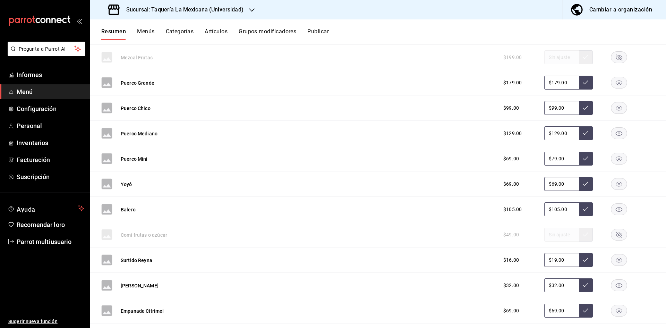
click at [562, 182] on input "$69.00" at bounding box center [561, 184] width 35 height 14
click at [559, 185] on input "$69.00" at bounding box center [561, 184] width 35 height 14
type input "$6.00"
type input "$89.00"
click at [584, 184] on button at bounding box center [586, 184] width 14 height 14
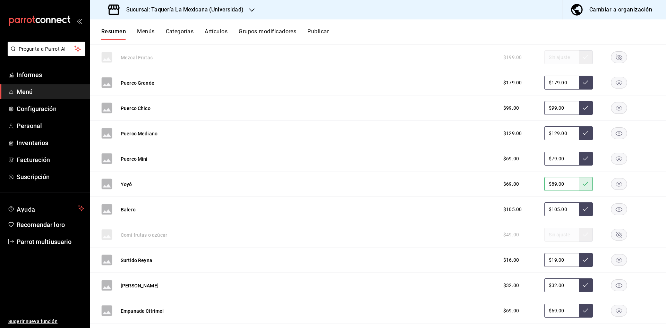
scroll to position [510, 0]
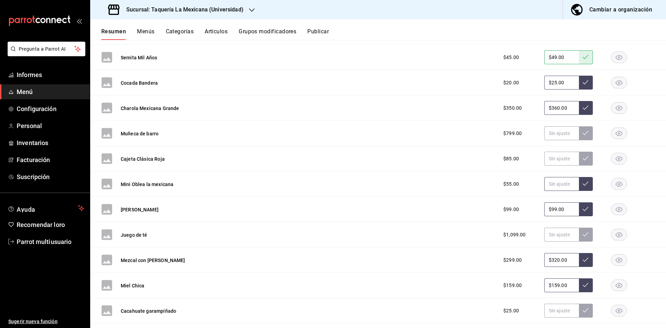
click at [547, 181] on input "text" at bounding box center [561, 184] width 35 height 14
type input "$59.00"
click at [583, 186] on icon at bounding box center [586, 184] width 6 height 6
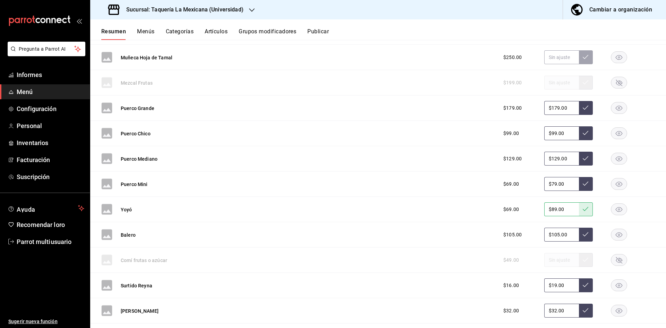
scroll to position [712, 0]
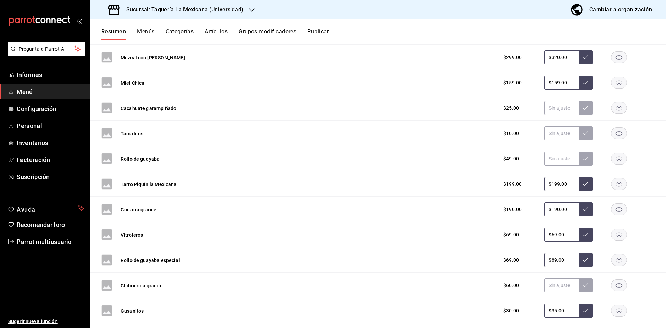
click at [567, 188] on input "$199.00" at bounding box center [561, 184] width 35 height 14
type input "$1.00"
type input "$229.00"
click at [583, 186] on icon at bounding box center [586, 184] width 6 height 6
click at [321, 27] on div "Resumen Menús Categorías Artículos Grupos modificadores Publicar" at bounding box center [378, 29] width 576 height 20
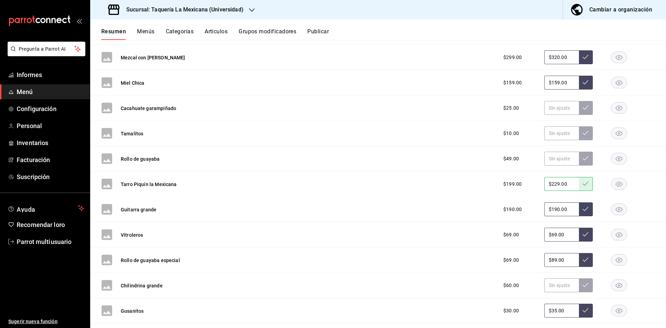
click at [320, 31] on font "Publicar" at bounding box center [318, 31] width 22 height 7
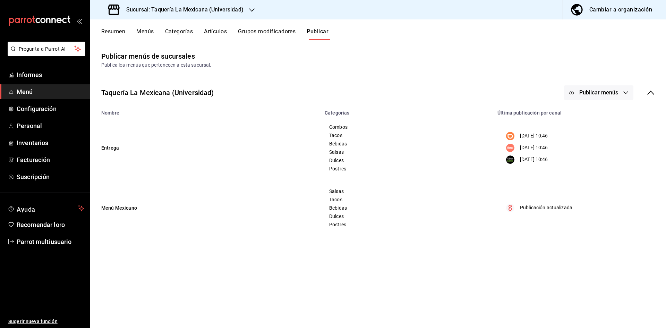
click at [606, 96] on font "Publicar menús" at bounding box center [598, 92] width 39 height 7
click at [573, 169] on icon at bounding box center [578, 173] width 11 height 11
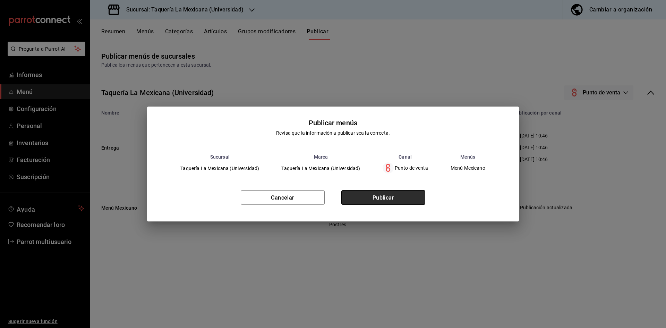
click at [383, 197] on font "Publicar" at bounding box center [384, 197] width 22 height 7
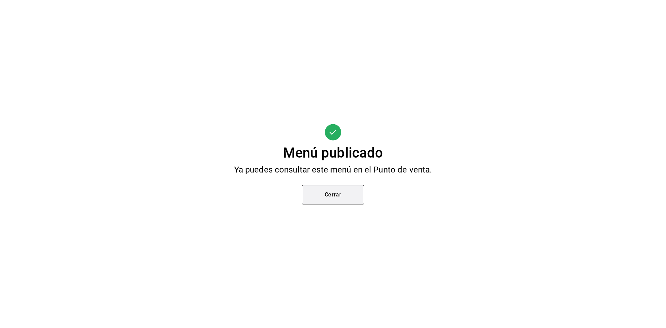
click at [338, 198] on button "Cerrar" at bounding box center [333, 194] width 62 height 19
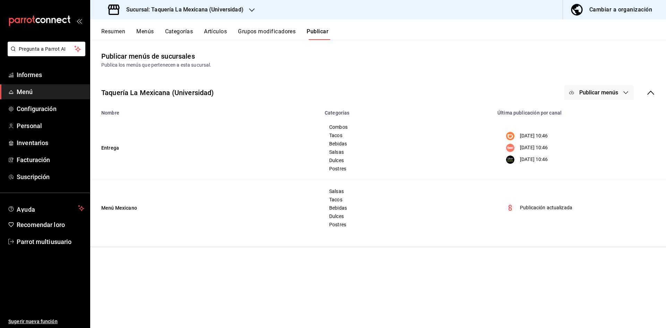
click at [218, 9] on font "Sucursal: Taquería La Mexicana (Universidad)" at bounding box center [184, 9] width 117 height 7
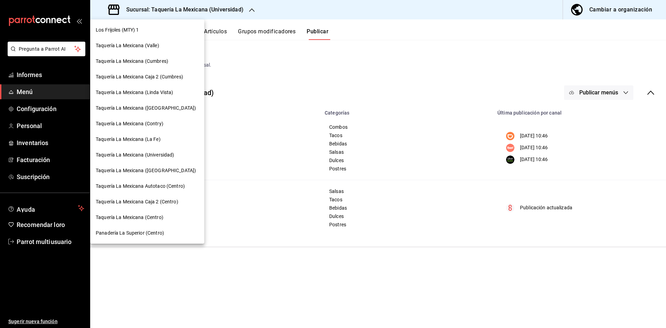
click at [170, 171] on font "Taquería La Mexicana ([GEOGRAPHIC_DATA])" at bounding box center [146, 171] width 100 height 6
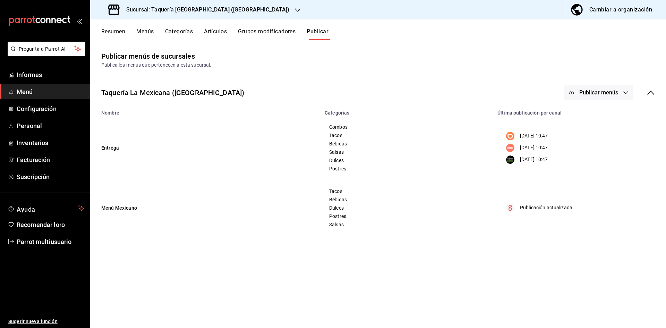
click at [117, 34] on font "Resumen" at bounding box center [113, 31] width 24 height 7
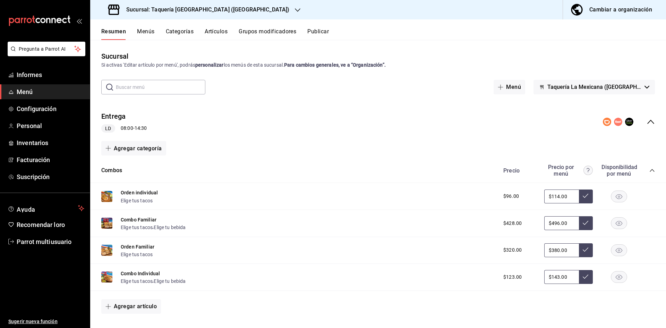
click at [651, 120] on div "Entrega LD 08:00 - 14:30" at bounding box center [378, 121] width 576 height 33
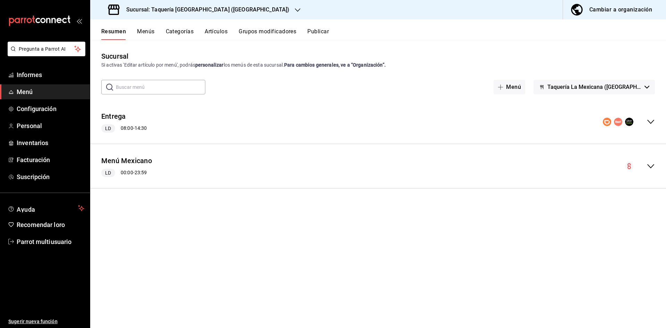
click at [649, 170] on div "Menú Mexicano LD 00:00 - 23:59" at bounding box center [378, 166] width 576 height 33
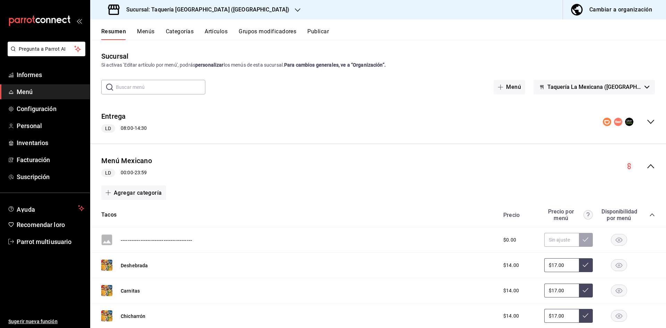
click at [649, 220] on div "Precio Precio por menú Disponibilidad por menú" at bounding box center [575, 214] width 159 height 13
click at [651, 215] on div "Tacos Precio Precio por menú Disponibilidad por menú" at bounding box center [378, 215] width 576 height 25
click at [650, 211] on div "Tacos Precio Precio por menú Disponibilidad por menú" at bounding box center [378, 215] width 576 height 25
click at [643, 214] on div "Precio Precio por menú Disponibilidad por menú" at bounding box center [575, 214] width 159 height 13
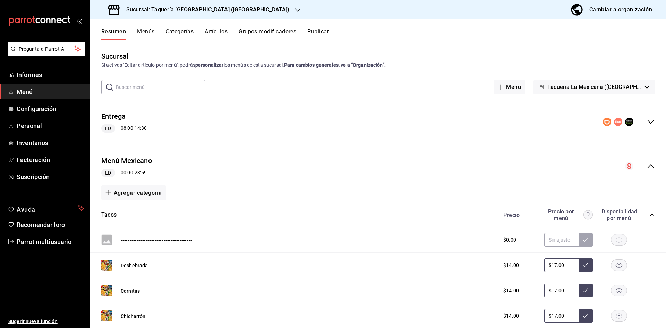
click at [649, 214] on icon "colapsar-categoría-fila" at bounding box center [652, 215] width 6 height 6
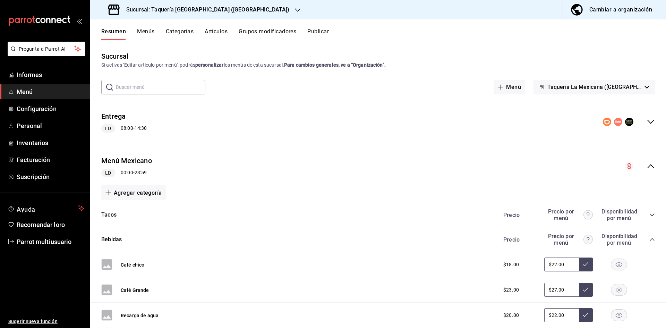
click at [653, 238] on div "Bebidas Precio Precio por menú Disponibilidad por menú" at bounding box center [378, 239] width 576 height 25
click at [651, 239] on div "Bebidas Precio Precio por menú Disponibilidad por menú" at bounding box center [378, 239] width 576 height 25
click at [649, 239] on icon "colapsar-categoría-fila" at bounding box center [652, 240] width 6 height 6
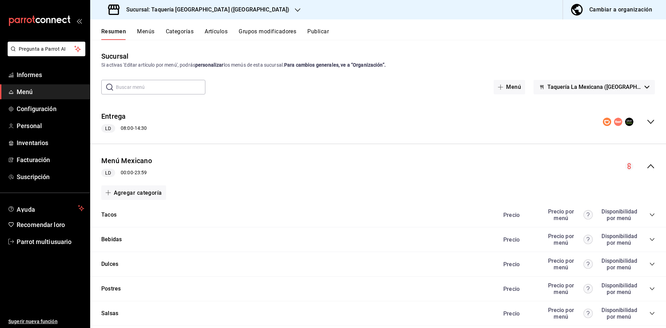
click at [649, 263] on icon "colapsar-categoría-fila" at bounding box center [652, 264] width 6 height 6
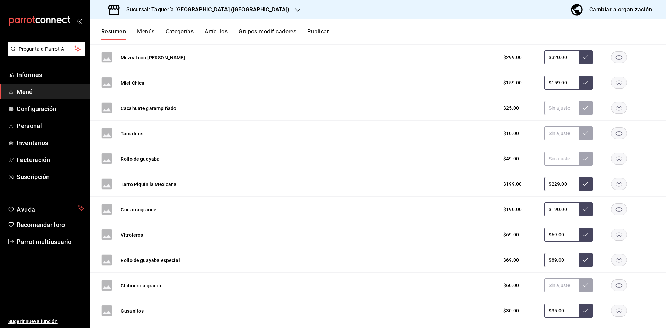
scroll to position [358, 0]
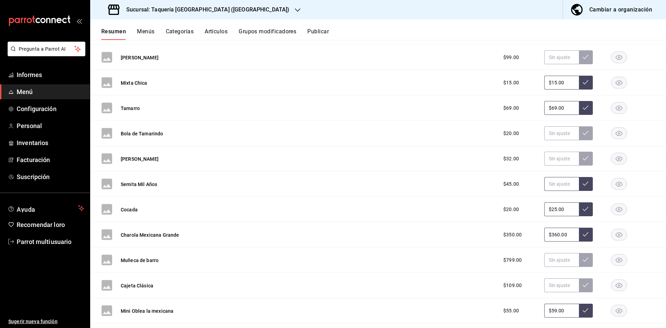
click at [550, 182] on input "text" at bounding box center [561, 184] width 35 height 14
type input "$49.00"
click at [583, 184] on icon at bounding box center [586, 184] width 6 height 6
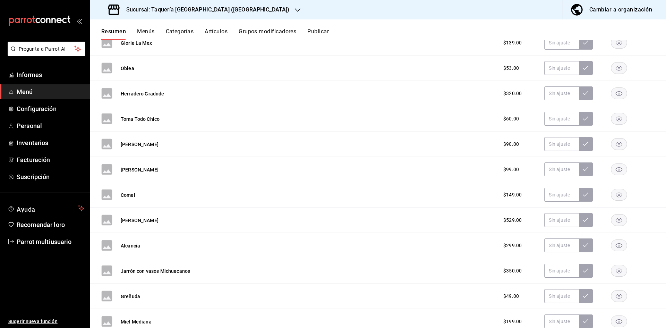
scroll to position [4886, 0]
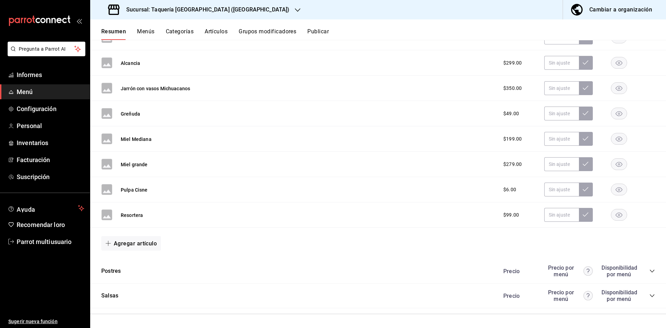
click at [650, 296] on icon "colapsar-categoría-fila" at bounding box center [652, 295] width 5 height 3
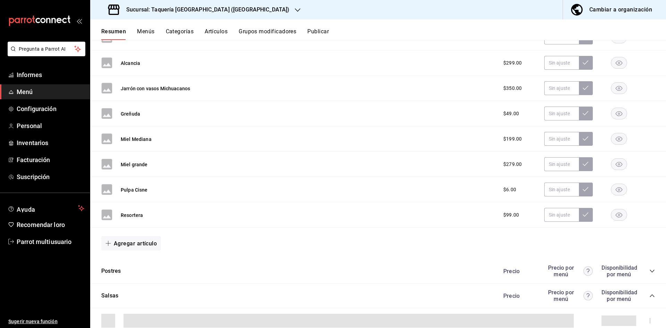
scroll to position [4990, 0]
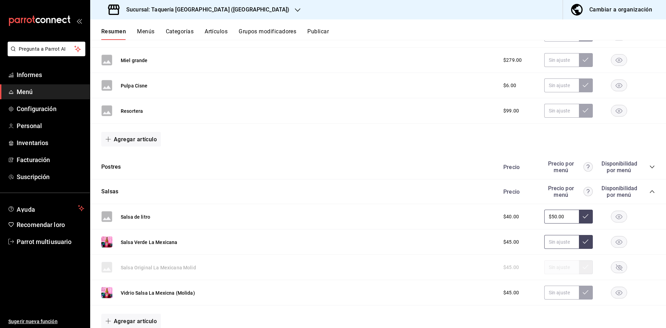
click at [567, 244] on input "text" at bounding box center [561, 242] width 35 height 14
type input "$49.00"
click at [587, 241] on button at bounding box center [586, 242] width 14 height 14
click at [649, 190] on icon "colapsar-categoría-fila" at bounding box center [652, 192] width 6 height 6
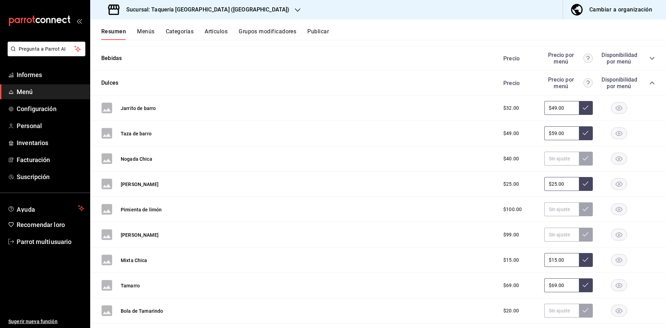
scroll to position [2359, 0]
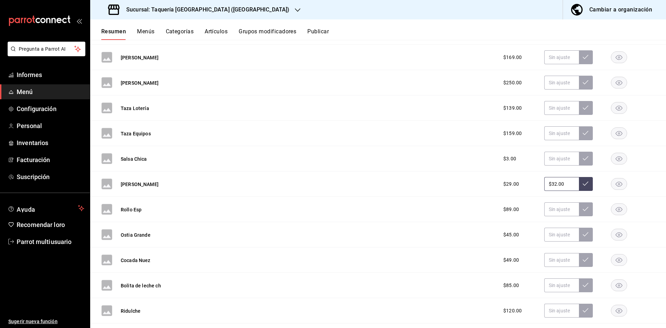
click at [562, 182] on input "$32.00" at bounding box center [561, 184] width 35 height 14
type input "$3.00"
click at [572, 187] on input "$29.00" at bounding box center [561, 184] width 35 height 14
type input "$29.00"
click at [579, 184] on button at bounding box center [586, 184] width 14 height 14
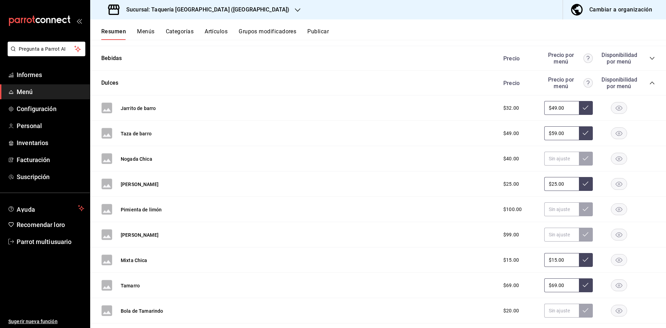
scroll to position [1194, 0]
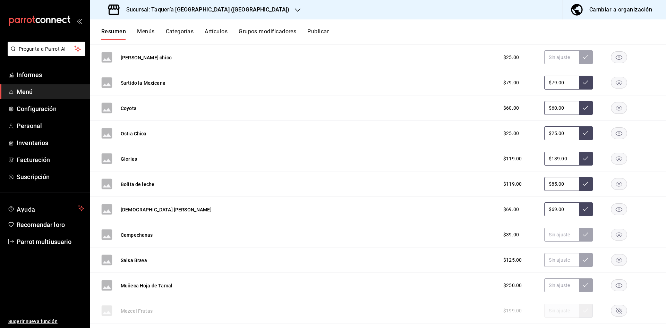
click at [570, 181] on input "$85.00" at bounding box center [561, 184] width 35 height 14
type input "$8.00"
type input "$99.00"
click at [583, 184] on icon at bounding box center [586, 184] width 6 height 6
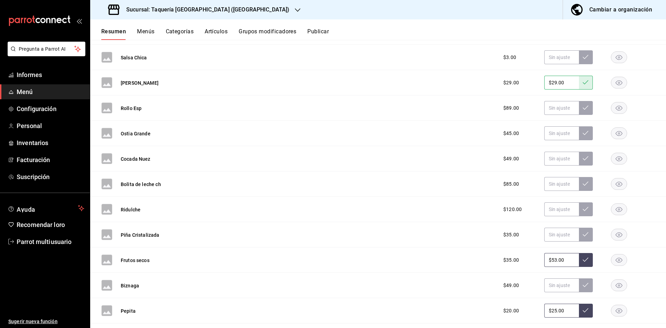
scroll to position [130, 0]
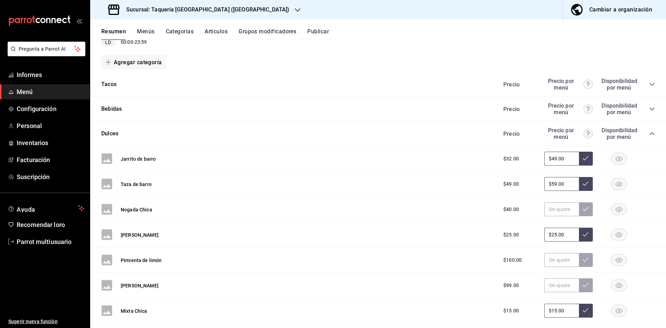
click at [563, 185] on input "$59.00" at bounding box center [561, 184] width 35 height 14
click at [581, 189] on button at bounding box center [586, 184] width 14 height 14
click at [587, 187] on button at bounding box center [586, 184] width 14 height 14
drag, startPoint x: 587, startPoint y: 187, endPoint x: 584, endPoint y: 184, distance: 4.2
click at [586, 186] on button at bounding box center [586, 184] width 14 height 14
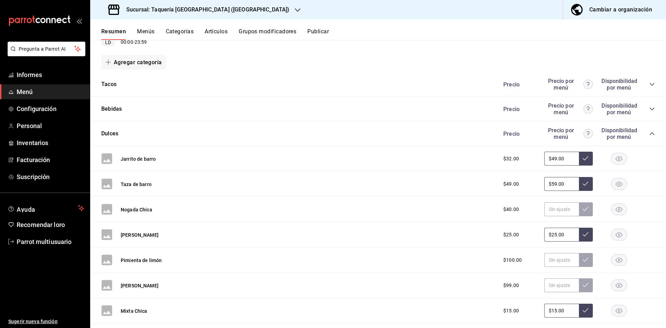
scroll to position [2207, 0]
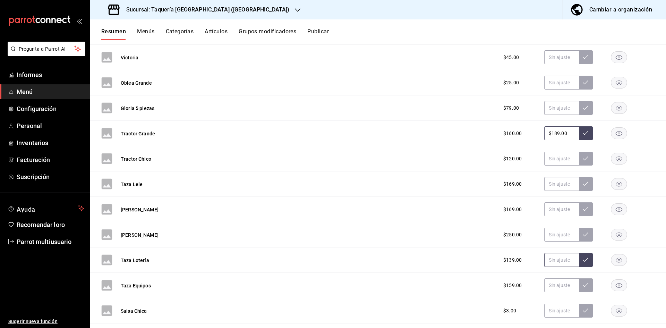
click at [550, 263] on input "text" at bounding box center [561, 260] width 35 height 14
type input "$119.00"
click at [583, 260] on icon at bounding box center [586, 260] width 6 height 6
click at [550, 286] on input "text" at bounding box center [561, 285] width 35 height 14
type input "$139.00"
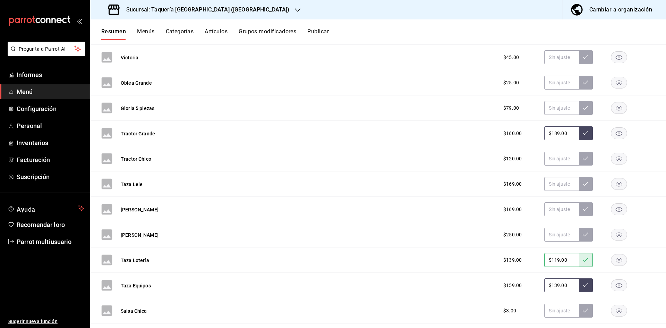
click at [579, 287] on button at bounding box center [586, 285] width 14 height 14
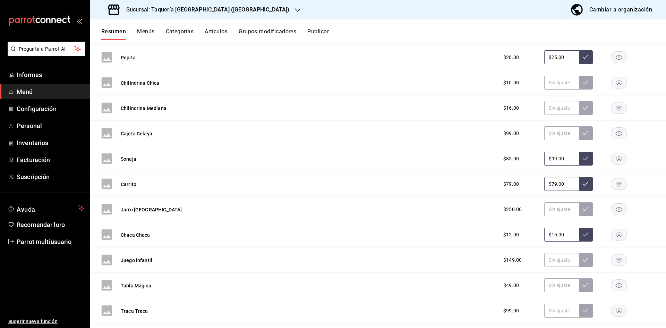
click at [565, 185] on input "$79.00" at bounding box center [561, 184] width 35 height 14
type input "$7.00"
type input "$89.00"
click at [584, 179] on button at bounding box center [586, 184] width 14 height 14
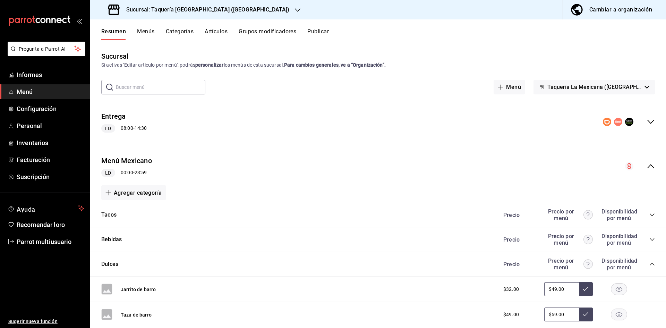
scroll to position [3119, 0]
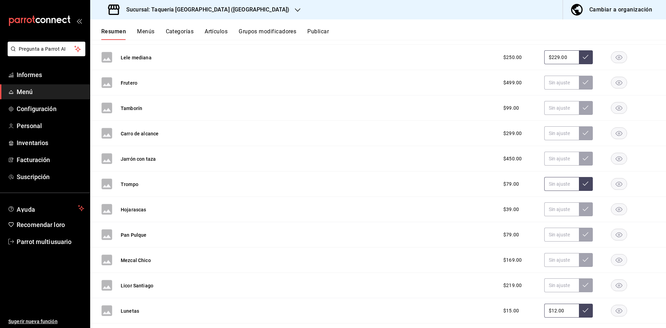
click at [550, 188] on input "text" at bounding box center [561, 184] width 35 height 14
type input "$89.00"
click at [584, 182] on button at bounding box center [586, 184] width 14 height 14
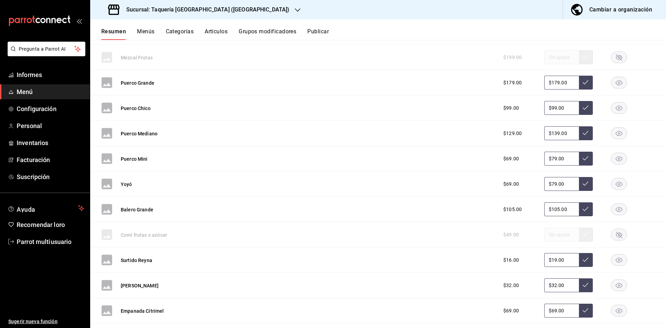
click at [570, 186] on input "$79.00" at bounding box center [561, 184] width 35 height 14
type input "$7.00"
type input "$89.00"
click at [583, 186] on icon at bounding box center [586, 184] width 6 height 6
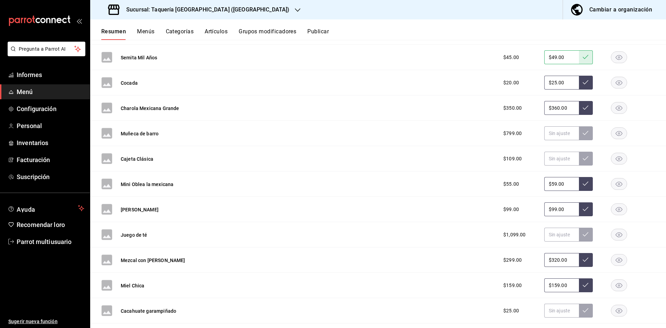
click at [562, 187] on input "$59.00" at bounding box center [561, 184] width 35 height 14
click at [581, 188] on button at bounding box center [586, 184] width 14 height 14
click at [584, 184] on button at bounding box center [586, 184] width 14 height 14
click at [579, 179] on button at bounding box center [586, 184] width 14 height 14
click at [583, 182] on icon at bounding box center [586, 184] width 6 height 6
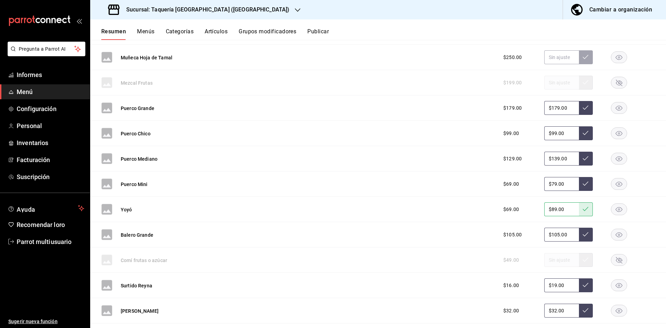
scroll to position [688, 0]
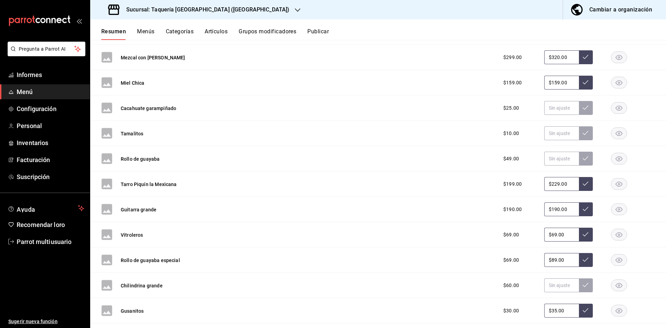
click at [570, 188] on input "$229.00" at bounding box center [561, 184] width 35 height 14
click at [579, 187] on button at bounding box center [586, 184] width 14 height 14
click at [316, 29] on font "Publicar" at bounding box center [318, 31] width 22 height 7
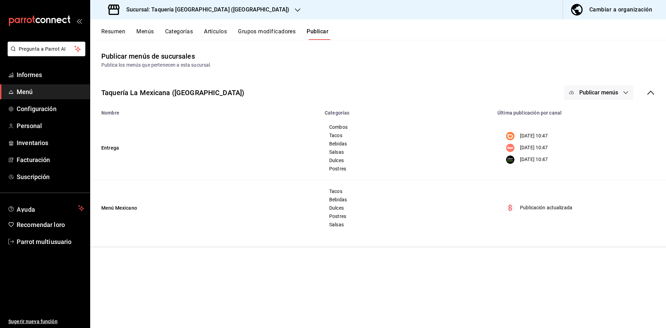
click at [597, 95] on font "Publicar menús" at bounding box center [598, 92] width 39 height 7
click at [618, 168] on li "Punto de venta" at bounding box center [599, 173] width 64 height 19
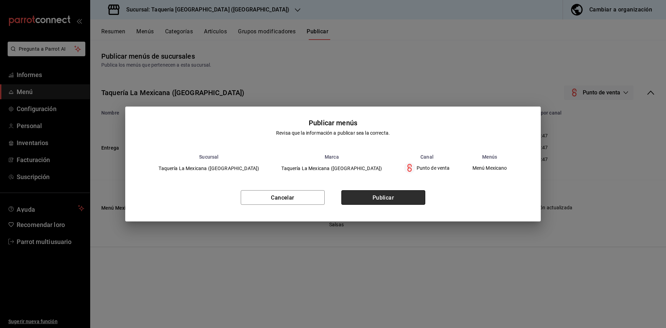
click at [414, 193] on button "Publicar" at bounding box center [383, 197] width 84 height 15
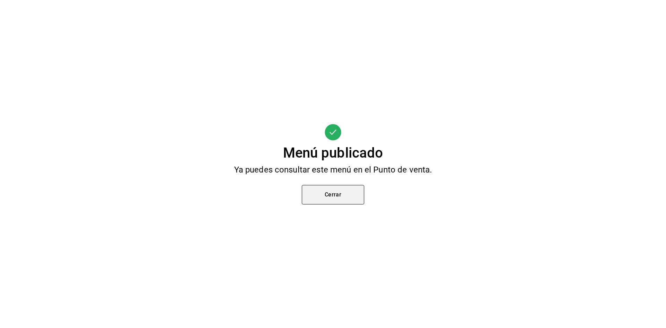
click at [344, 185] on button "Cerrar" at bounding box center [333, 194] width 62 height 19
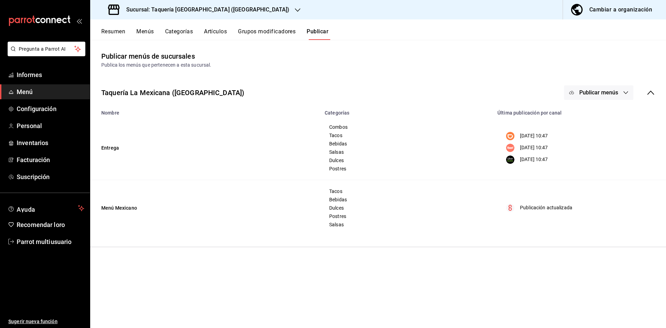
click at [254, 9] on div "Sucursal: Taquería [GEOGRAPHIC_DATA] ([GEOGRAPHIC_DATA])" at bounding box center [199, 9] width 207 height 19
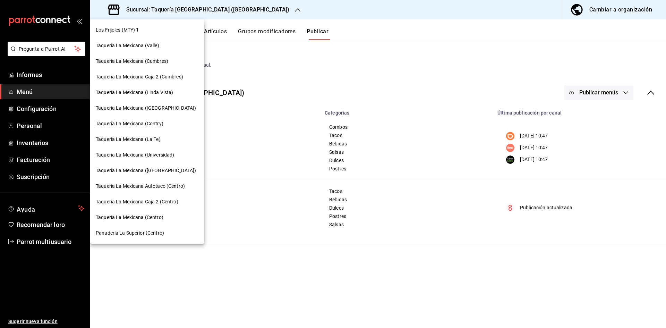
click at [182, 184] on font "Taquería La Mexicana Autotaco (Centro)" at bounding box center [140, 186] width 89 height 6
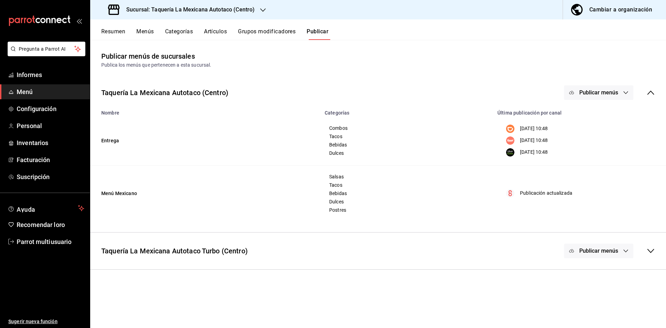
drag, startPoint x: 107, startPoint y: 41, endPoint x: 110, endPoint y: 38, distance: 4.4
click at [110, 38] on div "Resumen Menús Categorías Artículos Grupos modificadores Publicar Publicar menús…" at bounding box center [378, 173] width 576 height 308
click at [109, 36] on button "Resumen" at bounding box center [113, 34] width 24 height 12
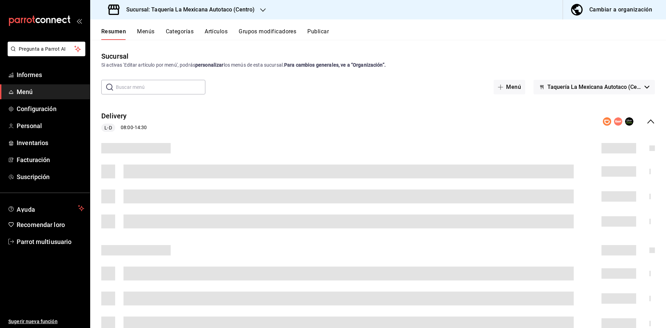
click at [647, 132] on div "Delivery L-D 08:00 - 14:30" at bounding box center [378, 121] width 576 height 32
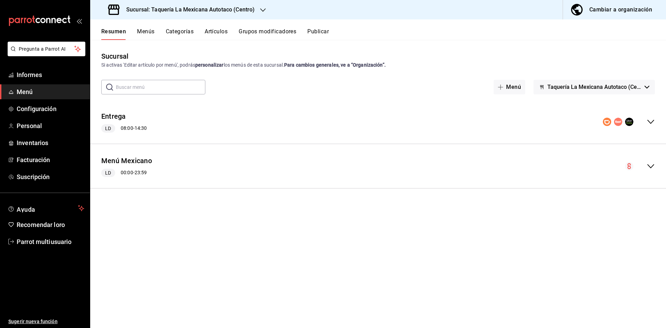
click at [652, 163] on icon "colapsar-fila-del-menú" at bounding box center [651, 166] width 8 height 8
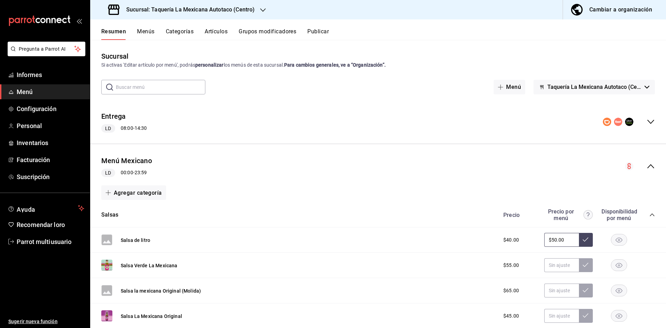
click at [649, 215] on icon "colapsar-categoría-fila" at bounding box center [652, 215] width 6 height 6
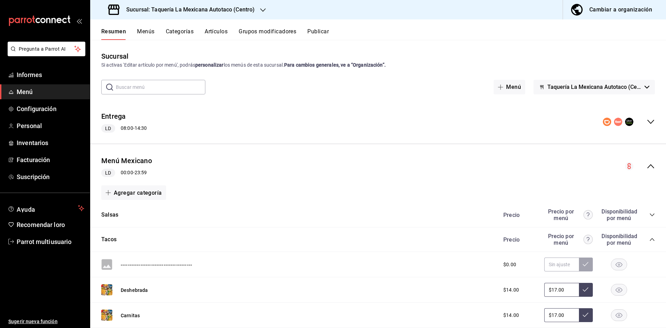
drag, startPoint x: 640, startPoint y: 240, endPoint x: 645, endPoint y: 239, distance: 4.6
click at [640, 240] on div "Precio Precio por menú Disponibilidad por menú" at bounding box center [575, 239] width 159 height 13
click at [649, 239] on icon "colapsar-categoría-fila" at bounding box center [652, 240] width 6 height 6
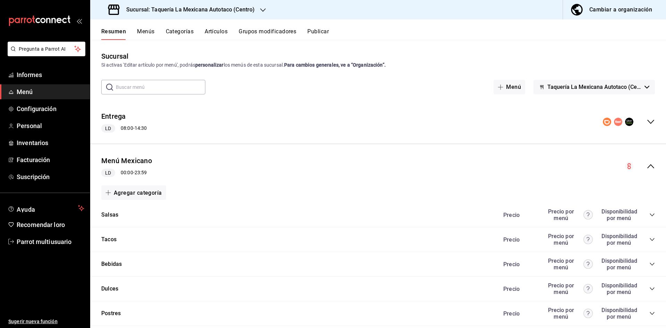
click at [648, 292] on div "Precio Precio por menú Disponibilidad por menú" at bounding box center [575, 288] width 159 height 13
click at [642, 287] on div "Precio Precio por menú Disponibilidad por menú" at bounding box center [575, 288] width 159 height 13
click at [649, 289] on icon "colapsar-categoría-fila" at bounding box center [652, 289] width 6 height 6
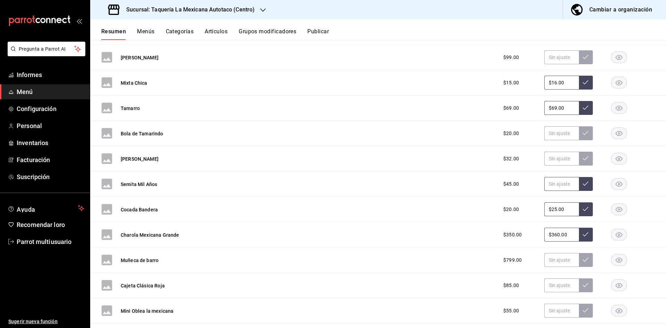
click at [545, 189] on input "text" at bounding box center [561, 184] width 35 height 14
type input "$49.00"
click at [585, 184] on button at bounding box center [586, 184] width 14 height 14
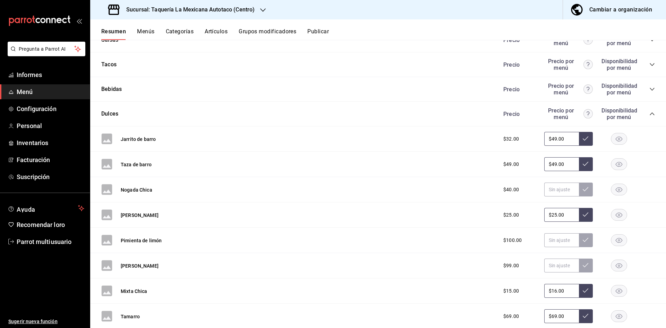
scroll to position [0, 0]
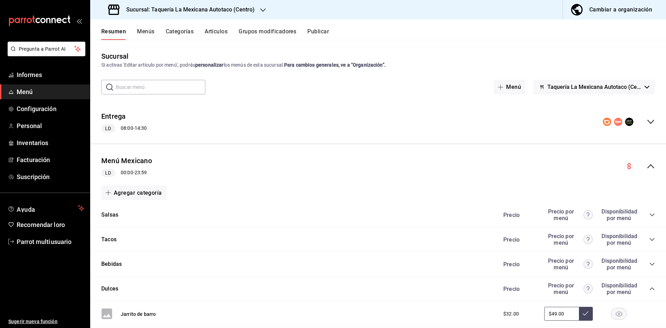
click at [649, 213] on icon "colapsar-categoría-fila" at bounding box center [652, 215] width 6 height 6
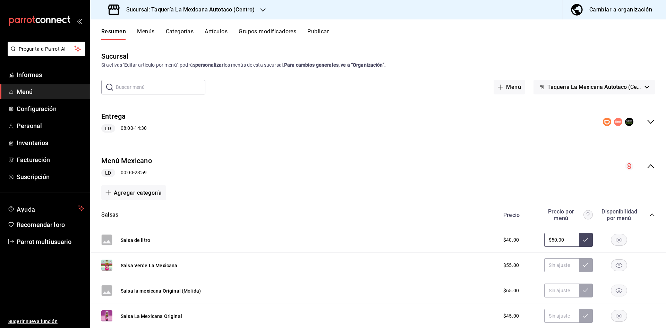
scroll to position [104, 0]
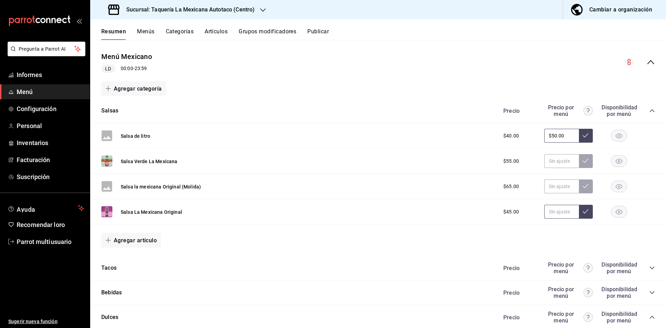
click at [551, 209] on input "text" at bounding box center [561, 212] width 35 height 14
type input "$49.00"
click at [583, 216] on button at bounding box center [586, 212] width 14 height 14
click at [551, 163] on input "text" at bounding box center [561, 161] width 35 height 14
click at [547, 186] on input "text" at bounding box center [561, 186] width 35 height 14
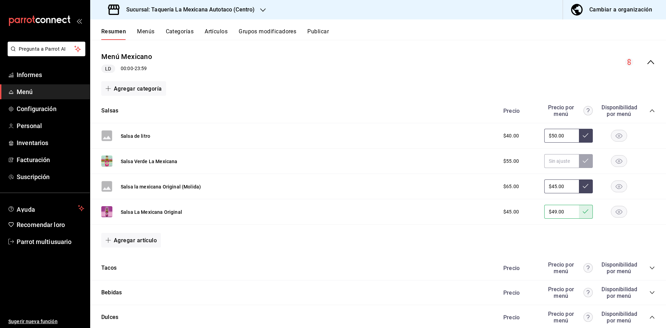
type input "$45.00"
click at [583, 184] on icon at bounding box center [586, 186] width 6 height 6
click at [642, 109] on div "Precio Precio por menú Disponibilidad por menú" at bounding box center [575, 110] width 159 height 13
click at [652, 110] on div "Salsas Precio Precio por menú Disponibilidad por menú" at bounding box center [378, 111] width 576 height 25
click at [652, 111] on div "Salsas Precio Precio por menú Disponibilidad por menú" at bounding box center [378, 111] width 576 height 25
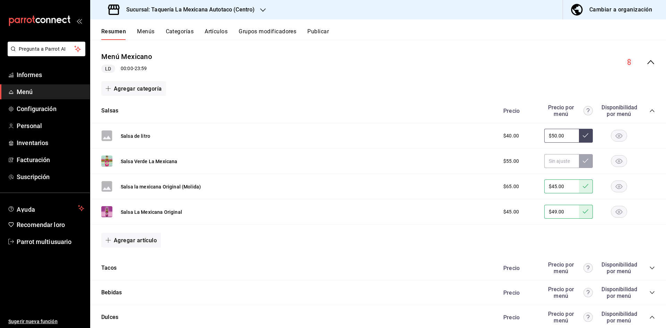
click at [651, 111] on div "Salsas Precio Precio por menú Disponibilidad por menú" at bounding box center [378, 111] width 576 height 25
click at [649, 112] on icon "colapsar-categoría-fila" at bounding box center [652, 111] width 6 height 6
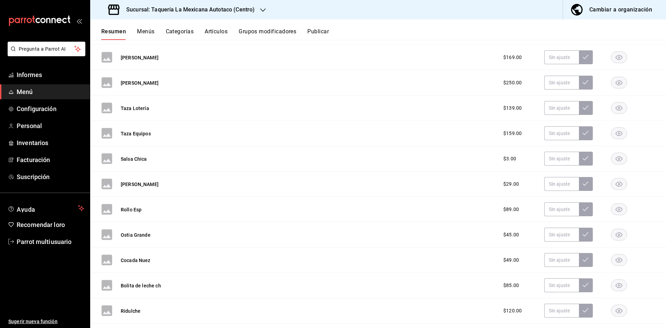
scroll to position [1219, 0]
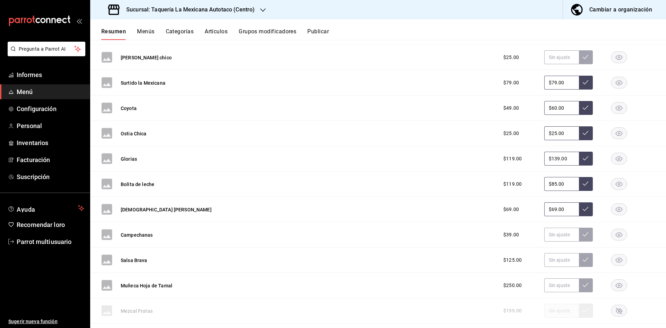
click at [559, 184] on input "$85.00" at bounding box center [561, 184] width 35 height 14
type input "$8.00"
type input "$99.00"
click at [581, 186] on button at bounding box center [586, 184] width 14 height 14
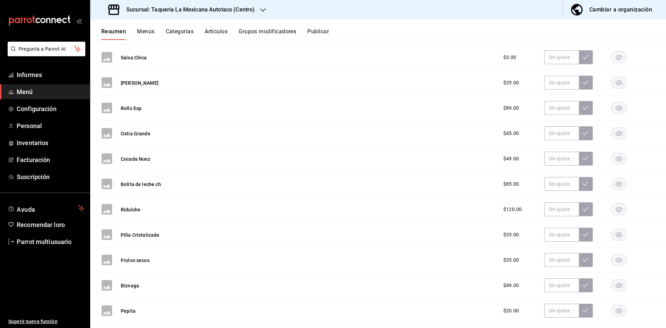
scroll to position [155, 0]
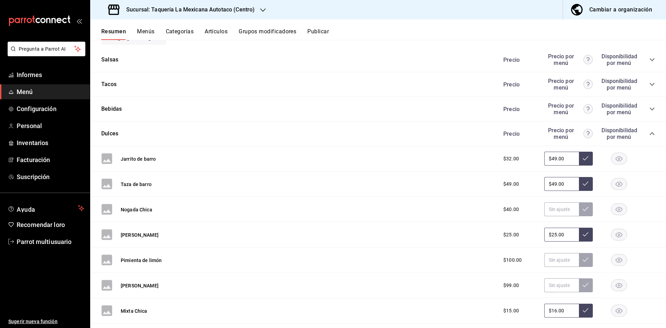
click at [566, 182] on input "$49.00" at bounding box center [561, 184] width 35 height 14
type input "$4.00"
drag, startPoint x: 576, startPoint y: 187, endPoint x: 573, endPoint y: 187, distance: 3.5
click at [573, 187] on div "$59.00" at bounding box center [568, 184] width 49 height 14
click at [569, 184] on input "$49.00" at bounding box center [561, 184] width 35 height 14
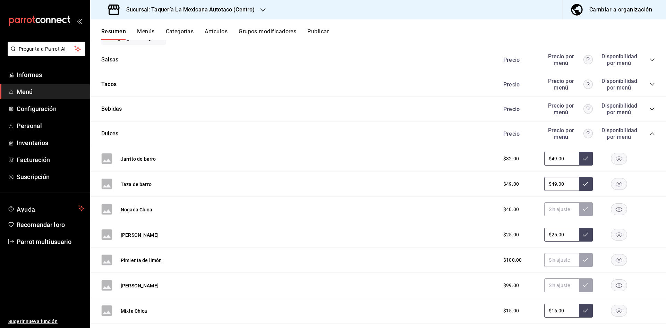
type input "$4.00"
type input "$59.00"
click at [579, 186] on button at bounding box center [586, 184] width 14 height 14
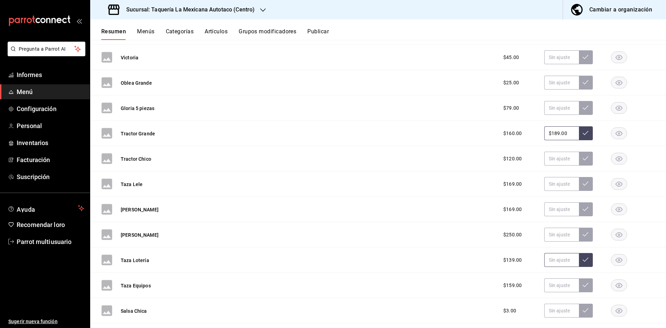
click at [553, 261] on input "text" at bounding box center [561, 260] width 35 height 14
type input "$119.00"
click at [582, 263] on button at bounding box center [586, 260] width 14 height 14
drag, startPoint x: 546, startPoint y: 283, endPoint x: 541, endPoint y: 281, distance: 5.6
click at [544, 283] on input "text" at bounding box center [561, 285] width 35 height 14
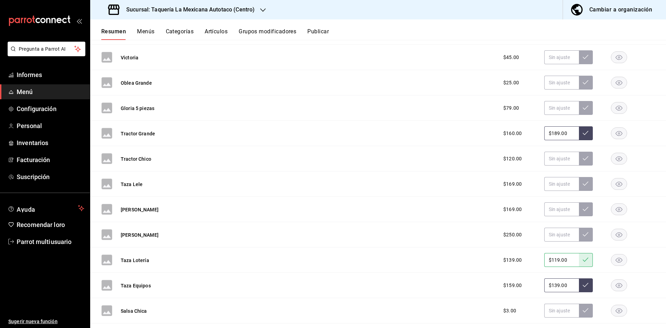
type input "$139.00"
click at [585, 287] on button at bounding box center [586, 285] width 14 height 14
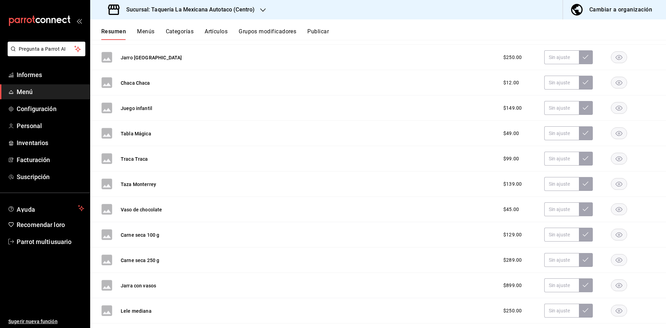
scroll to position [2738, 0]
click at [565, 182] on input "$79.00" at bounding box center [561, 184] width 35 height 14
type input "$7.00"
type input "$89.00"
click at [583, 182] on icon at bounding box center [586, 184] width 6 height 6
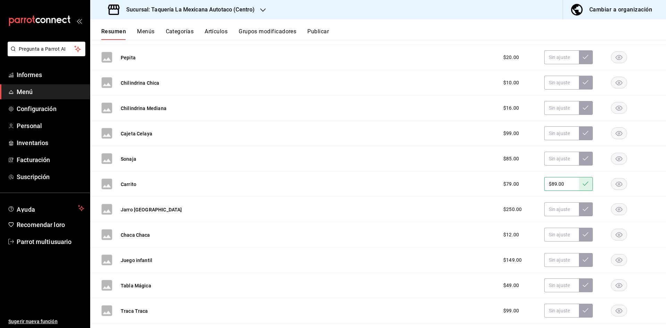
scroll to position [3143, 0]
click at [544, 186] on input "text" at bounding box center [561, 184] width 35 height 14
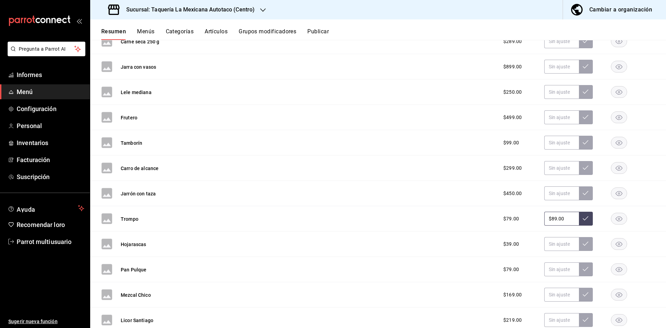
type input "$89.00"
drag, startPoint x: 580, startPoint y: 221, endPoint x: 575, endPoint y: 224, distance: 5.1
click at [579, 224] on button at bounding box center [586, 219] width 14 height 14
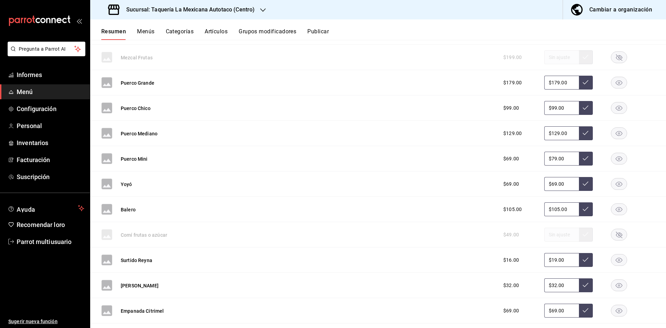
click at [558, 189] on input "$69.00" at bounding box center [561, 184] width 35 height 14
click at [566, 189] on input "$69.00" at bounding box center [561, 184] width 35 height 14
click at [565, 188] on input "$69.00" at bounding box center [561, 184] width 35 height 14
click at [565, 186] on input "$69.00" at bounding box center [561, 184] width 35 height 14
click at [565, 185] on input "$69.00" at bounding box center [561, 184] width 35 height 14
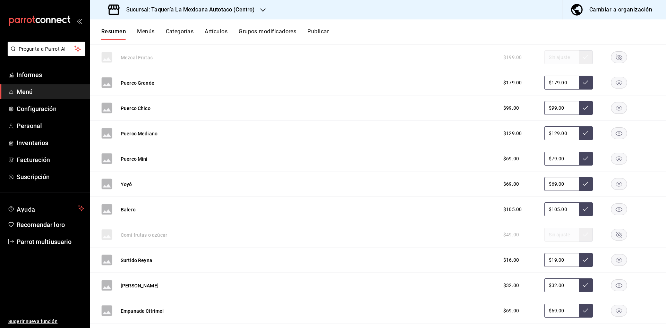
type input "$6.00"
type input "$89.00"
click at [580, 186] on button at bounding box center [586, 184] width 14 height 14
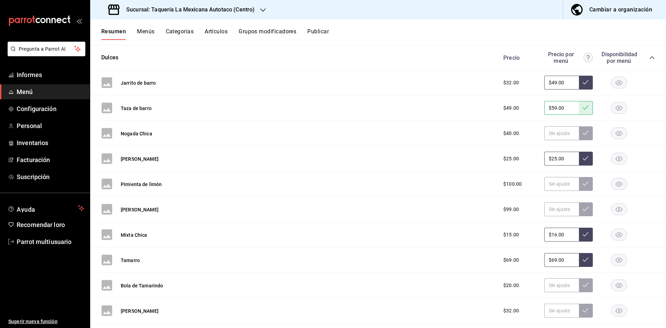
scroll to position [510, 0]
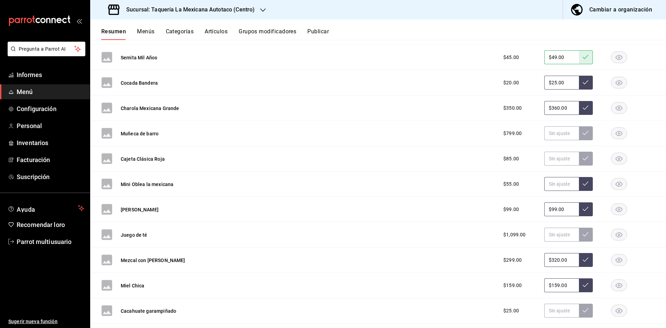
click at [547, 186] on input "text" at bounding box center [561, 184] width 35 height 14
type input "$59.00"
click at [582, 188] on button at bounding box center [586, 184] width 14 height 14
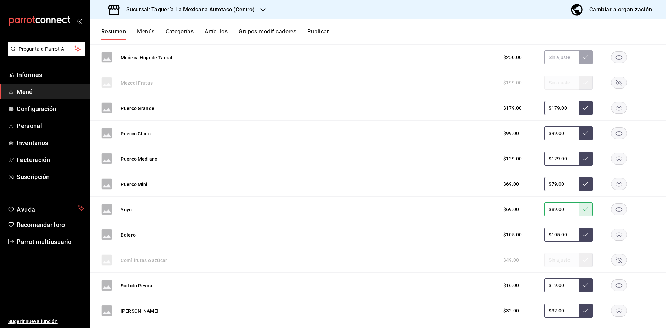
scroll to position [712, 0]
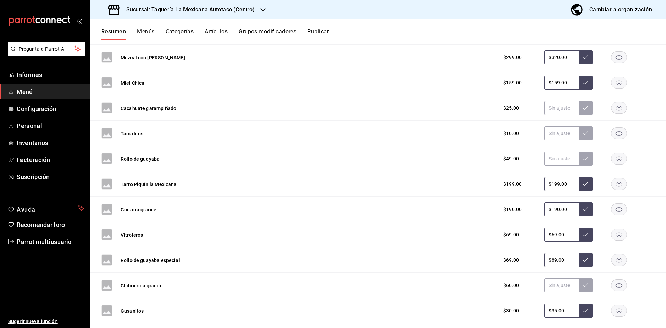
click at [570, 183] on input "$199.00" at bounding box center [561, 184] width 35 height 14
type input "$1.00"
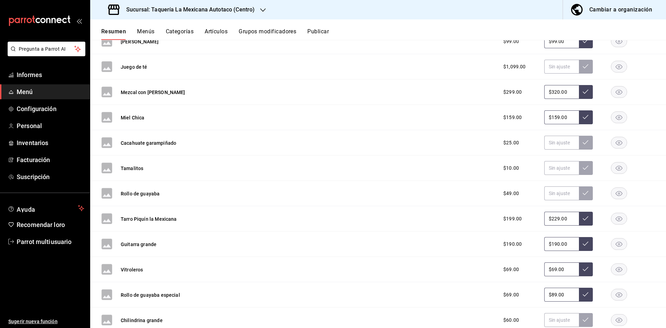
type input "$229.00"
click at [581, 223] on button at bounding box center [586, 219] width 14 height 14
click at [307, 29] on div "Resumen Menús Categorías Artículos Grupos modificadores Publicar" at bounding box center [383, 34] width 565 height 12
click at [310, 30] on font "Publicar" at bounding box center [318, 31] width 22 height 7
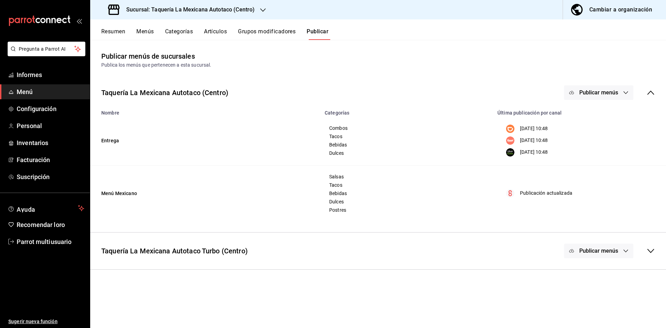
click at [600, 101] on div "Taquería La Mexicana Autotaco (Centro) Publicar menús" at bounding box center [378, 93] width 576 height 26
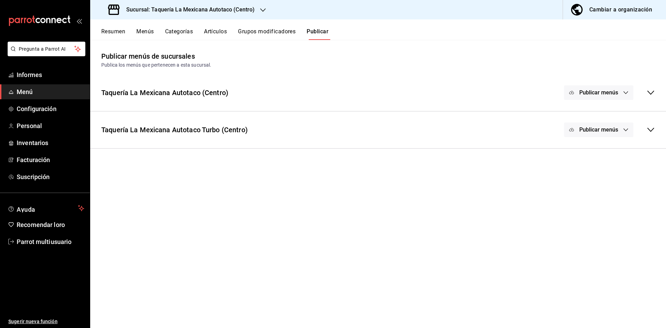
click at [647, 94] on icon at bounding box center [651, 92] width 8 height 8
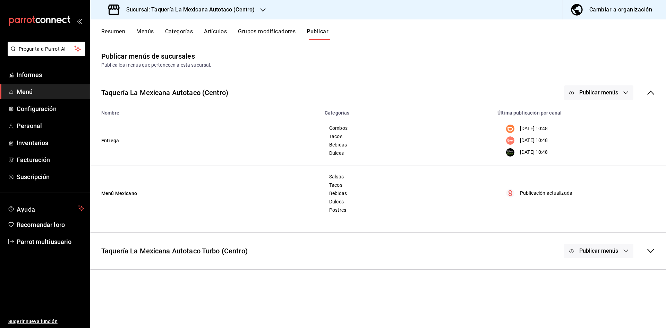
click at [624, 96] on button "Publicar menús" at bounding box center [598, 92] width 69 height 15
click at [584, 172] on circle at bounding box center [578, 173] width 11 height 11
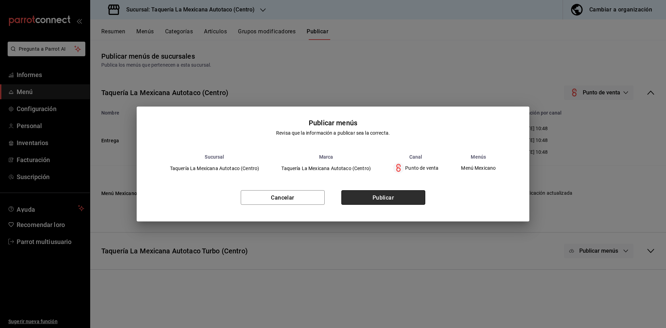
click at [405, 200] on button "Publicar" at bounding box center [383, 197] width 84 height 15
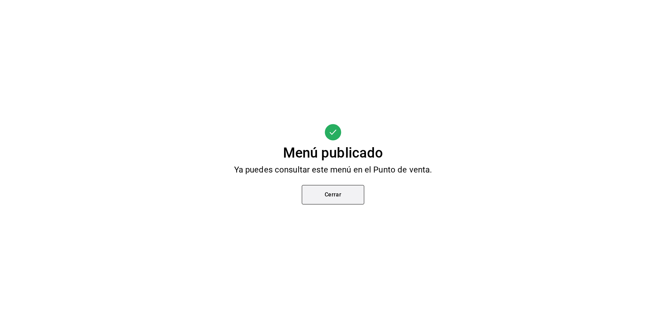
click at [328, 191] on button "Cerrar" at bounding box center [333, 194] width 62 height 19
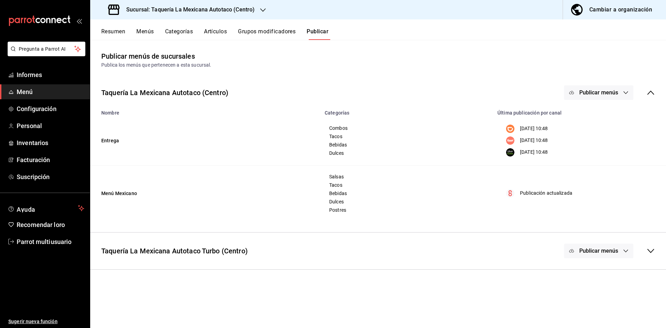
click at [254, 10] on div "Sucursal: Taquería La Mexicana Autotaco (Centro)" at bounding box center [182, 9] width 173 height 19
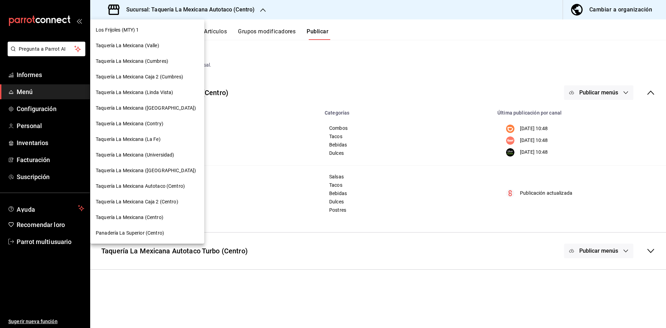
click at [158, 205] on span "Taquería La Mexicana Caja 2 (Centro)" at bounding box center [137, 201] width 83 height 7
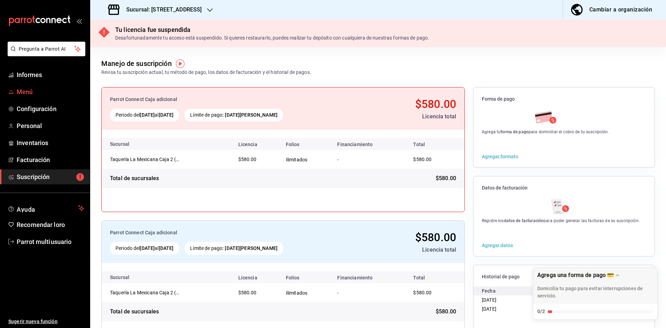
click at [32, 92] on font "Menú" at bounding box center [25, 91] width 16 height 7
click at [178, 13] on h3 "Sucursal: Taquería La Mexicana Caja 2 (Centro)" at bounding box center [161, 10] width 81 height 8
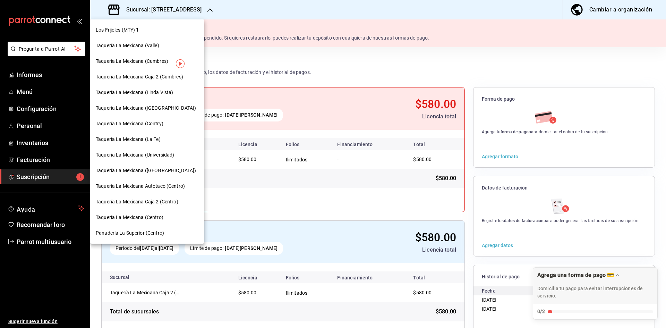
click at [134, 219] on font "Taquería La Mexicana (Centro)" at bounding box center [130, 217] width 68 height 6
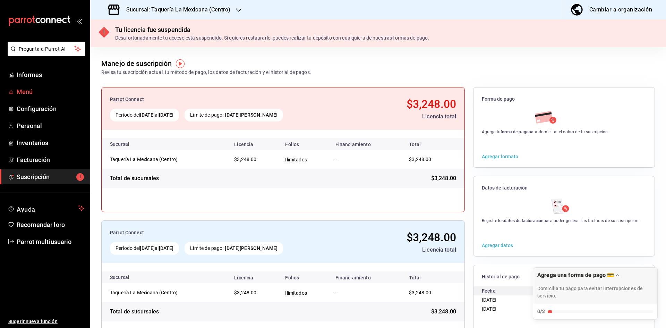
click at [54, 99] on link "Menú" at bounding box center [45, 91] width 90 height 15
click at [225, 14] on div "Sucursal: Taquería La Mexicana (Centro)" at bounding box center [170, 9] width 148 height 19
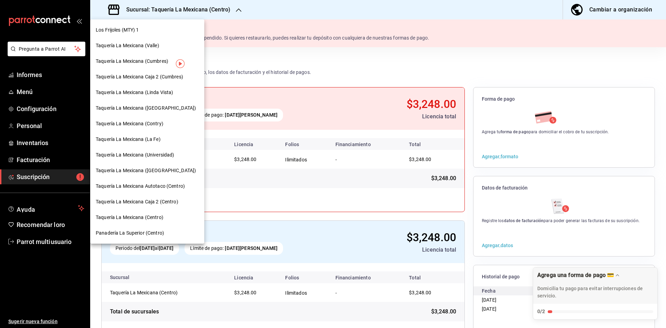
click at [159, 234] on font "Panadería La Superior (Centro)" at bounding box center [130, 233] width 68 height 6
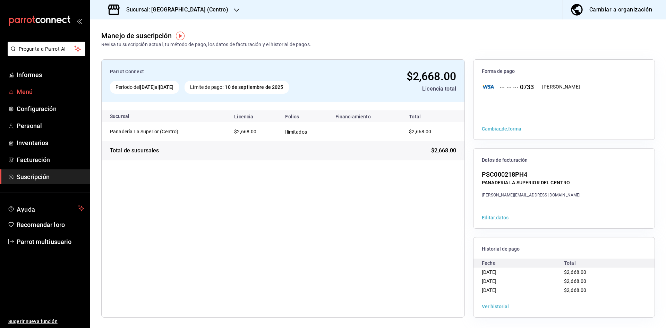
click at [53, 88] on span "Menú" at bounding box center [51, 91] width 68 height 9
